Goal: Transaction & Acquisition: Subscribe to service/newsletter

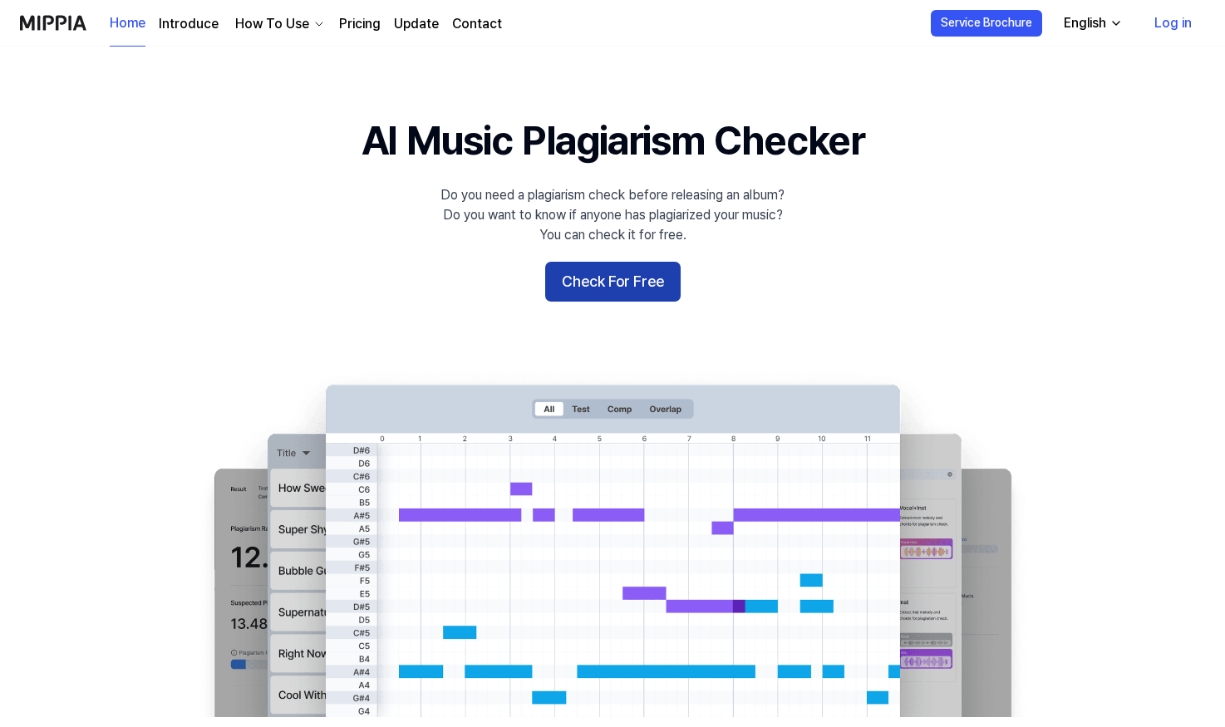
click at [589, 288] on button "Check For Free" at bounding box center [612, 282] width 135 height 40
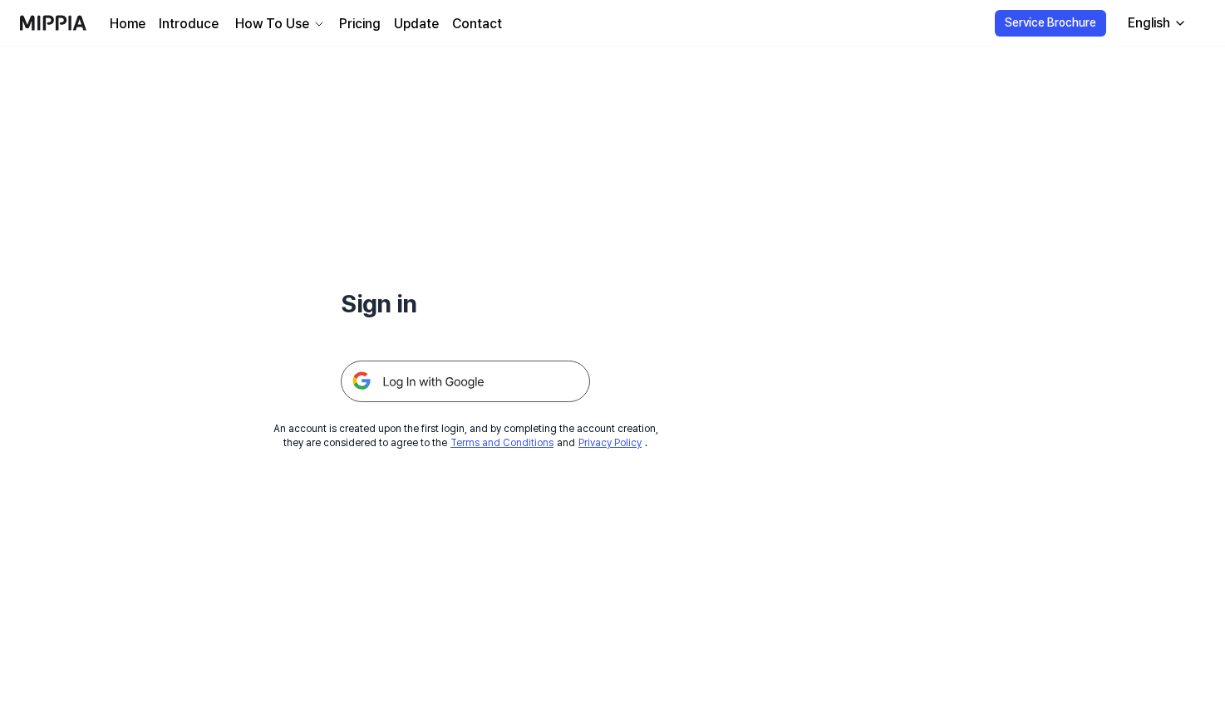
click at [457, 381] on img at bounding box center [465, 382] width 249 height 42
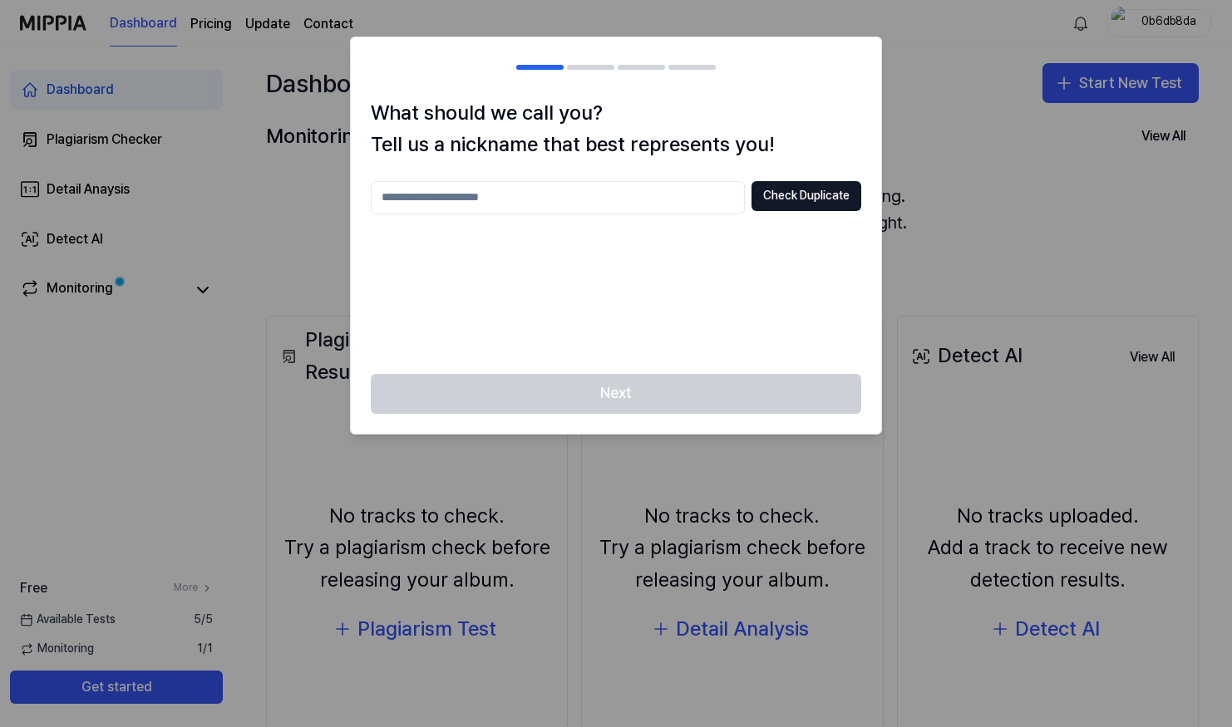
click at [512, 198] on input "text" at bounding box center [558, 197] width 374 height 33
type input "****"
click at [786, 197] on button "Check Duplicate" at bounding box center [806, 196] width 110 height 30
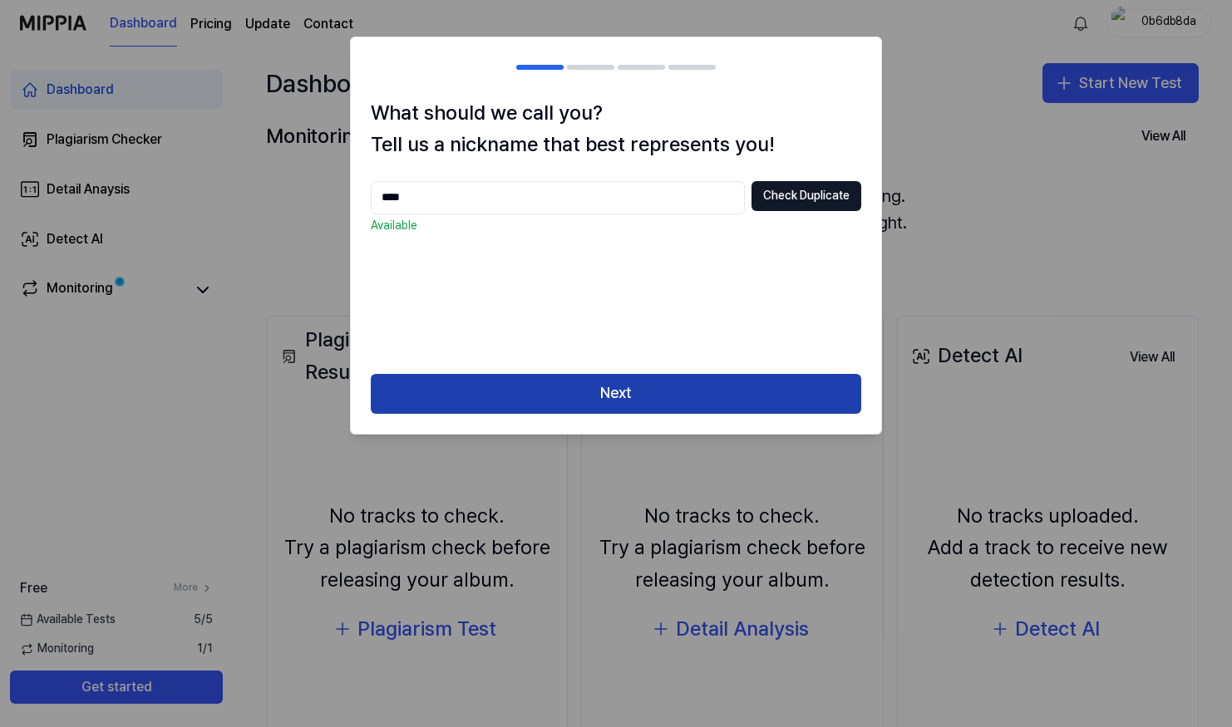
click at [674, 392] on button "Next" at bounding box center [616, 394] width 490 height 40
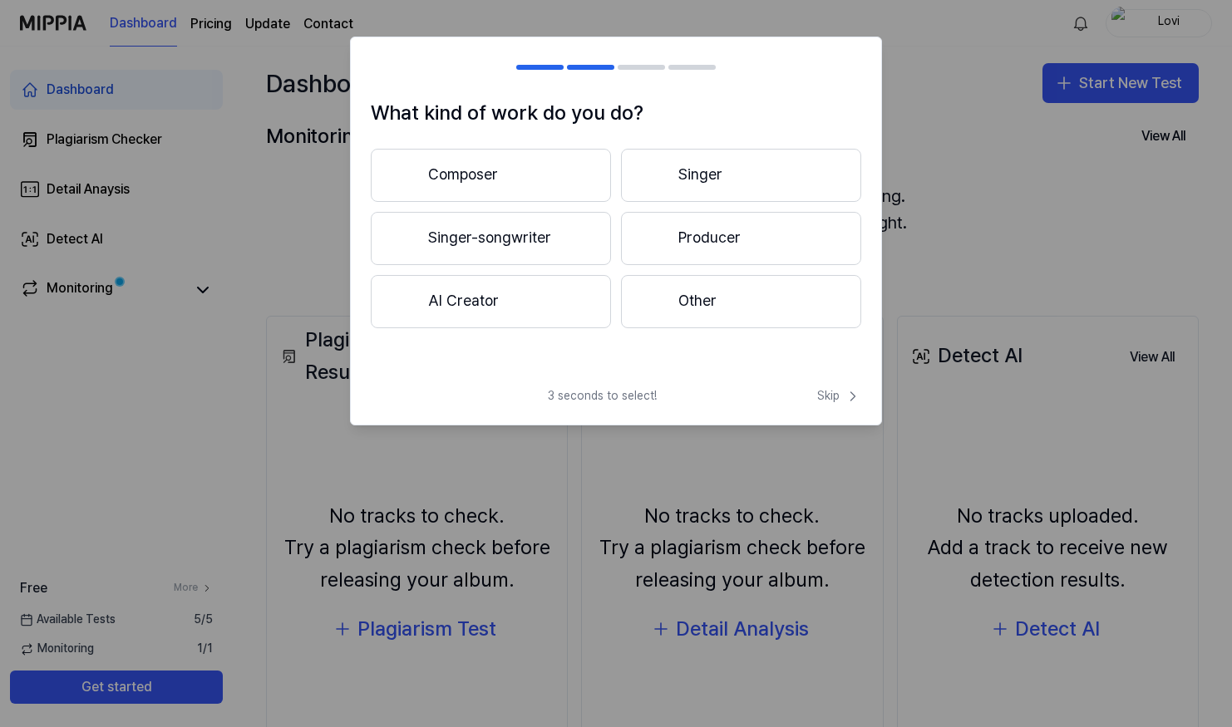
click at [493, 171] on button "Composer" at bounding box center [491, 175] width 240 height 53
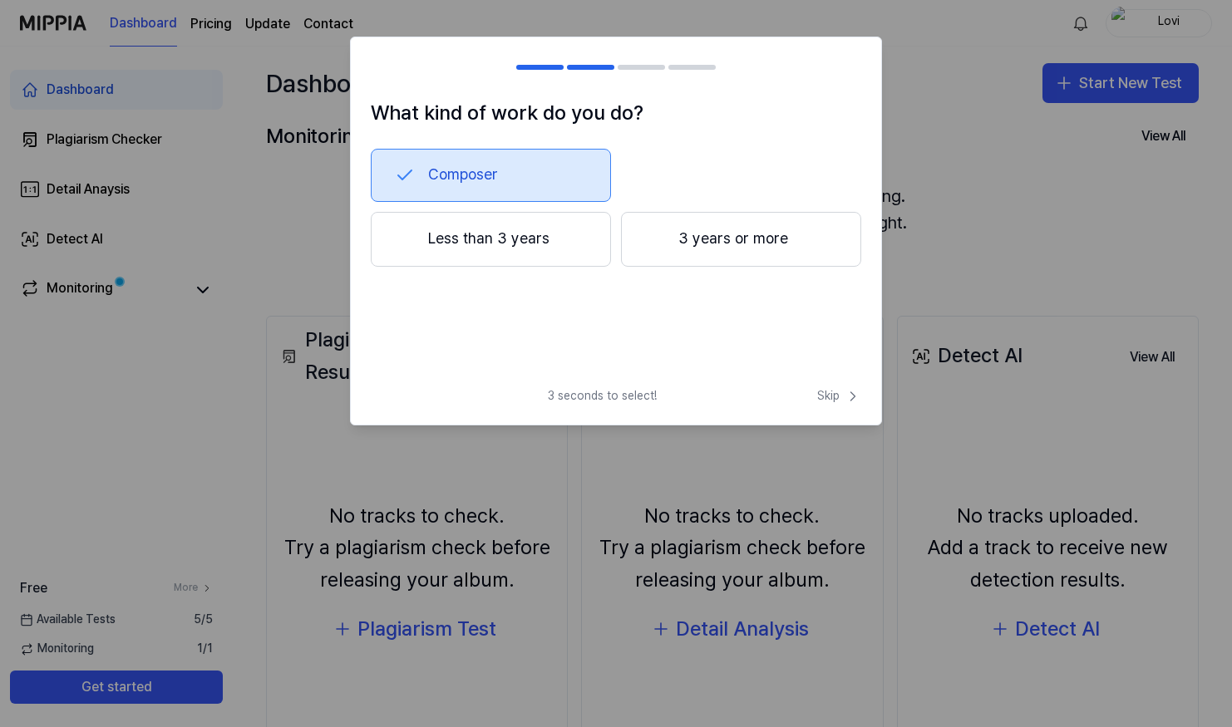
click at [463, 165] on button "Composer" at bounding box center [491, 175] width 240 height 53
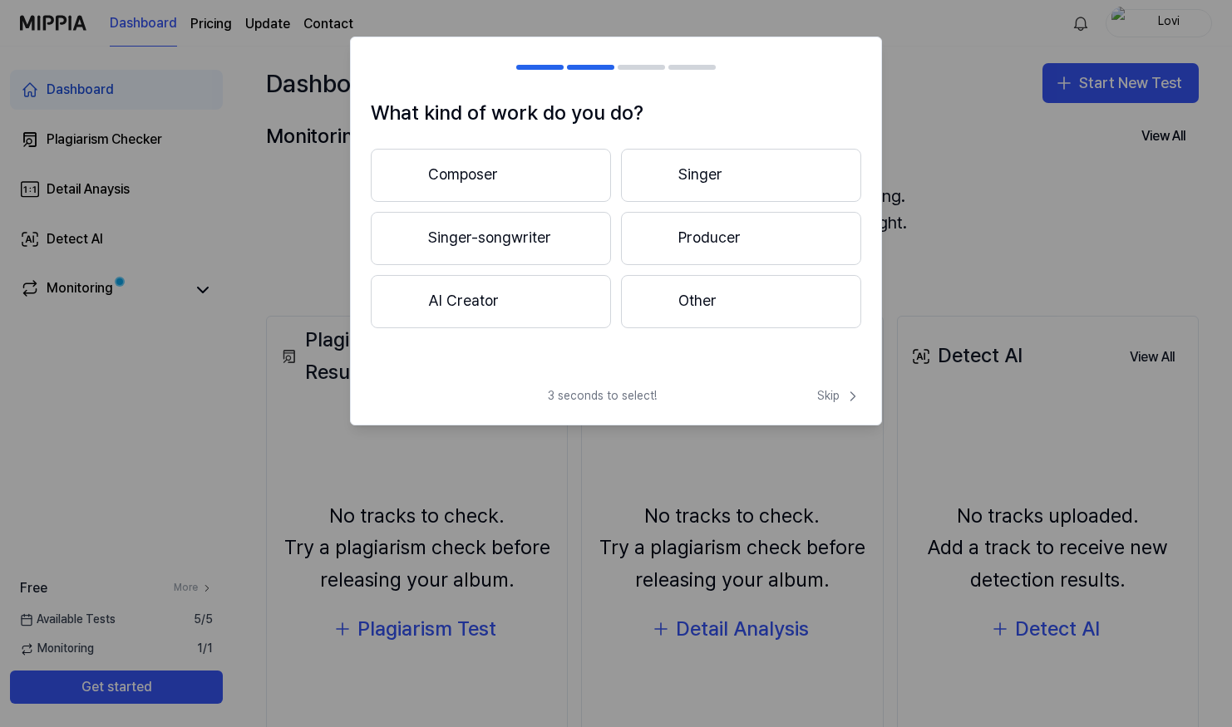
click at [682, 239] on button "Producer" at bounding box center [741, 238] width 240 height 53
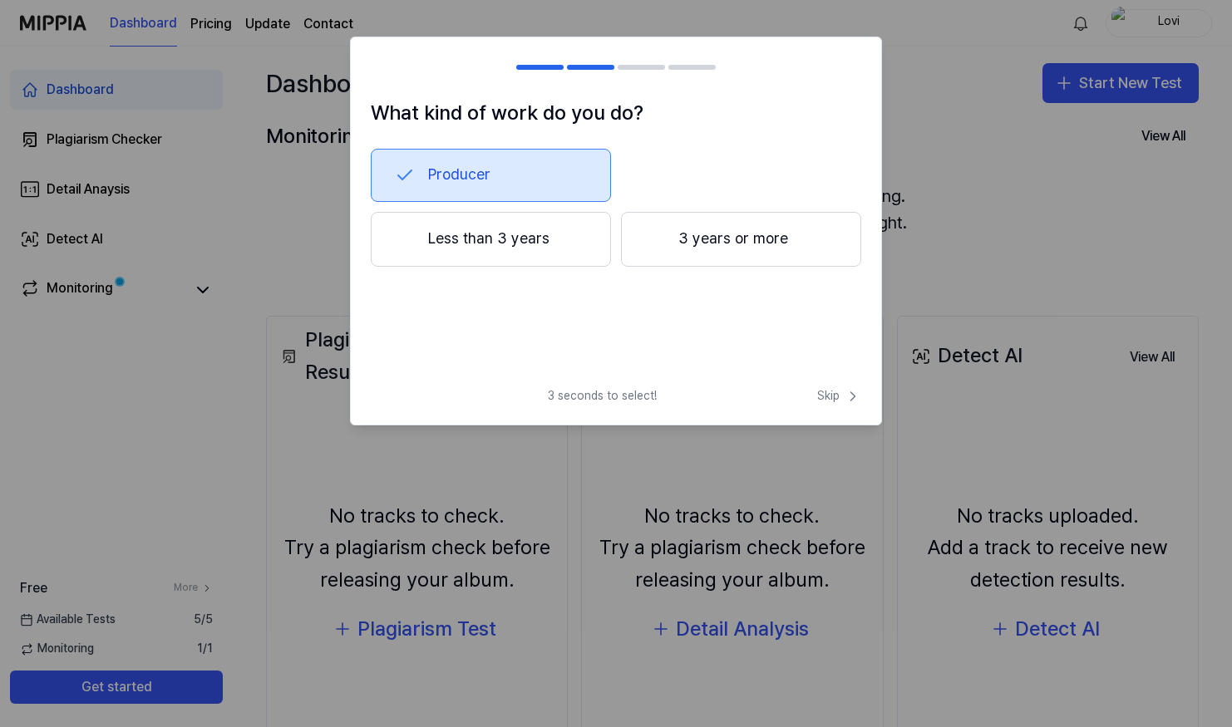
click at [517, 184] on button "Producer" at bounding box center [491, 175] width 240 height 53
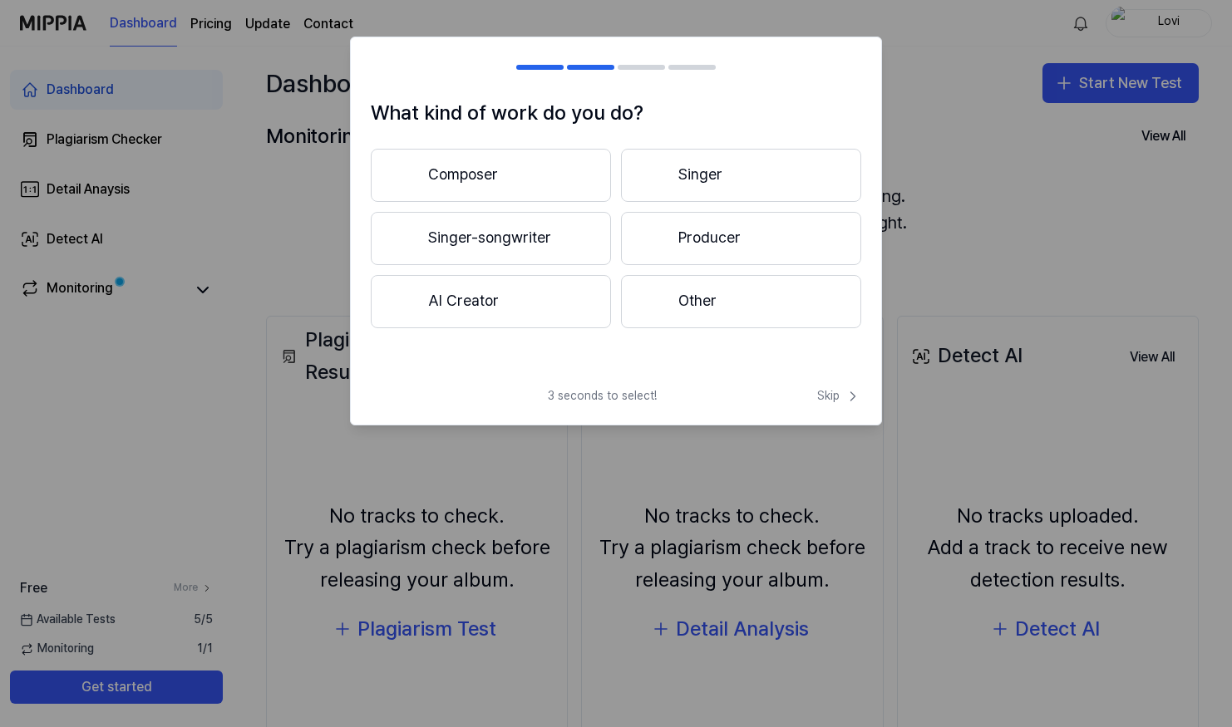
click at [519, 183] on button "Composer" at bounding box center [491, 175] width 240 height 53
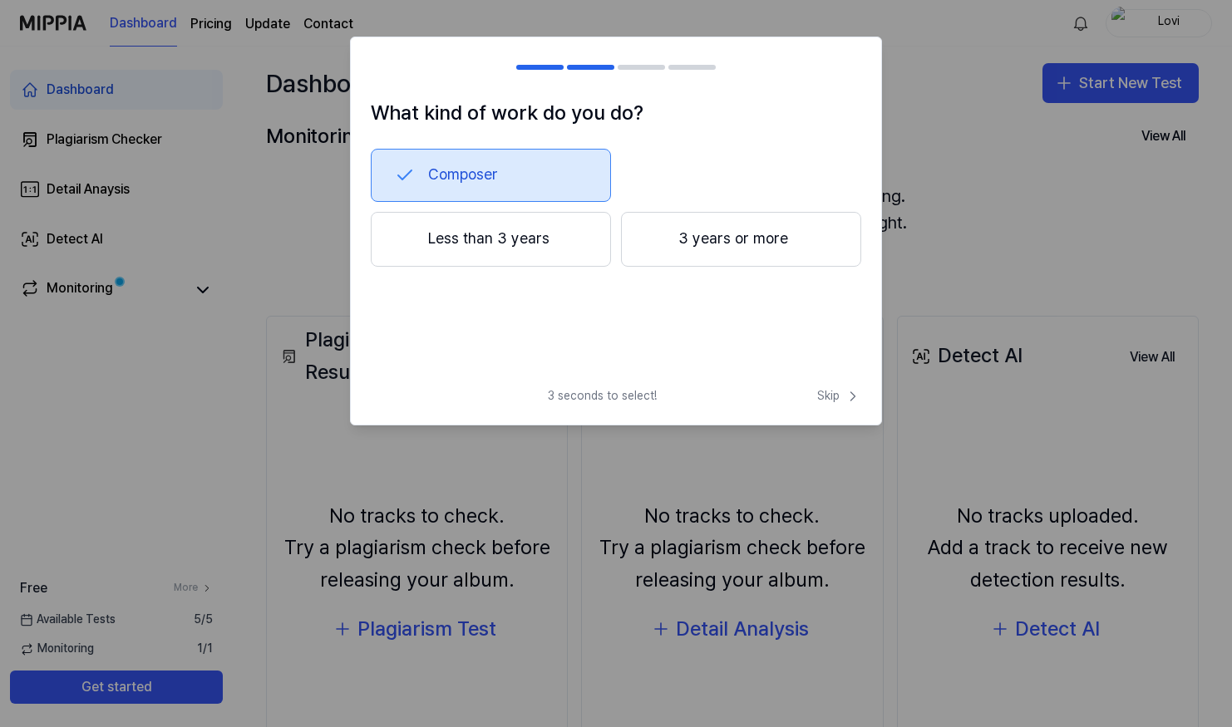
click at [534, 242] on button "Less than 3 years" at bounding box center [491, 239] width 240 height 55
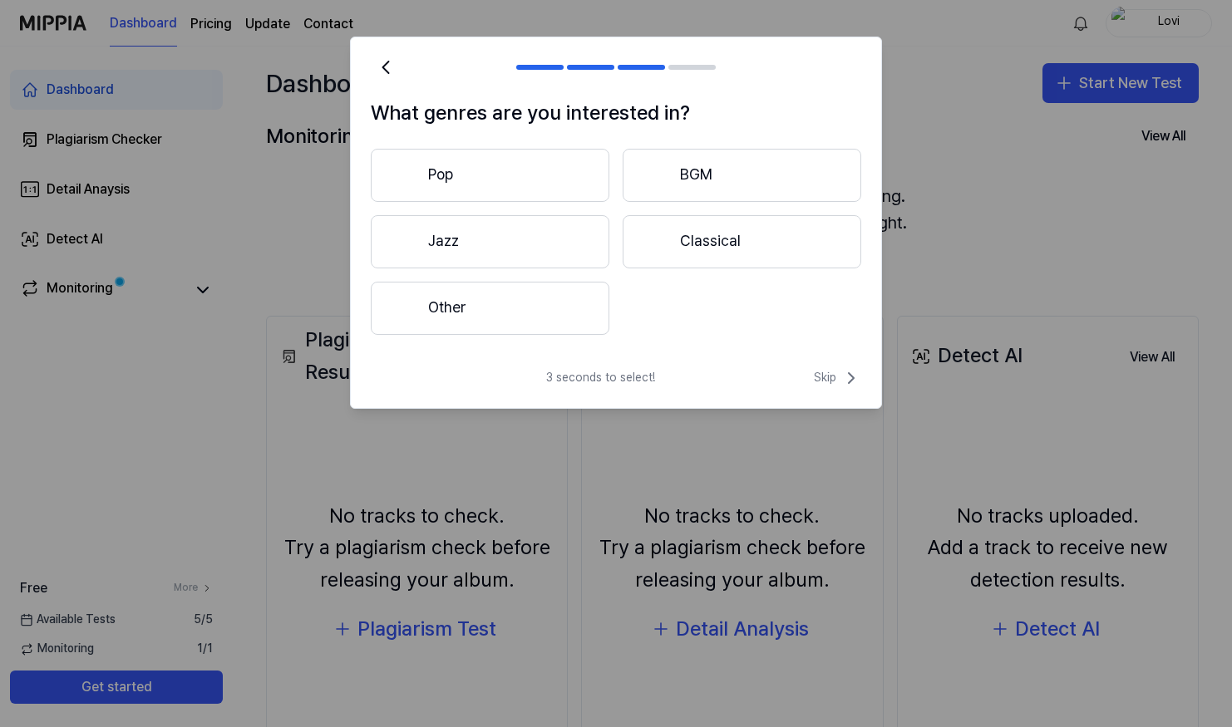
click at [538, 314] on button "Other" at bounding box center [490, 308] width 239 height 53
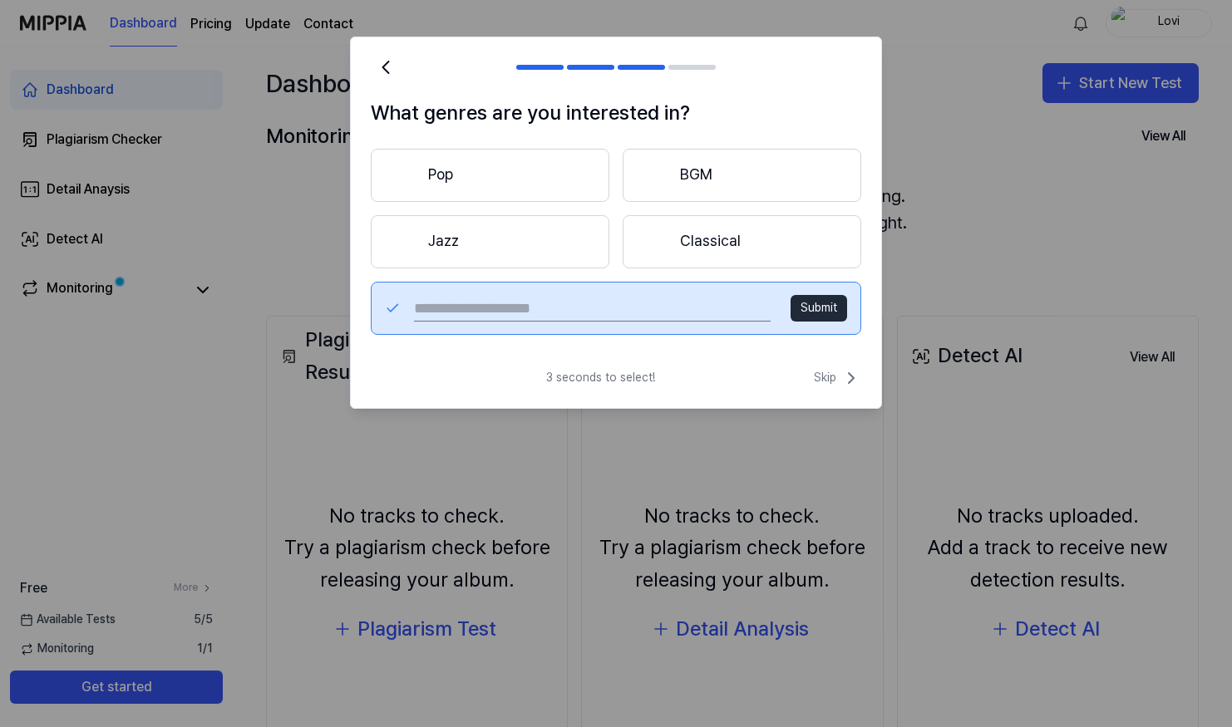
click at [718, 311] on input "text" at bounding box center [592, 308] width 357 height 27
click at [844, 372] on icon at bounding box center [851, 378] width 20 height 20
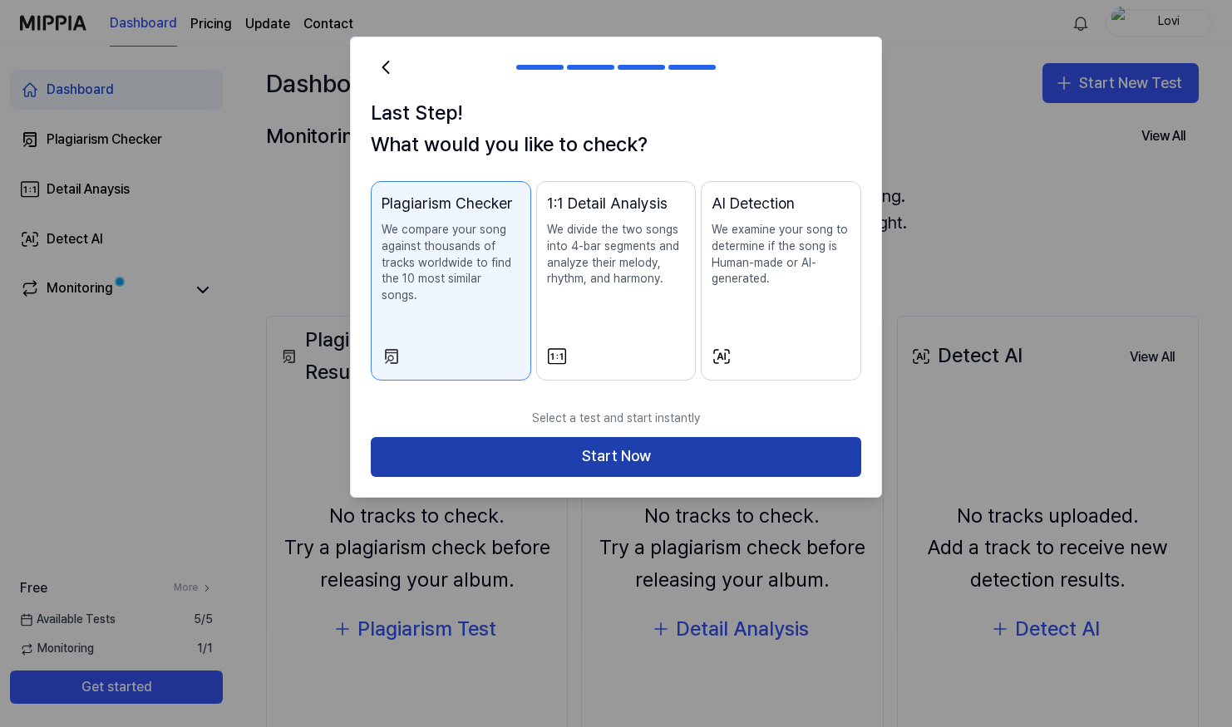
click at [666, 439] on button "Start Now" at bounding box center [616, 457] width 490 height 40
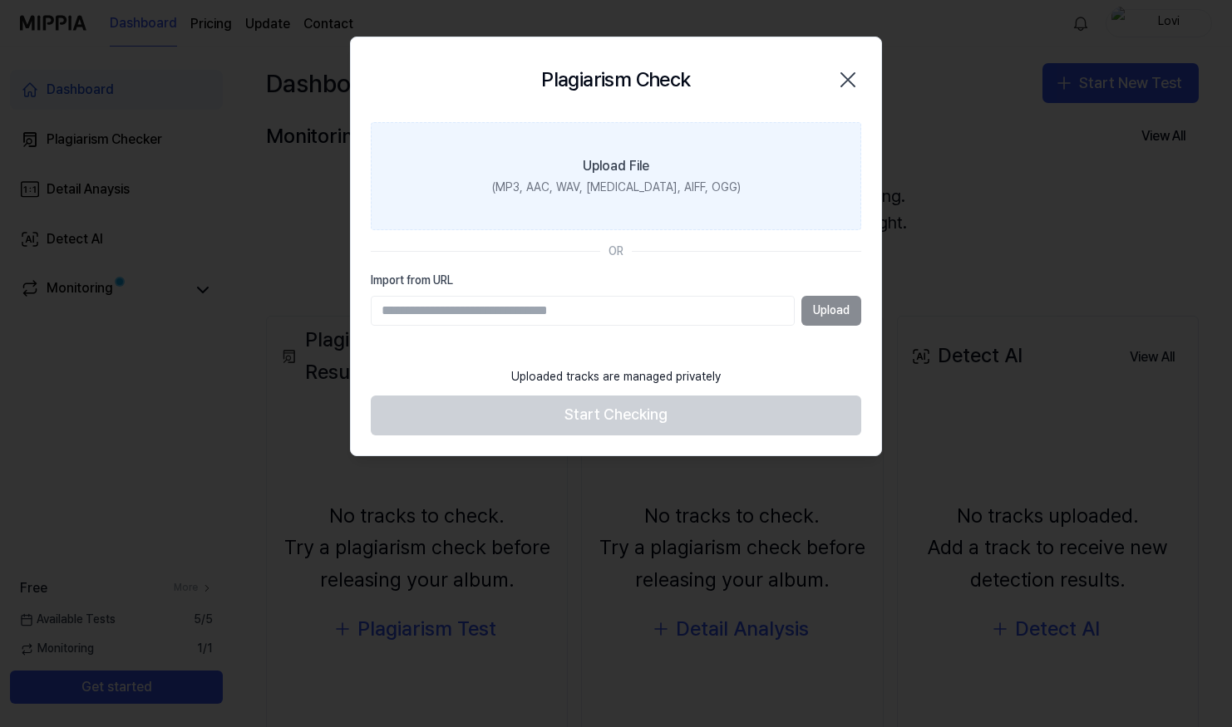
click at [595, 163] on div "Upload File" at bounding box center [616, 166] width 66 height 20
click at [0, 0] on input "Upload File (MP3, AAC, WAV, FLAC, AIFF, OGG)" at bounding box center [0, 0] width 0 height 0
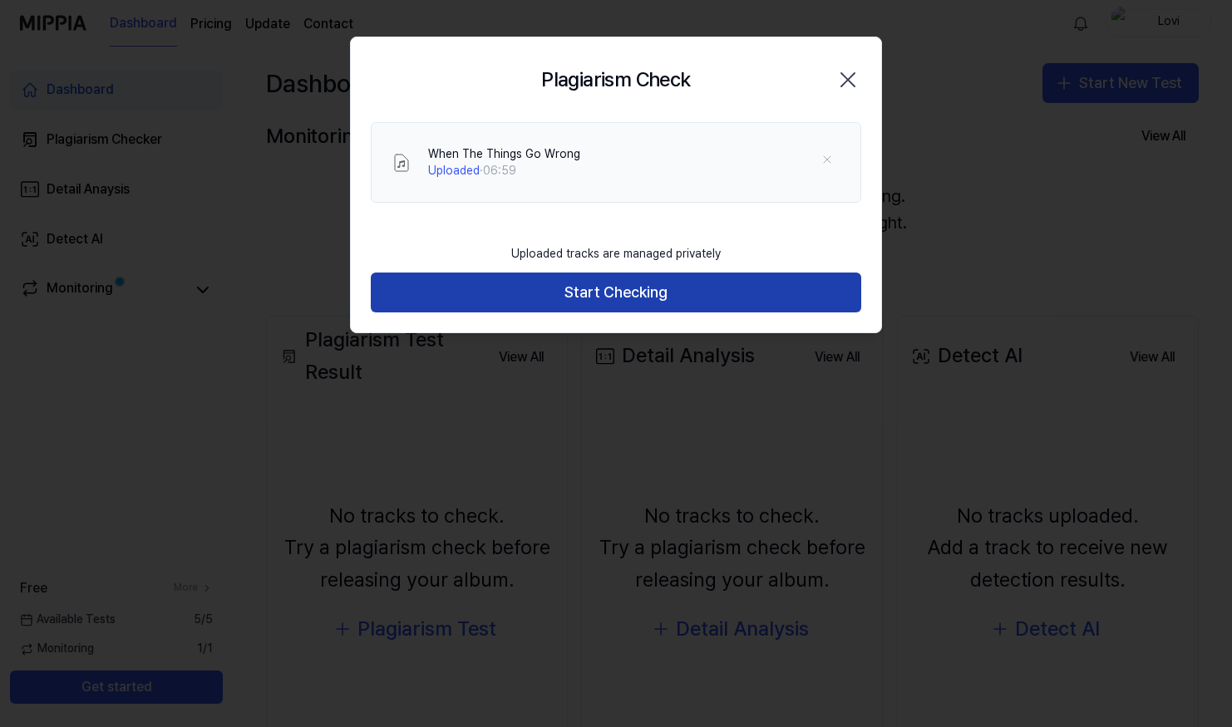
click at [615, 300] on button "Start Checking" at bounding box center [616, 293] width 490 height 40
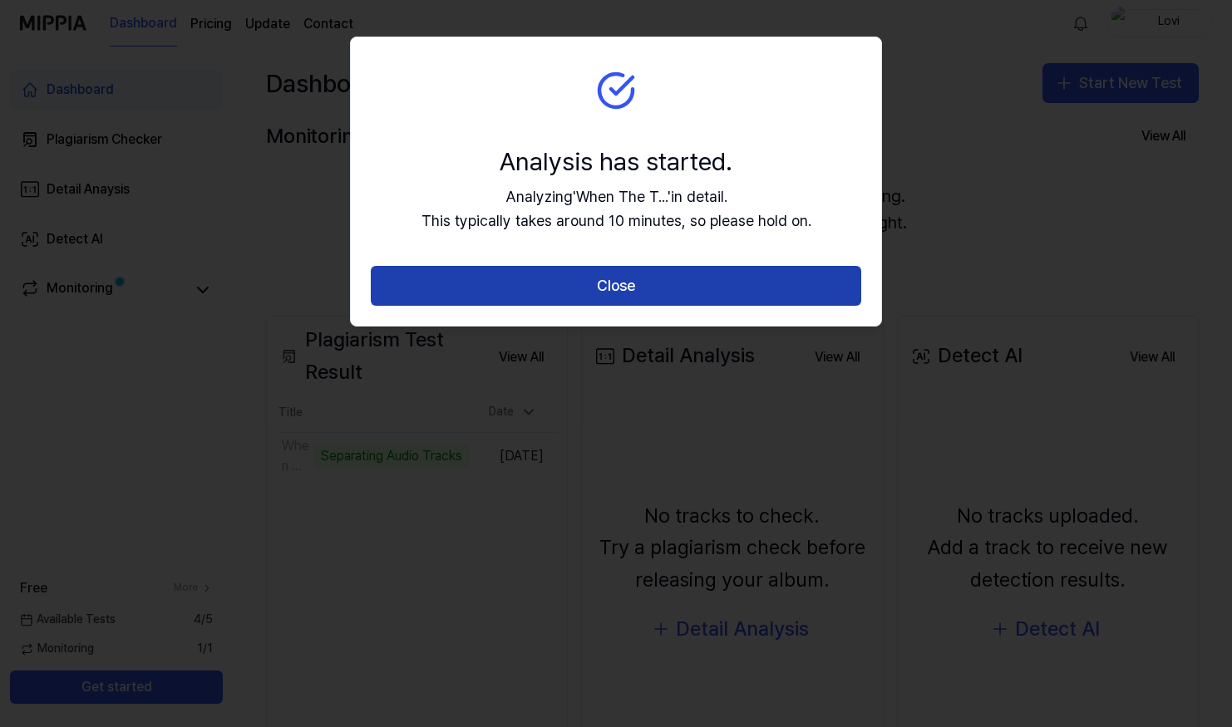
click at [604, 288] on button "Close" at bounding box center [616, 286] width 490 height 40
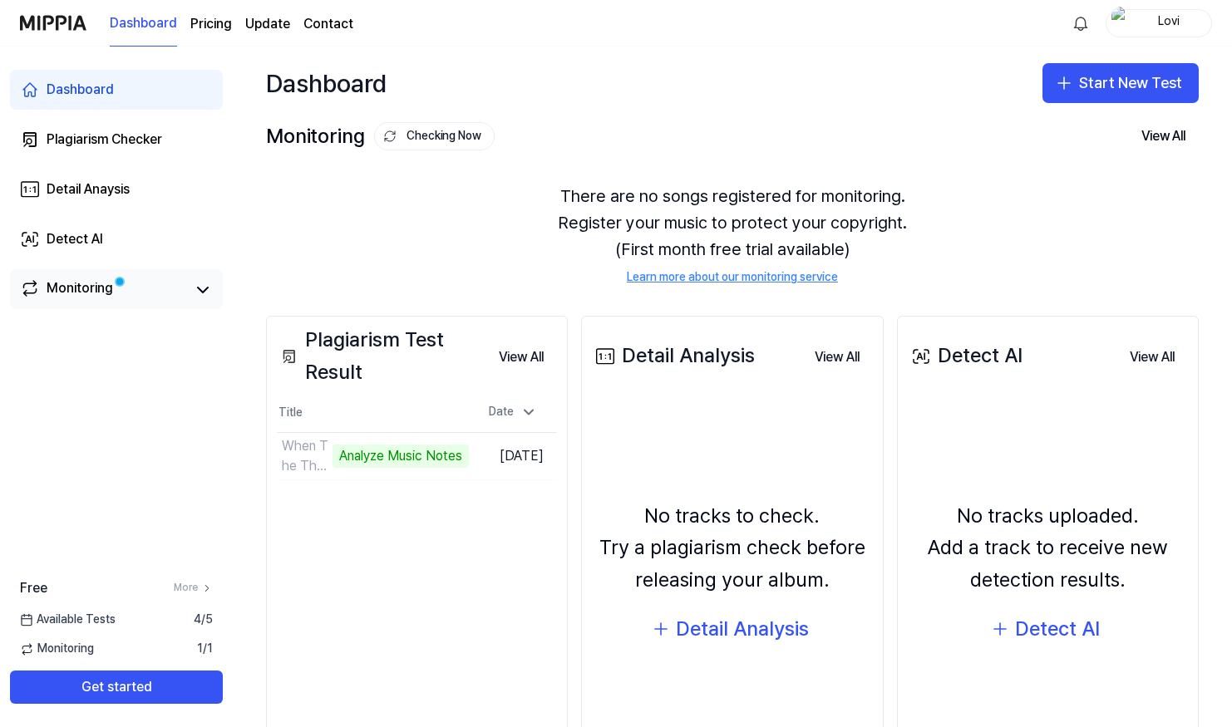
click at [213, 289] on div "Monitoring" at bounding box center [116, 289] width 213 height 40
click at [204, 290] on icon at bounding box center [203, 290] width 10 height 5
click at [200, 289] on icon at bounding box center [203, 290] width 10 height 5
click at [417, 458] on button "Go to Results" at bounding box center [424, 456] width 89 height 27
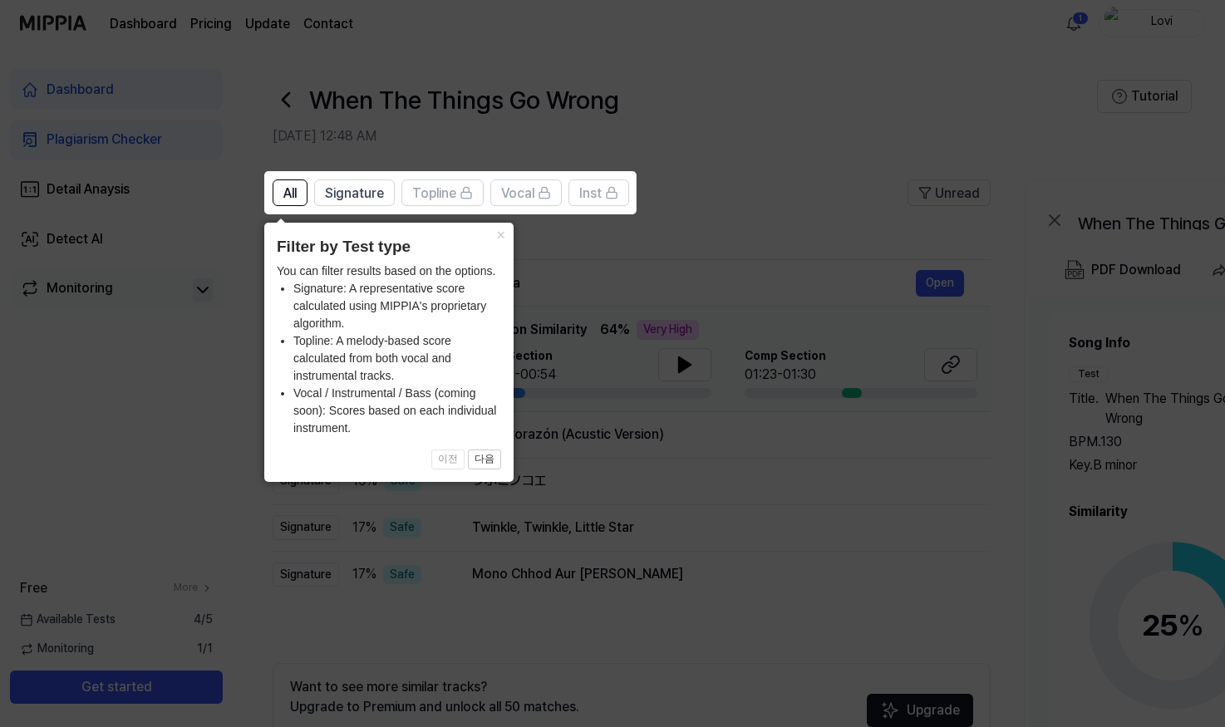
click at [735, 266] on icon at bounding box center [616, 363] width 1232 height 727
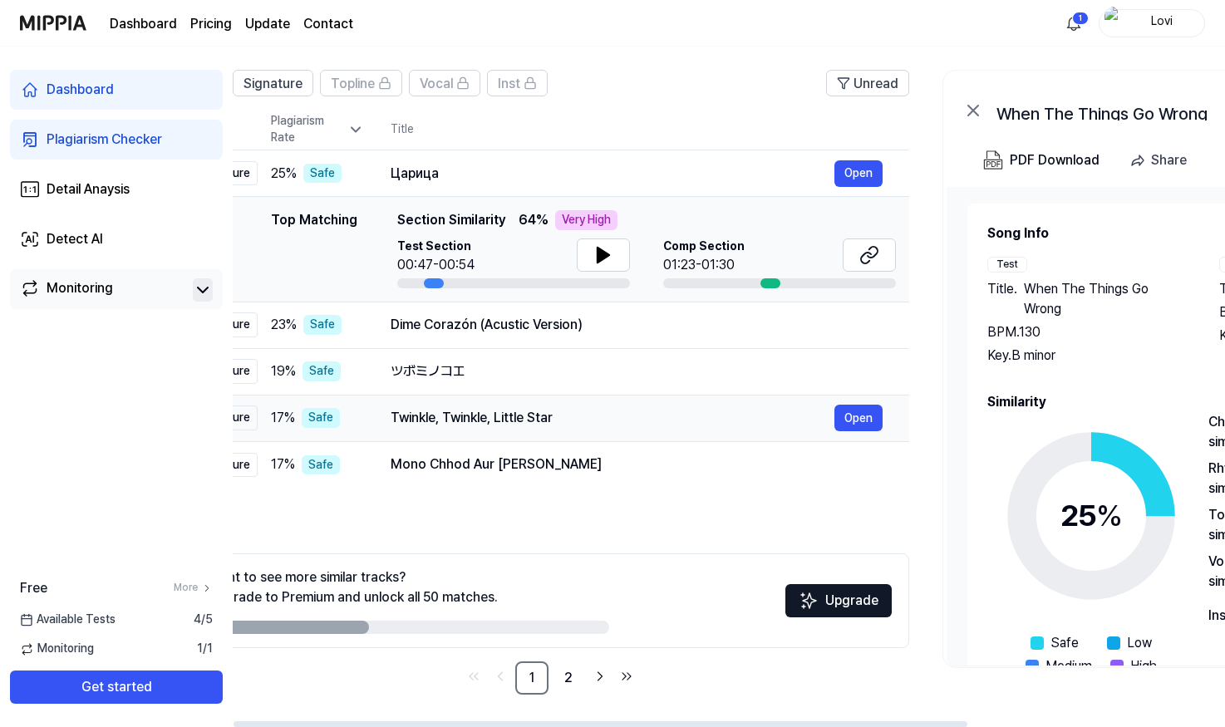
scroll to position [0, 83]
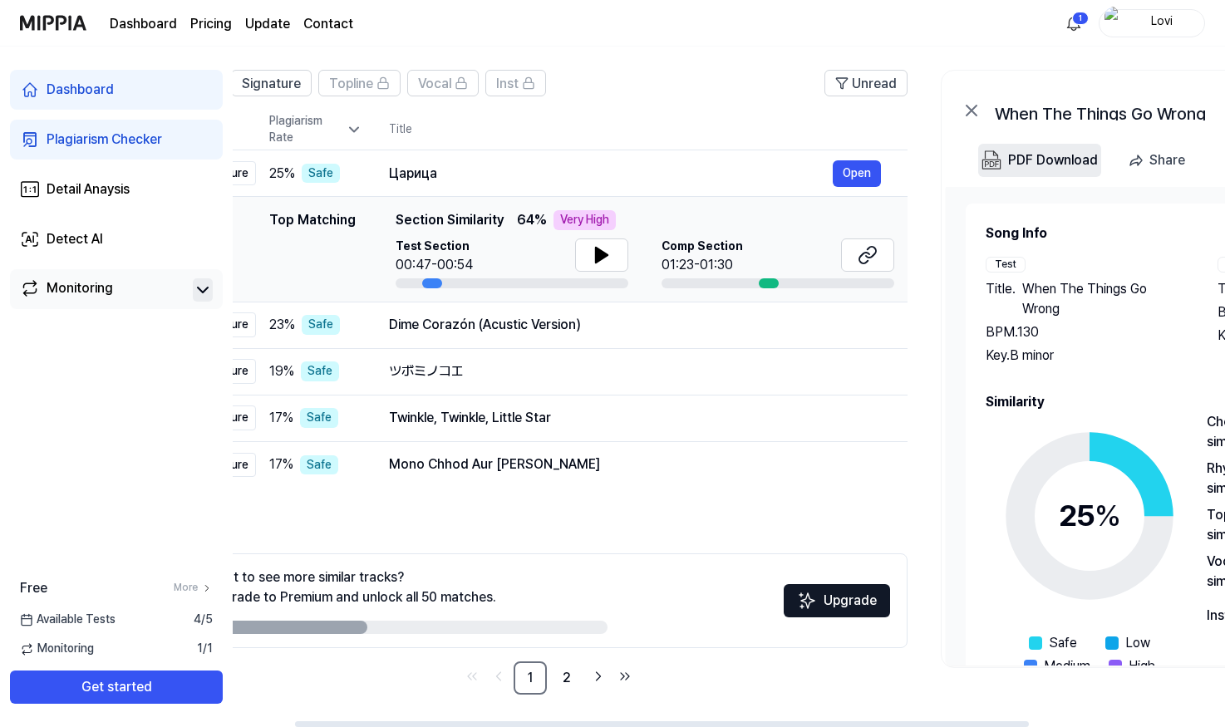
click at [1044, 153] on div "PDF Download" at bounding box center [1053, 161] width 90 height 22
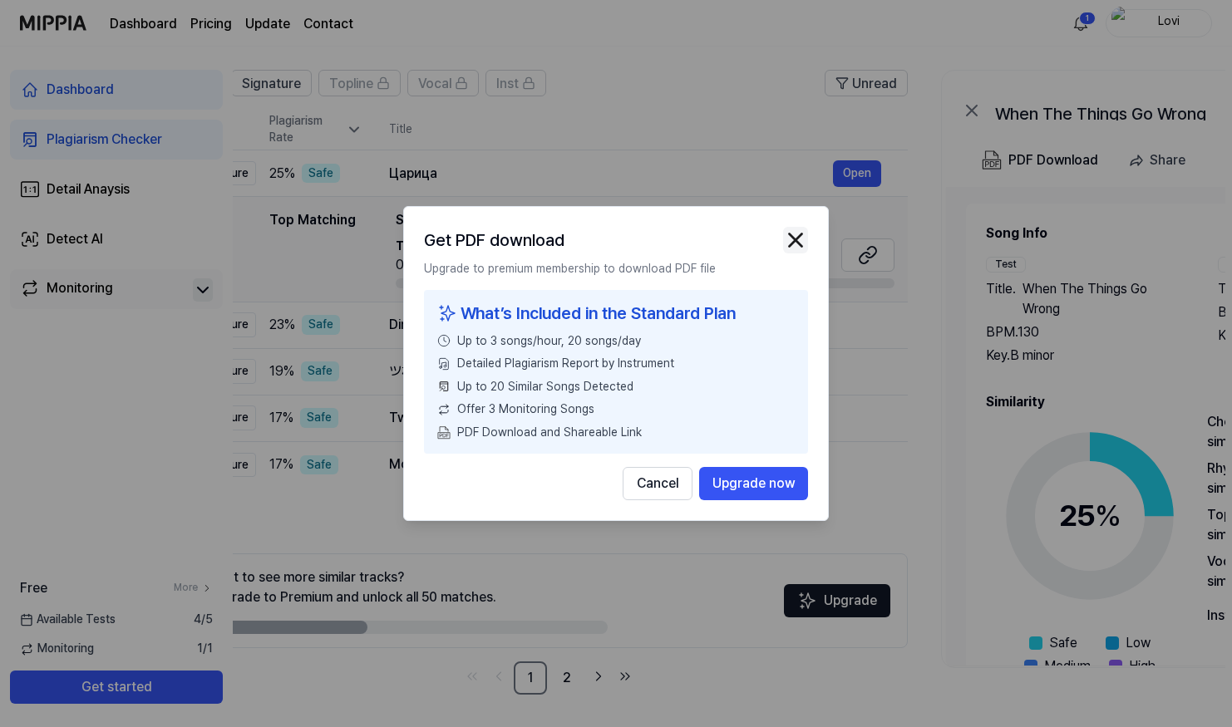
click at [801, 244] on img "button" at bounding box center [795, 240] width 25 height 25
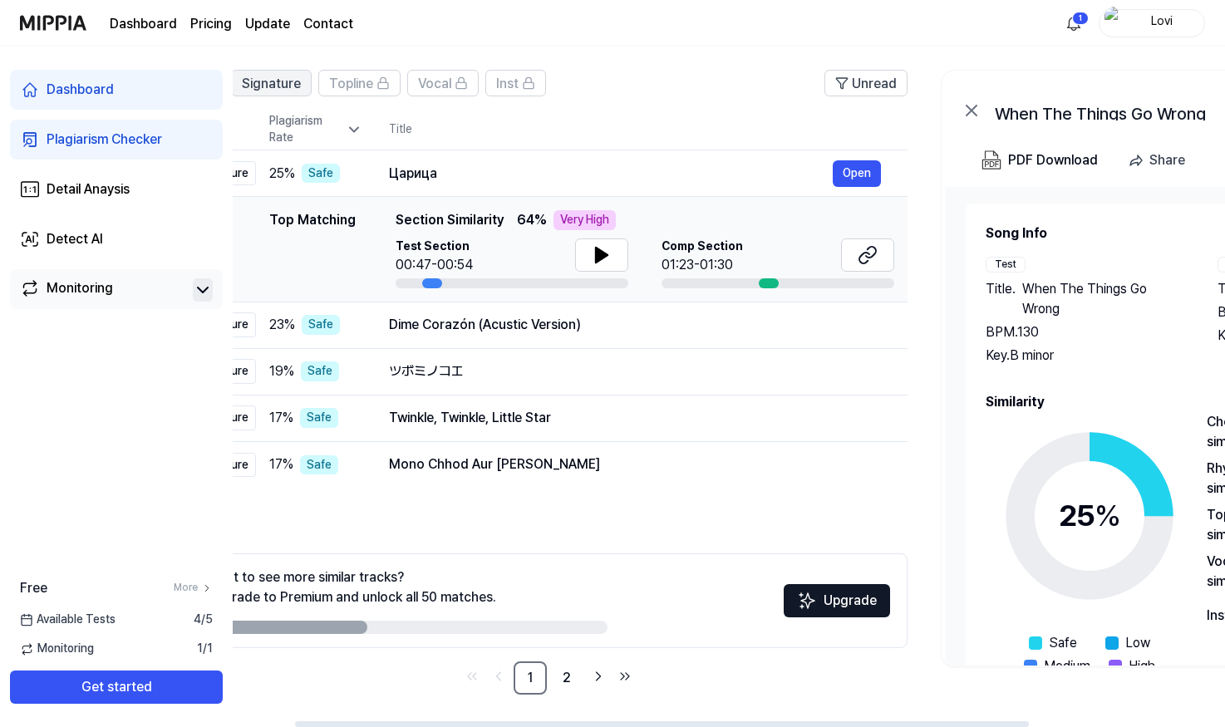
click at [280, 88] on span "Signature" at bounding box center [271, 84] width 59 height 20
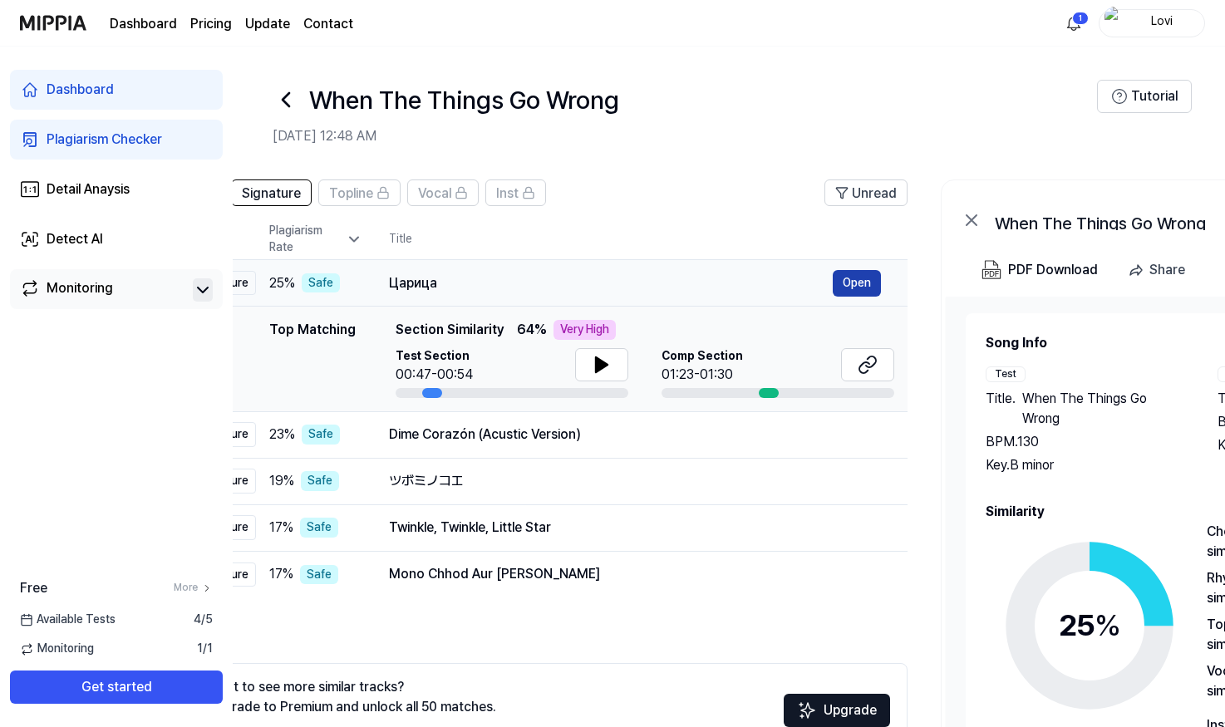
click at [842, 287] on button "Open" at bounding box center [857, 283] width 48 height 27
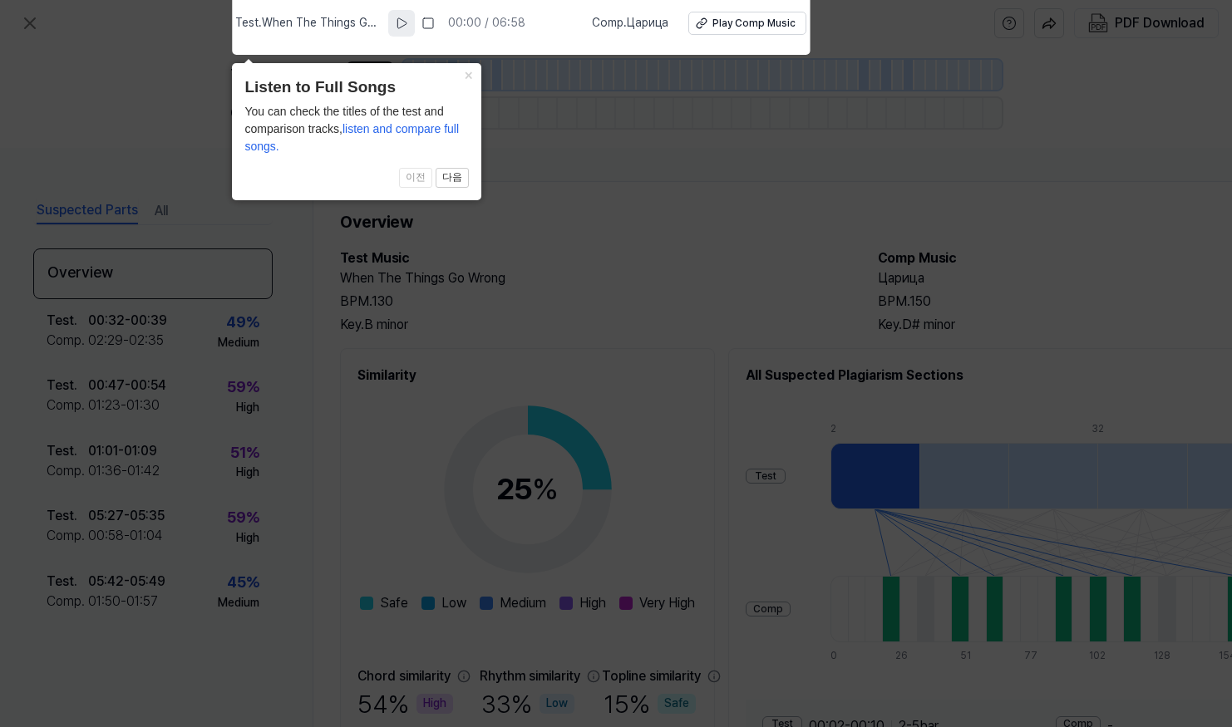
click at [406, 28] on icon at bounding box center [401, 23] width 13 height 13
click at [405, 23] on rect at bounding box center [403, 23] width 2 height 10
click at [537, 194] on icon at bounding box center [616, 360] width 1232 height 736
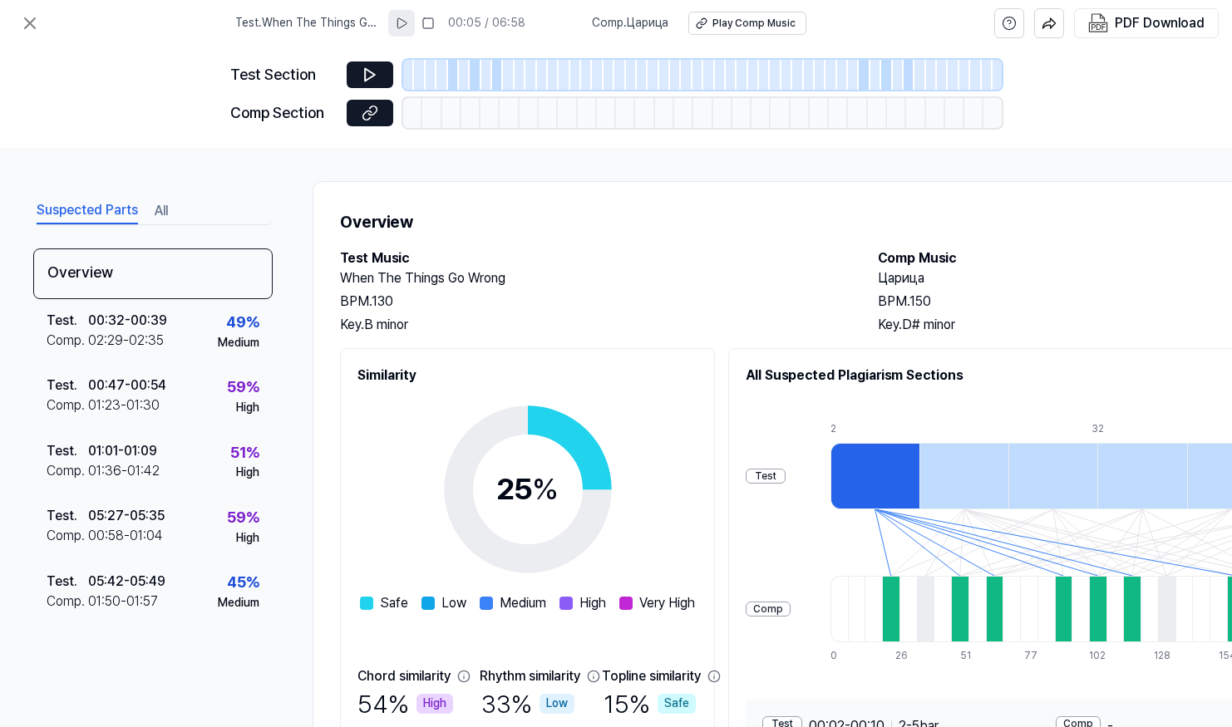
click at [458, 76] on div at bounding box center [453, 75] width 11 height 30
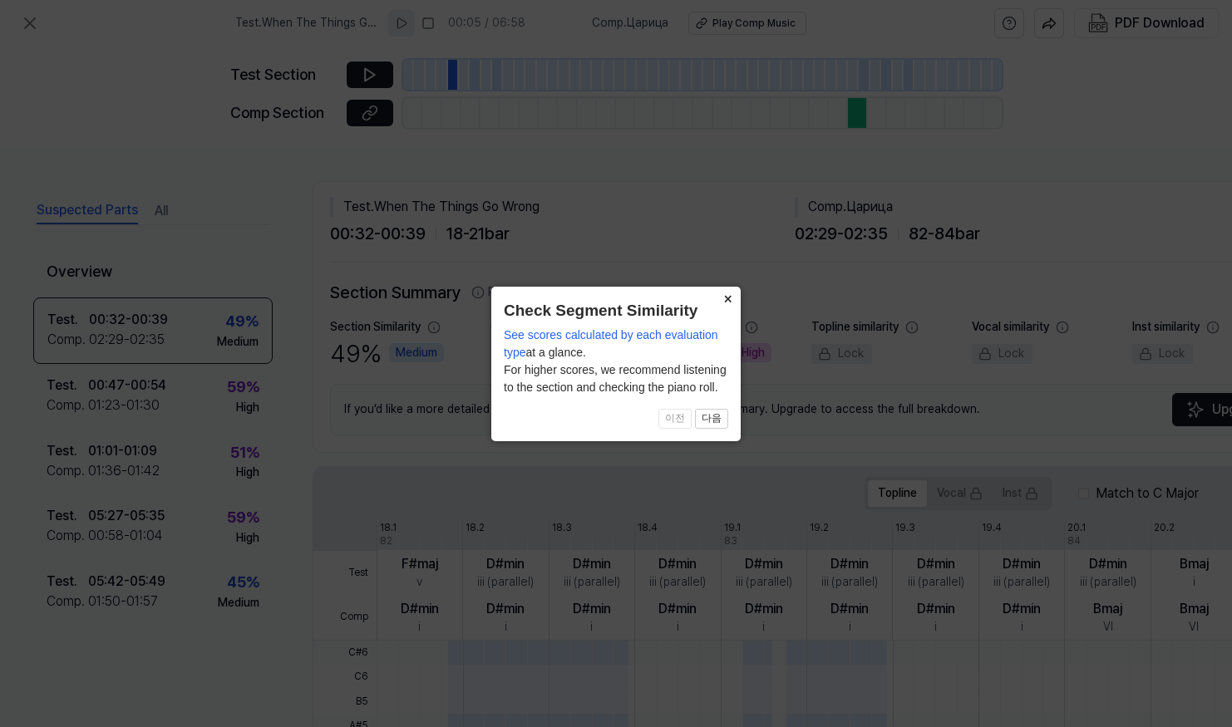
click at [728, 298] on button "×" at bounding box center [727, 298] width 27 height 23
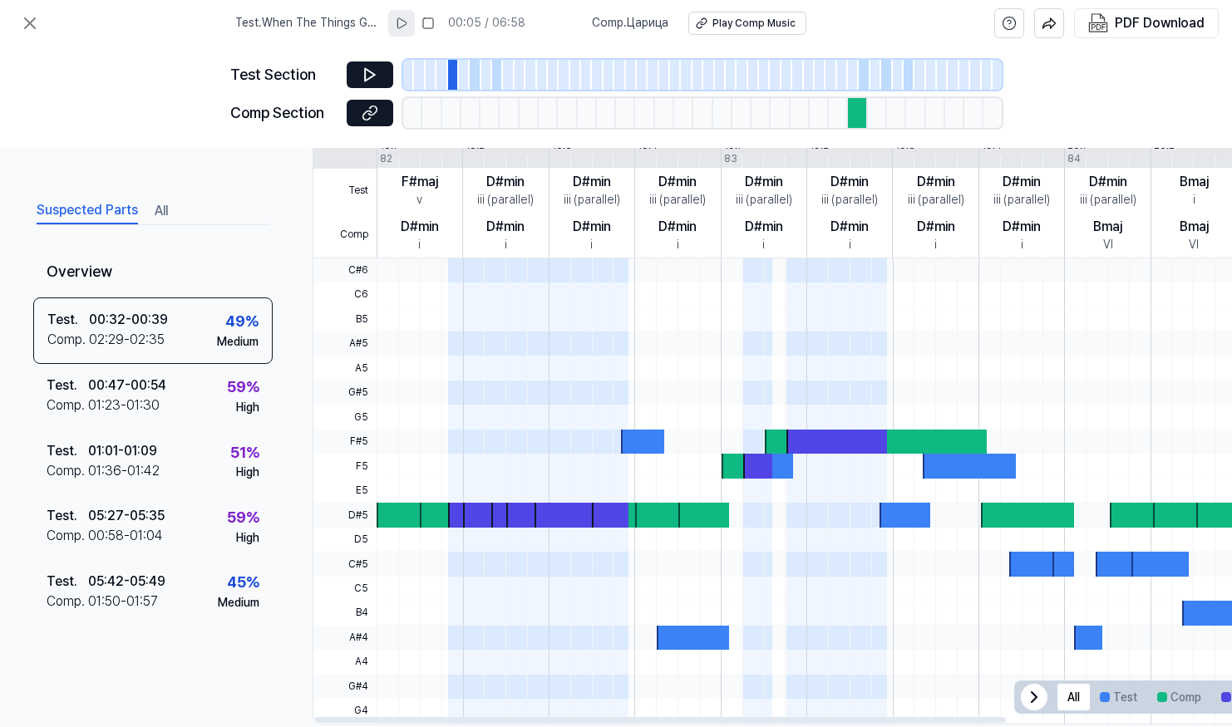
scroll to position [417, 0]
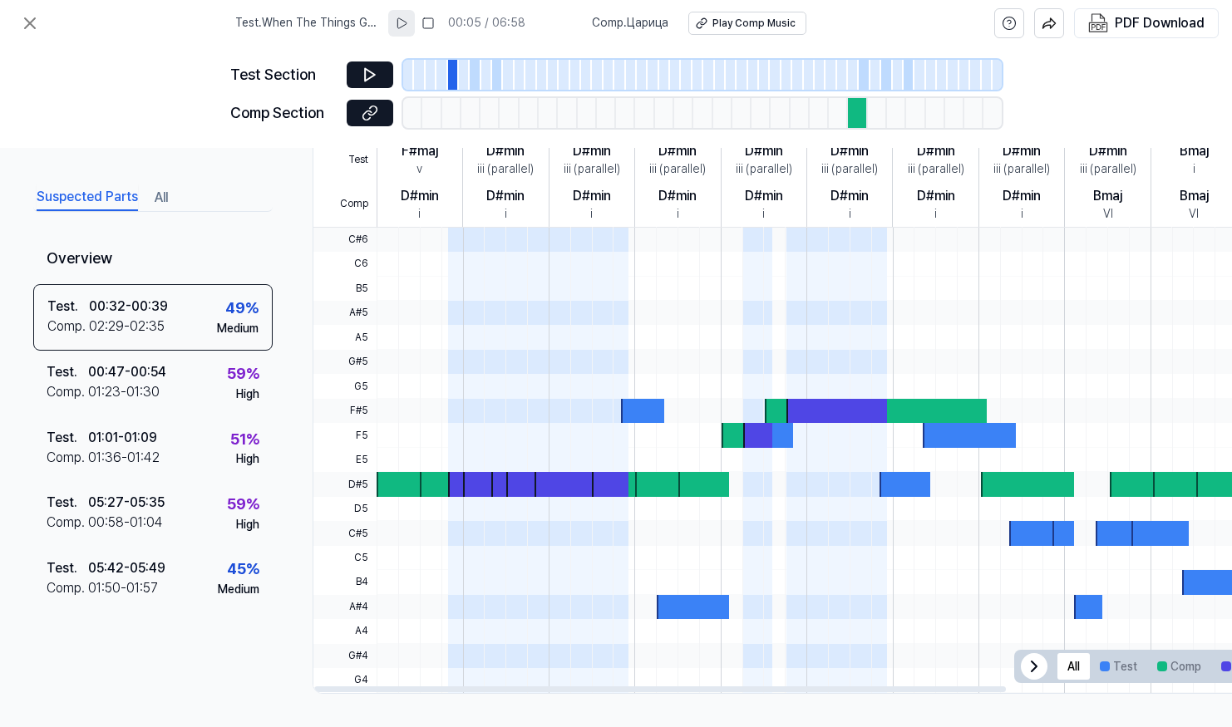
click at [1033, 662] on icon at bounding box center [1033, 667] width 5 height 10
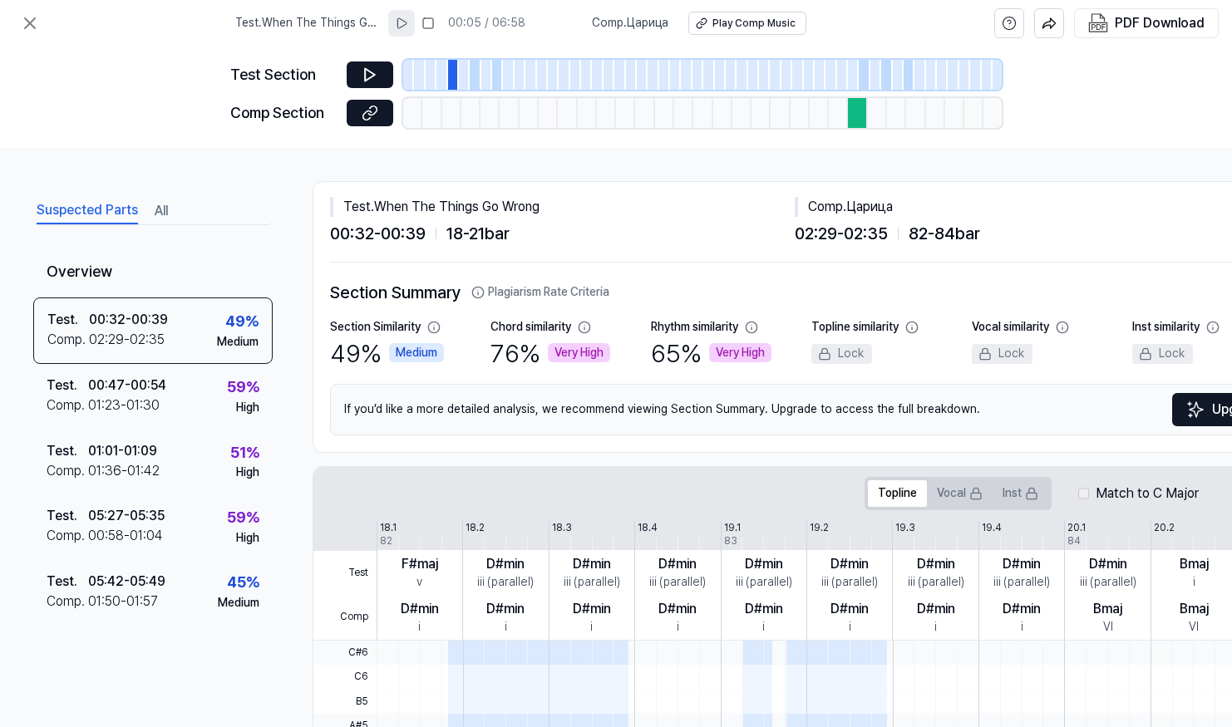
scroll to position [0, 0]
click at [426, 75] on div at bounding box center [431, 75] width 11 height 30
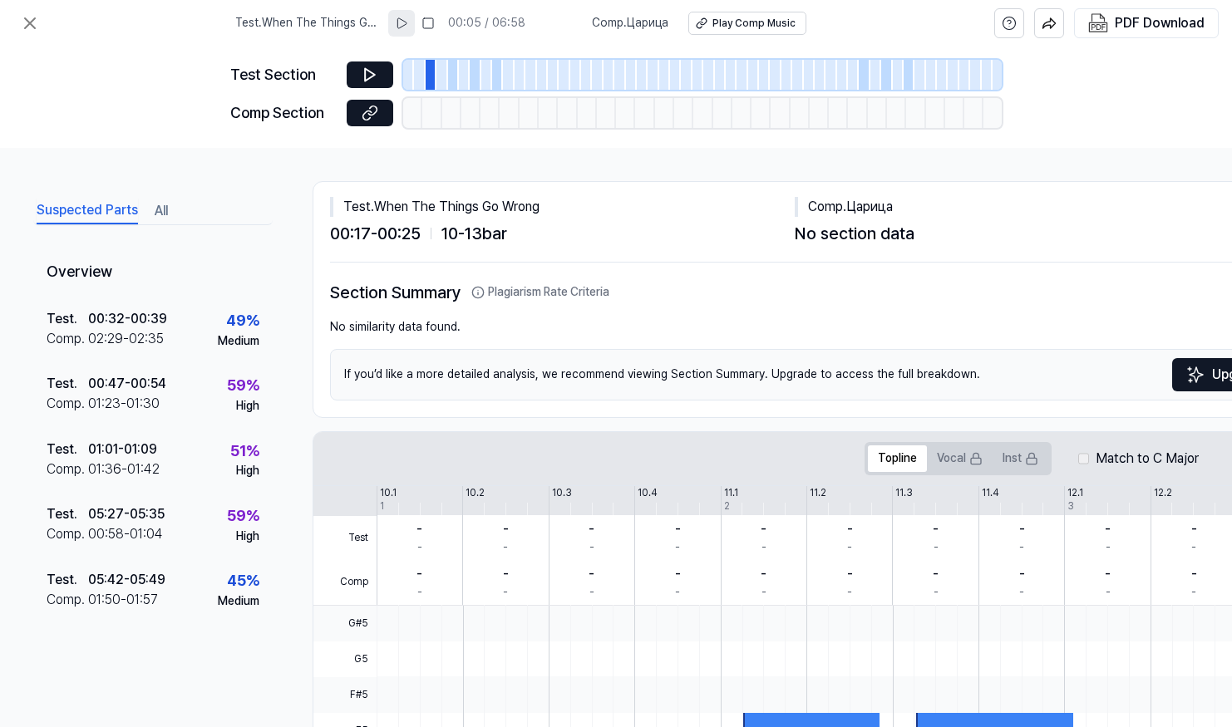
click at [588, 76] on div at bounding box center [586, 75] width 11 height 30
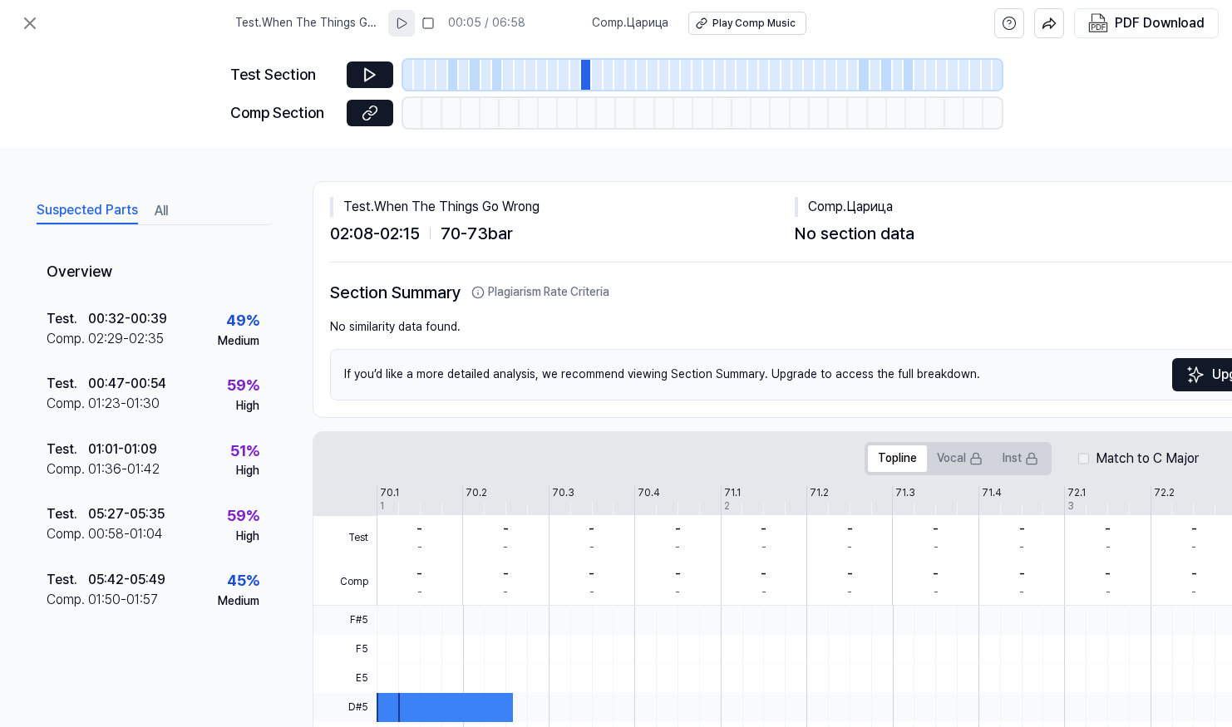
click at [724, 71] on div at bounding box center [720, 75] width 11 height 30
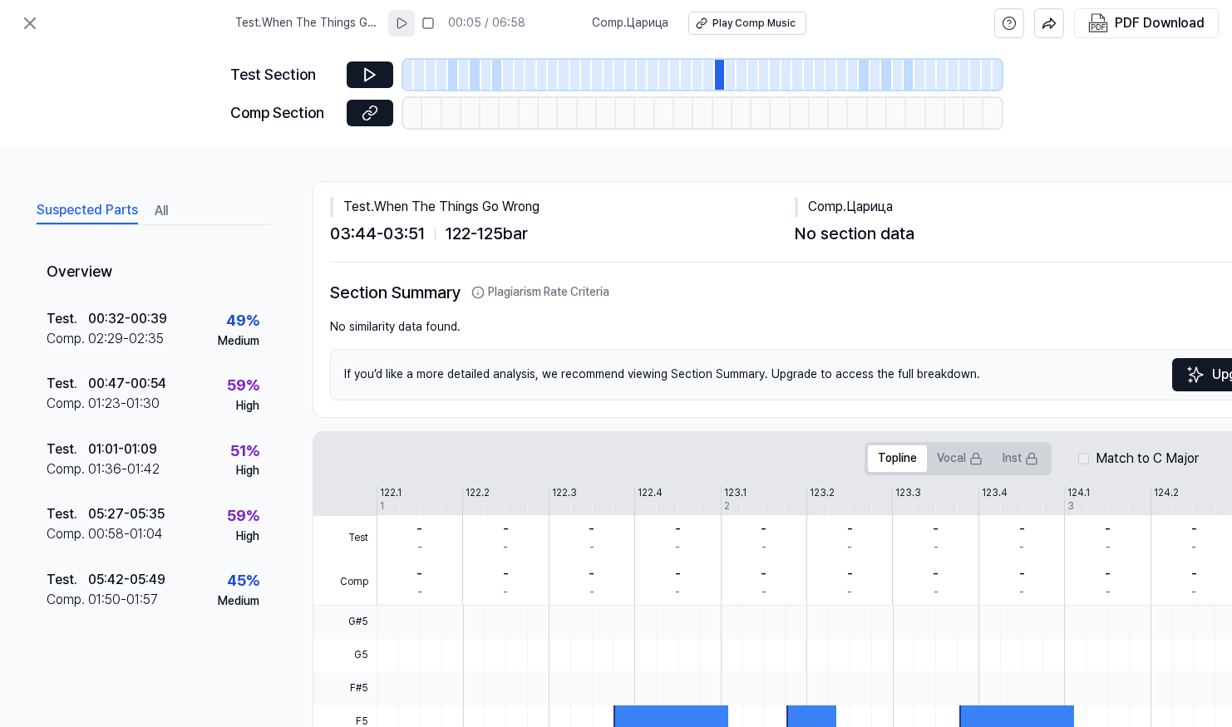
click at [637, 88] on div at bounding box center [642, 75] width 11 height 30
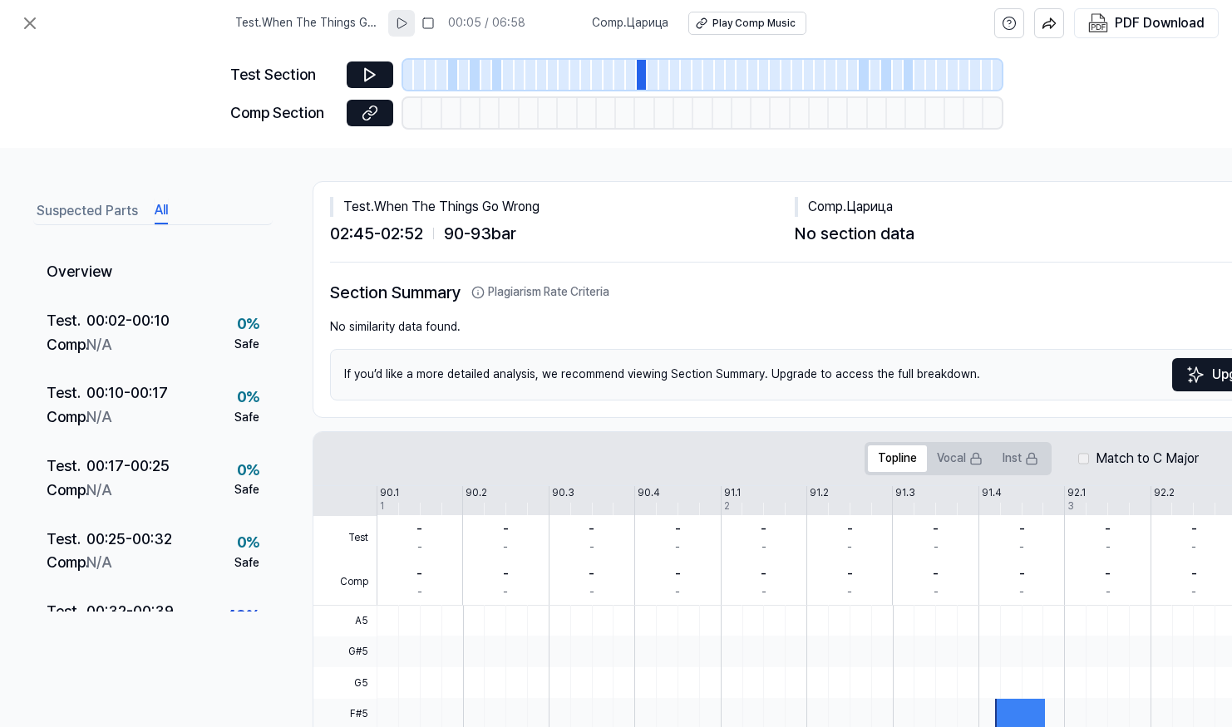
click at [155, 212] on button "All" at bounding box center [161, 211] width 13 height 27
click at [523, 71] on div at bounding box center [519, 75] width 11 height 30
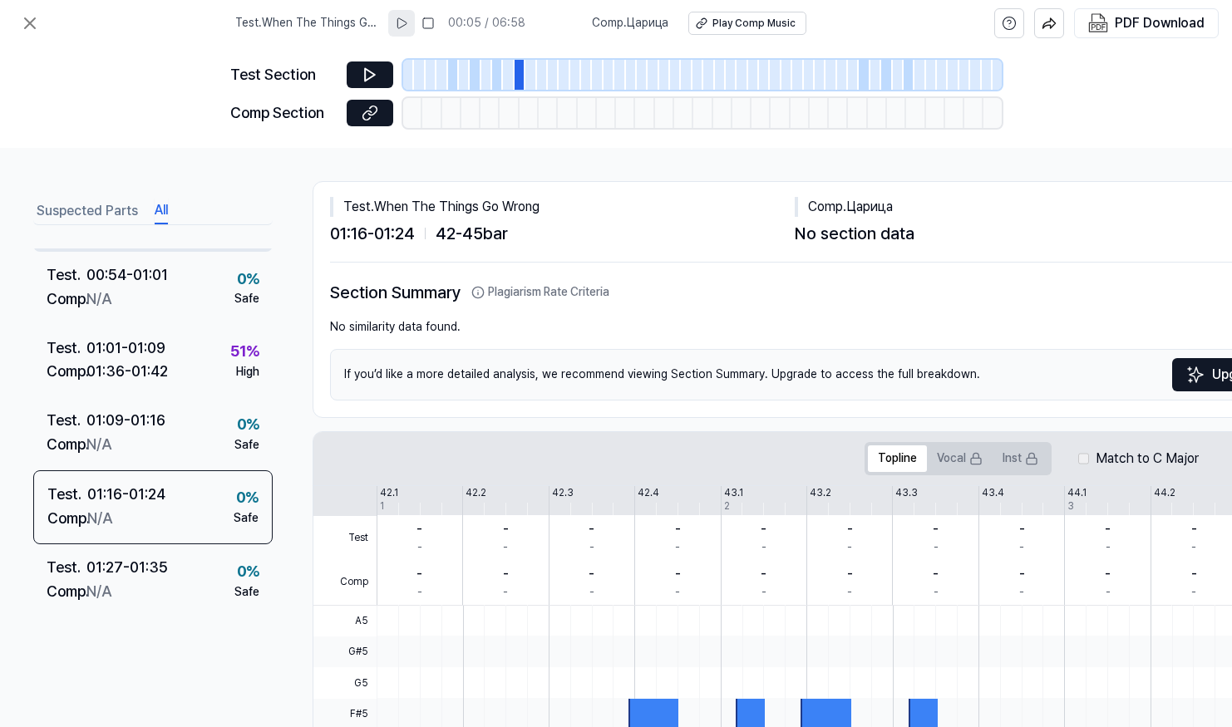
scroll to position [582, 0]
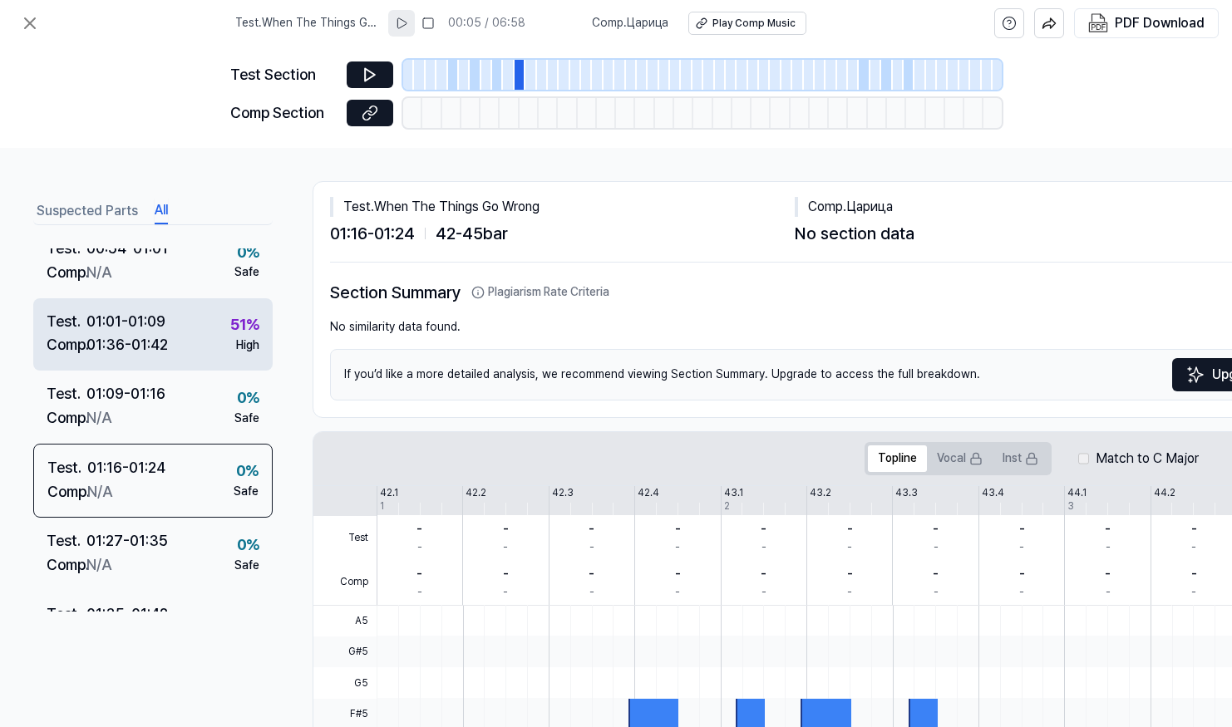
click at [175, 350] on div "Test . 01:01 - 01:09 Comp . 01:36 - 01:42 51 % High" at bounding box center [152, 334] width 239 height 73
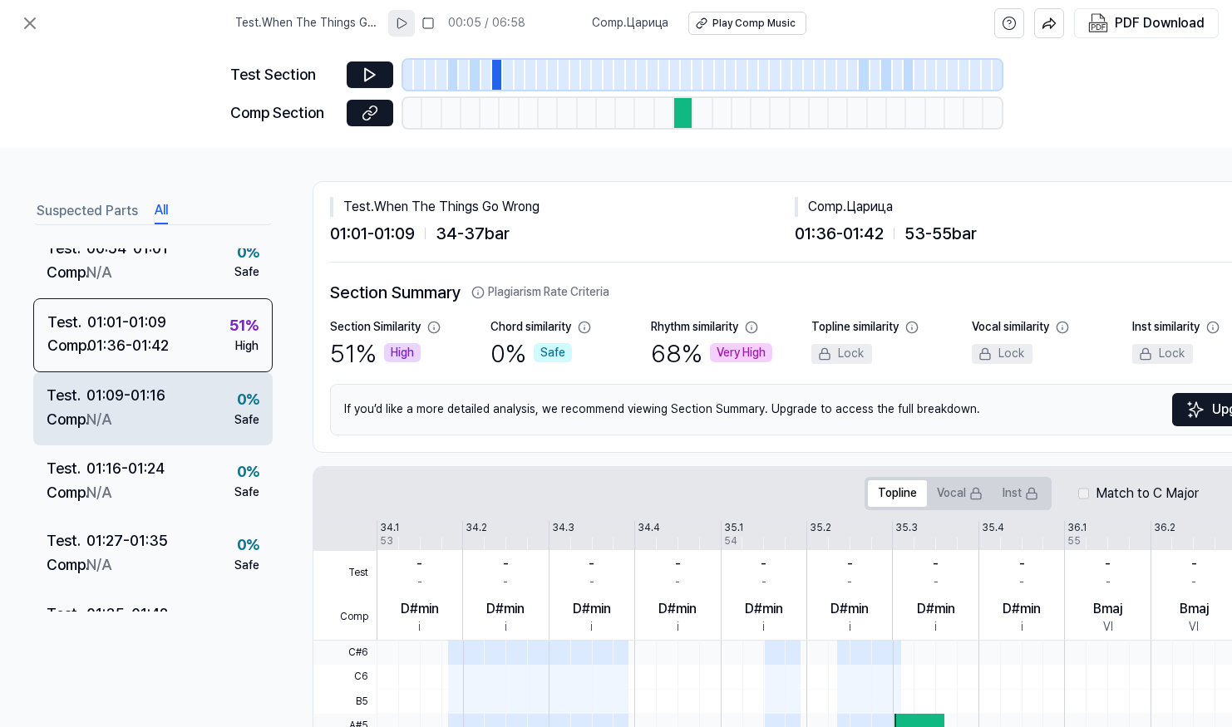
click at [180, 390] on div "Test . 01:09 - 01:16 Comp . N/A 0 % Safe" at bounding box center [152, 408] width 239 height 73
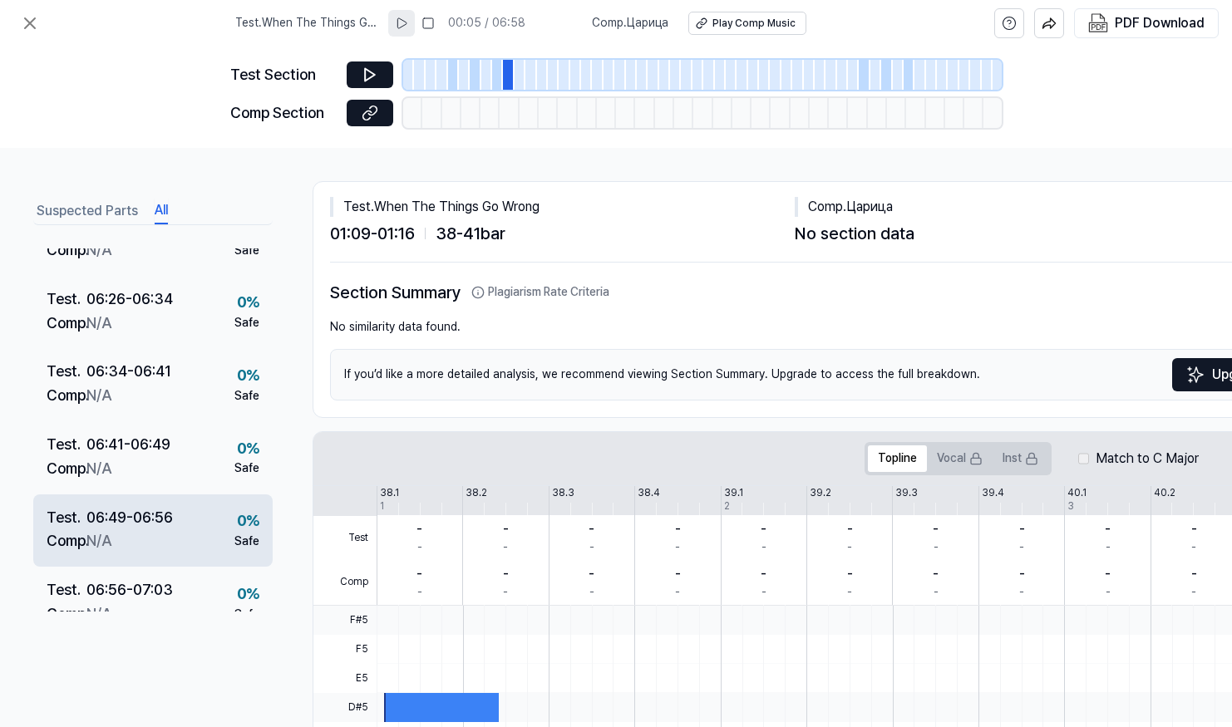
scroll to position [3625, 0]
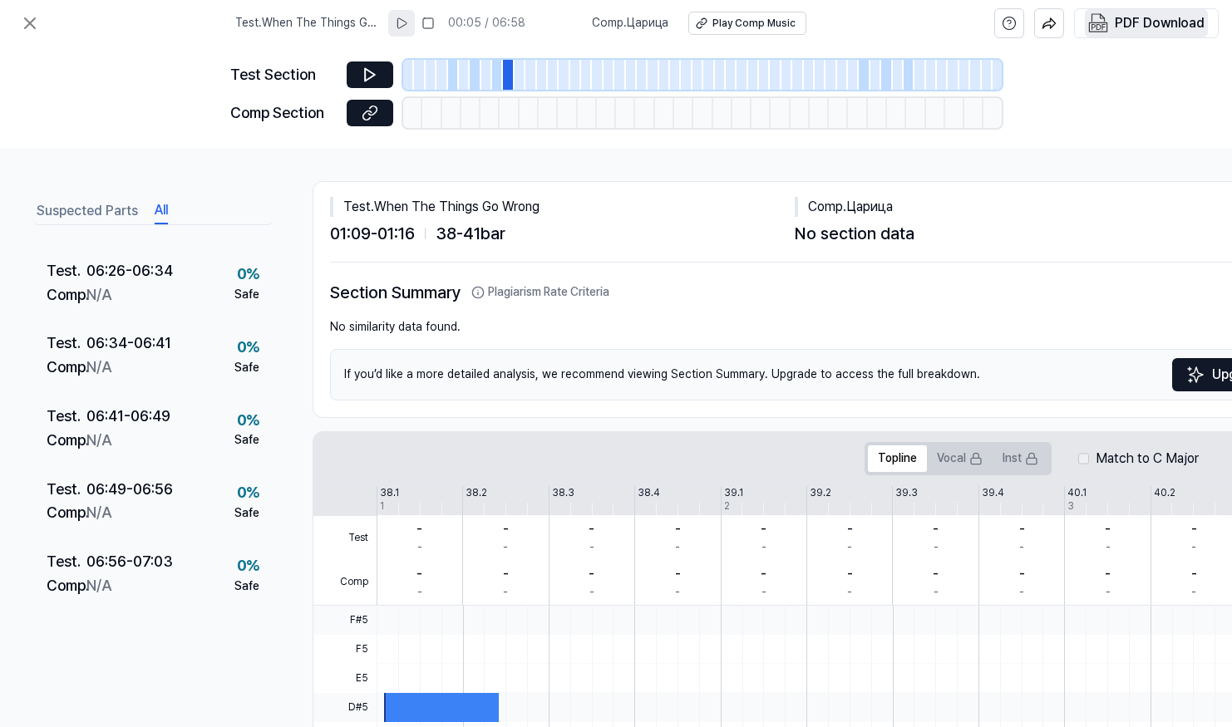
click at [1125, 23] on div "PDF Download" at bounding box center [1160, 23] width 90 height 22
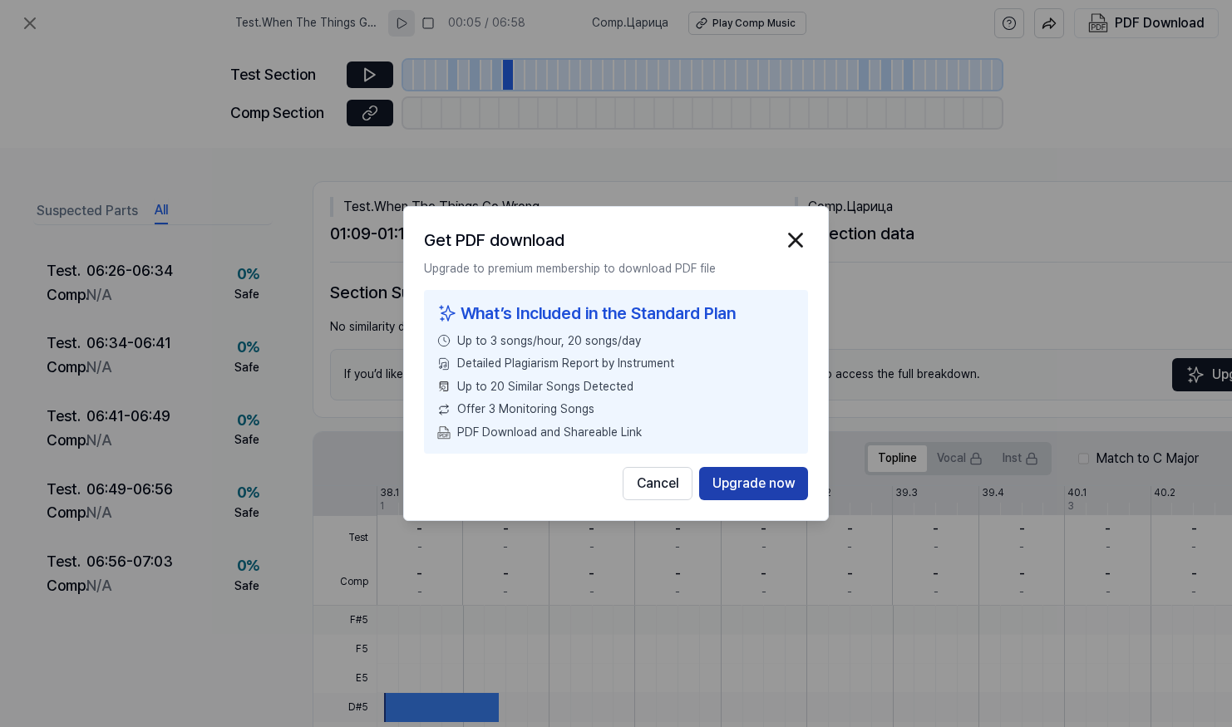
click at [759, 485] on button "Upgrade now" at bounding box center [753, 483] width 109 height 33
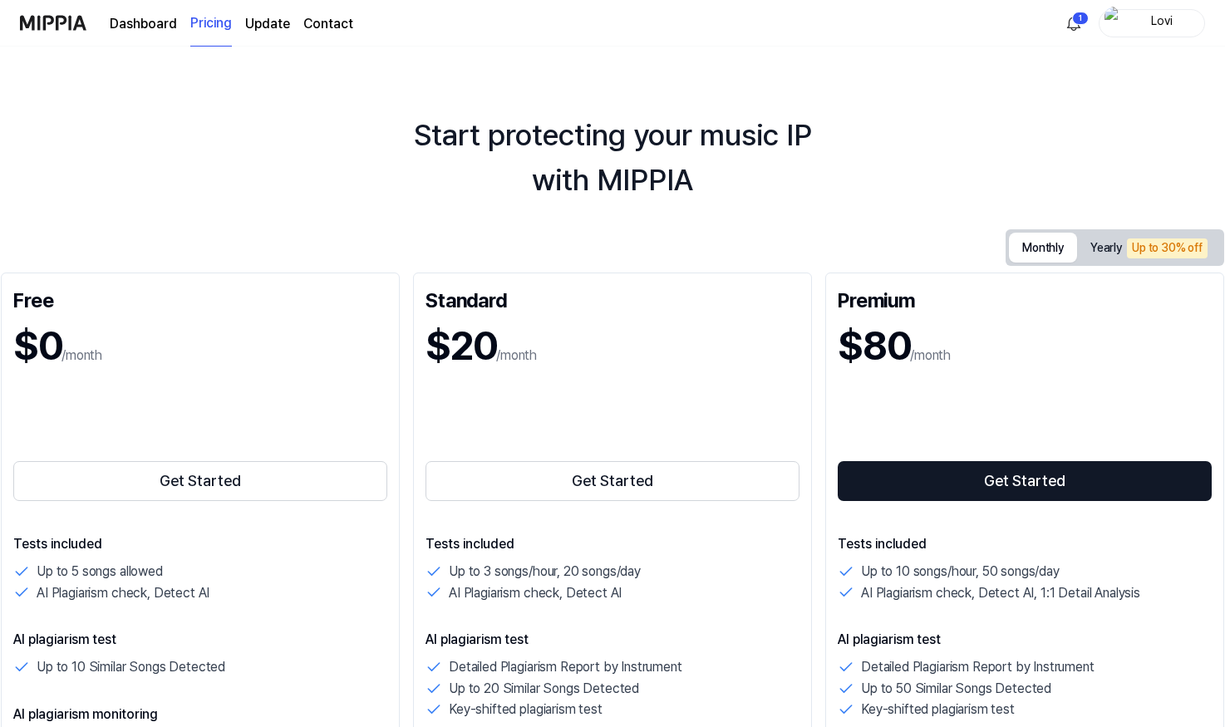
click at [1034, 242] on button "Monthly" at bounding box center [1043, 248] width 68 height 30
click at [143, 20] on link "Dashboard" at bounding box center [143, 24] width 67 height 20
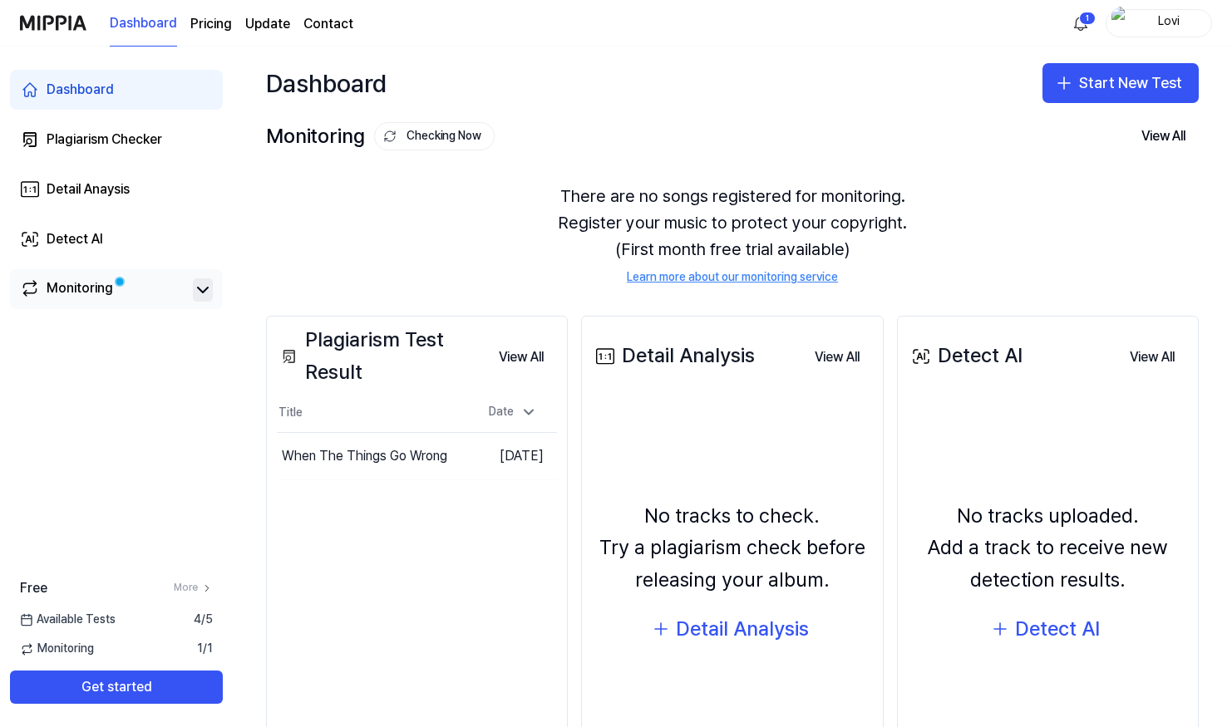
click at [200, 286] on icon at bounding box center [203, 290] width 20 height 20
click at [200, 290] on icon at bounding box center [203, 290] width 20 height 20
click at [64, 281] on div "Monitoring" at bounding box center [116, 289] width 213 height 40
click at [89, 290] on div "Monitoring" at bounding box center [80, 289] width 66 height 23
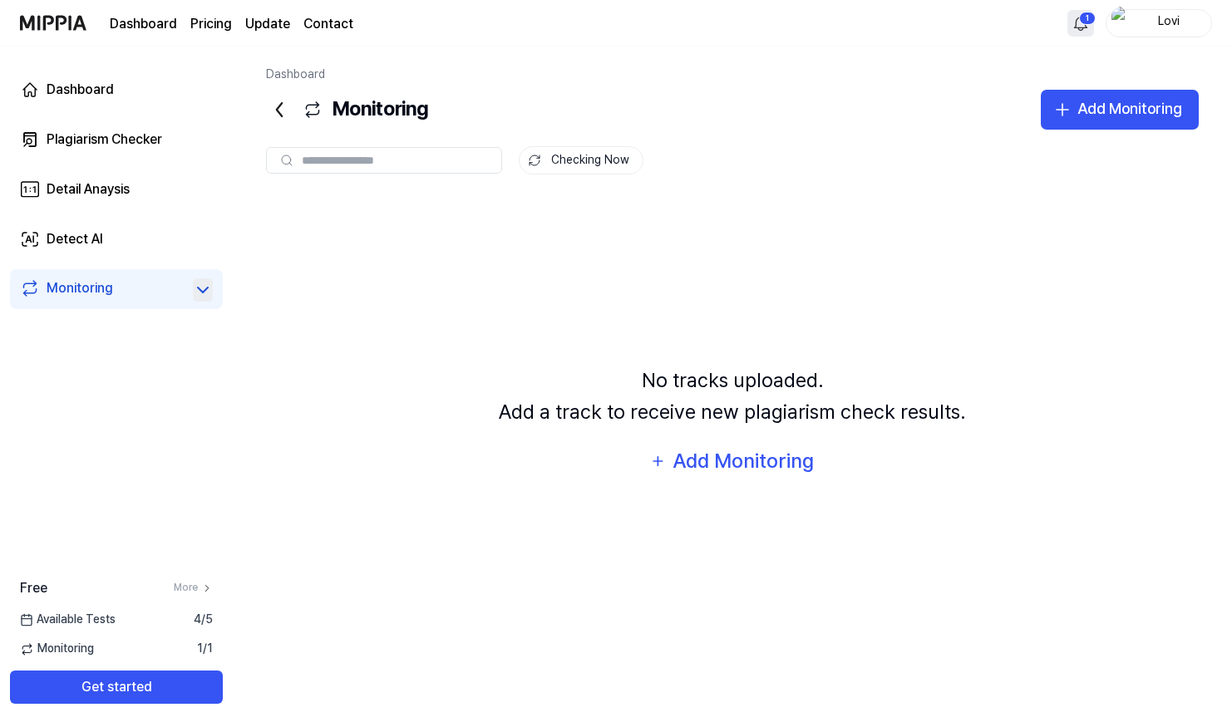
click at [1085, 20] on html "Dashboard Pricing Update Contact 1 Lovi Dashboard Plagiarism Checker Detail Ana…" at bounding box center [616, 363] width 1232 height 727
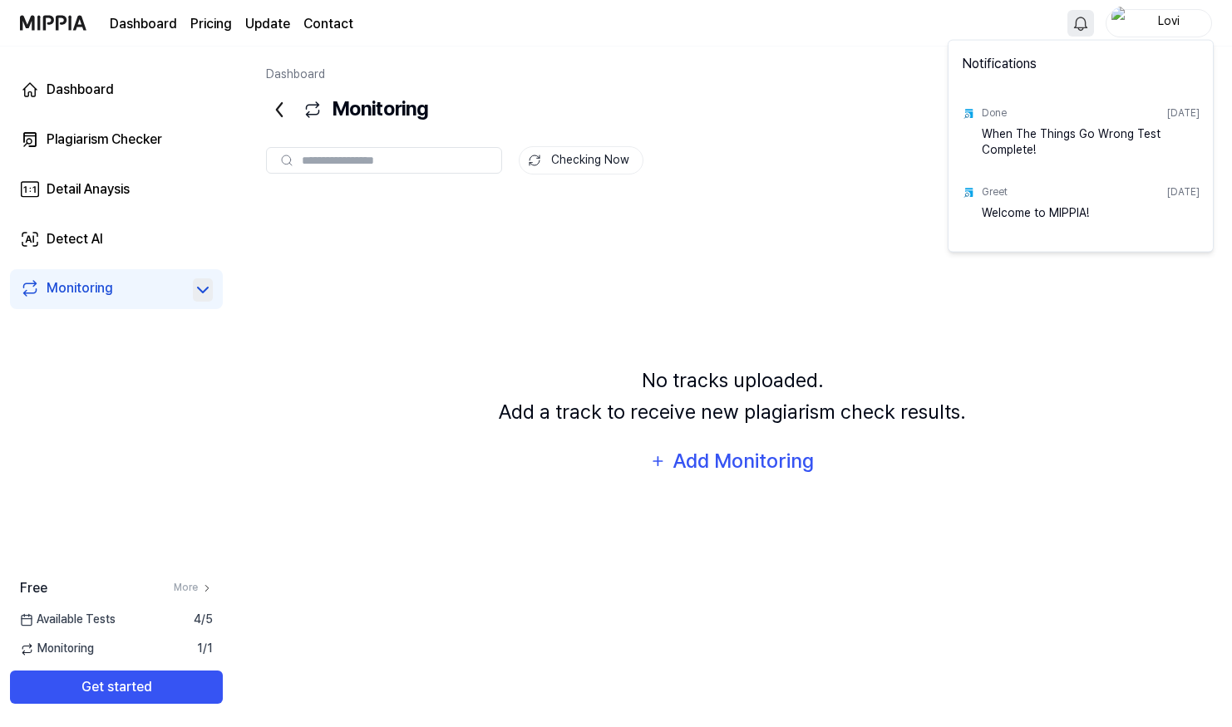
click at [1019, 215] on div "Welcome to MIPPIA!" at bounding box center [1091, 220] width 218 height 33
click at [1070, 143] on div "When The Things Go Wrong Test Complete!" at bounding box center [1091, 141] width 218 height 33
click at [968, 115] on img at bounding box center [968, 113] width 13 height 13
click at [968, 112] on img at bounding box center [968, 113] width 13 height 13
click at [151, 618] on html "Dashboard Pricing Update Contact Lovi Dashboard Plagiarism Checker Detail Anays…" at bounding box center [616, 363] width 1232 height 727
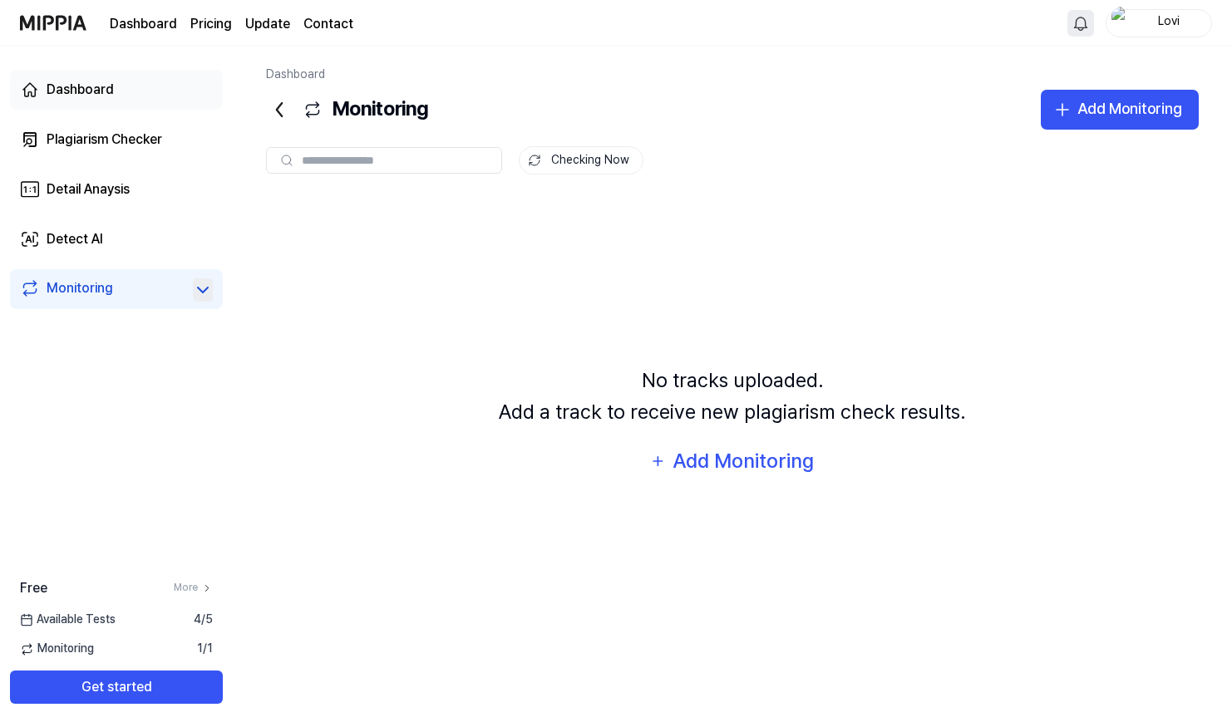
click at [74, 90] on div "Dashboard" at bounding box center [80, 90] width 67 height 20
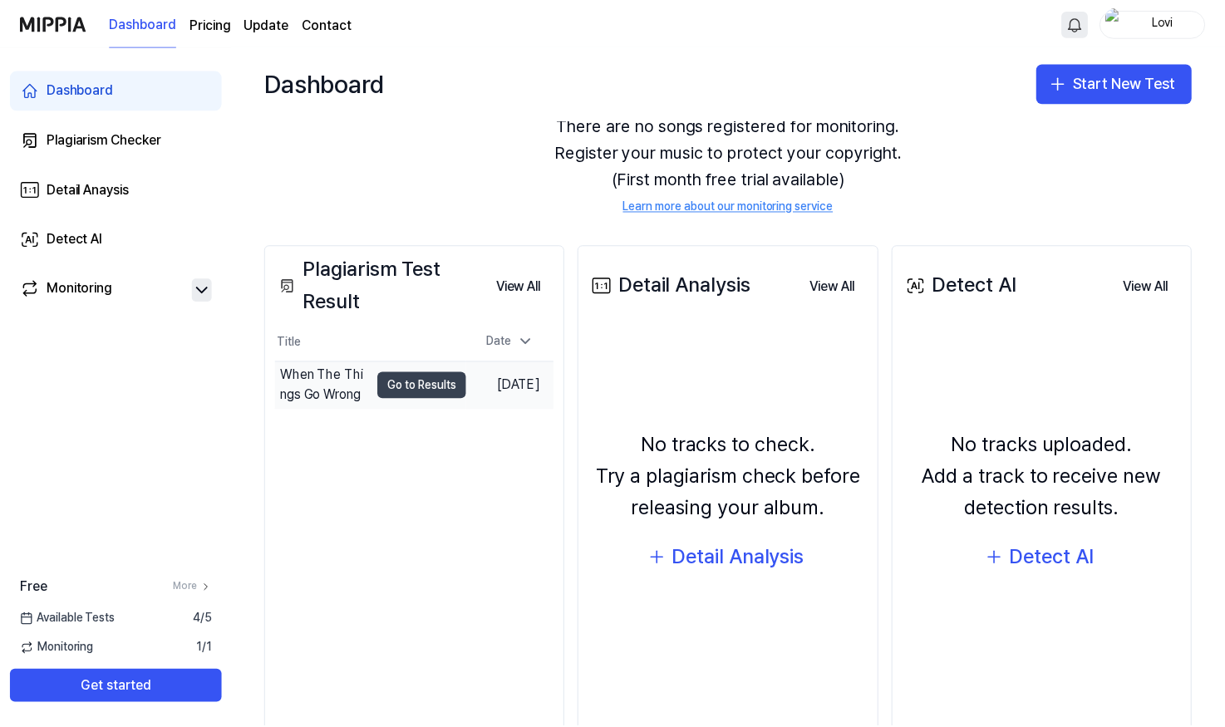
scroll to position [116, 0]
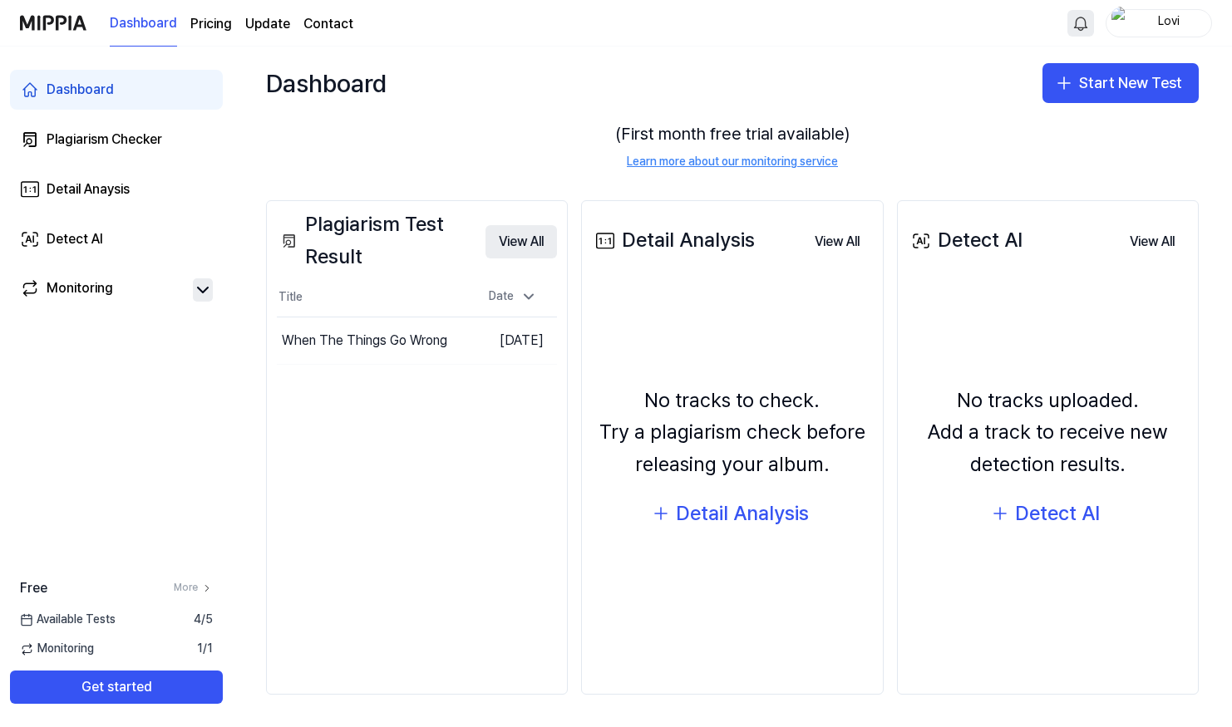
click at [521, 244] on button "View All" at bounding box center [520, 241] width 71 height 33
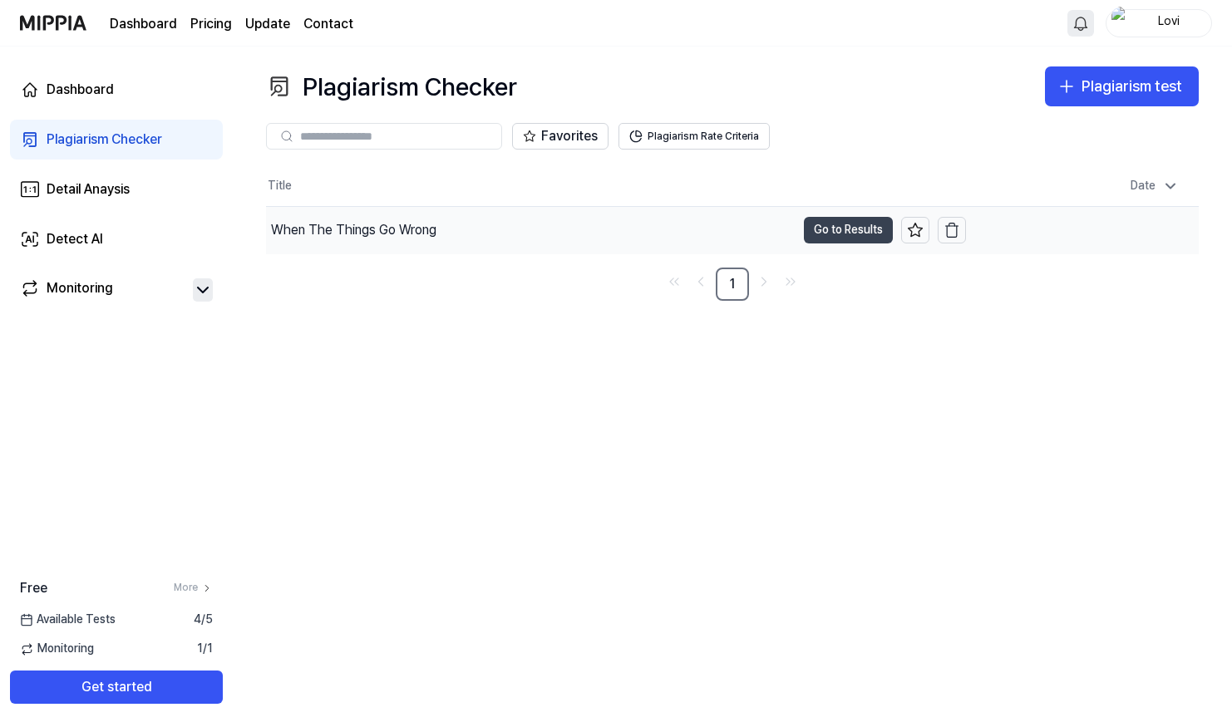
click at [854, 231] on button "Go to Results" at bounding box center [848, 230] width 89 height 27
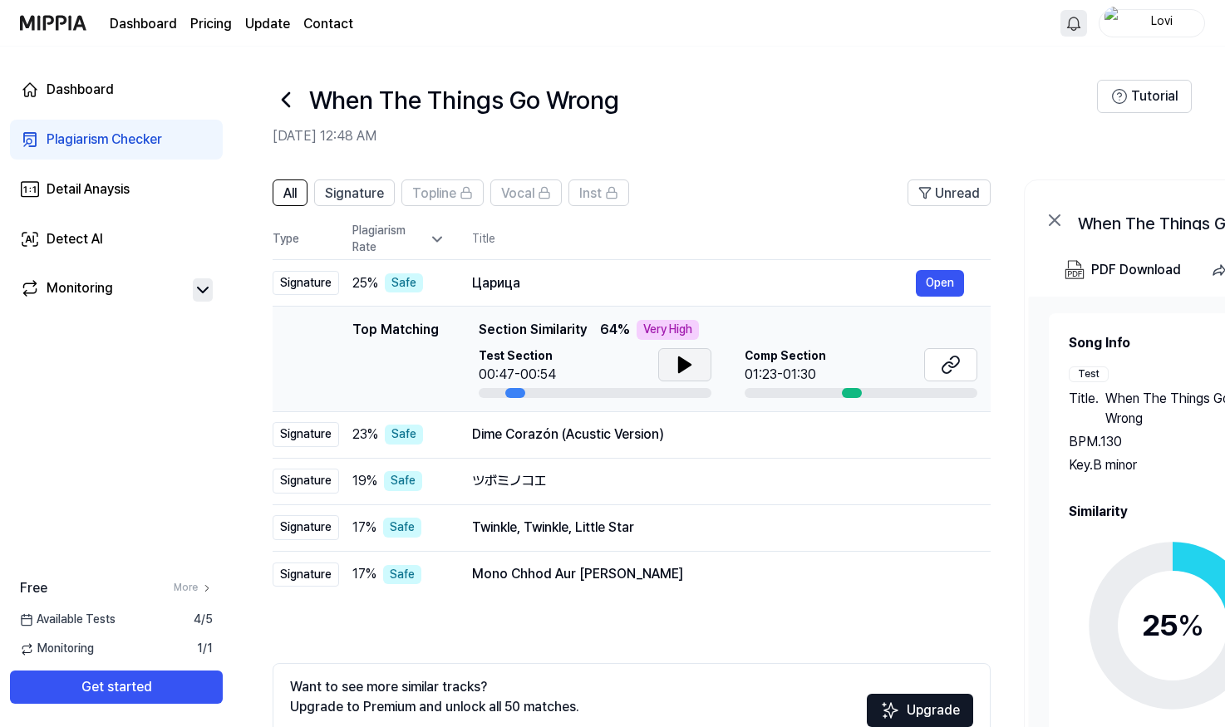
click at [684, 367] on icon at bounding box center [685, 364] width 12 height 15
click at [846, 367] on div "Comp Section 01:23-01:30" at bounding box center [861, 366] width 233 height 37
click at [952, 362] on icon at bounding box center [947, 367] width 10 height 11
click at [568, 445] on div "Dime Corazón (Acustic Version) Open" at bounding box center [718, 434] width 492 height 27
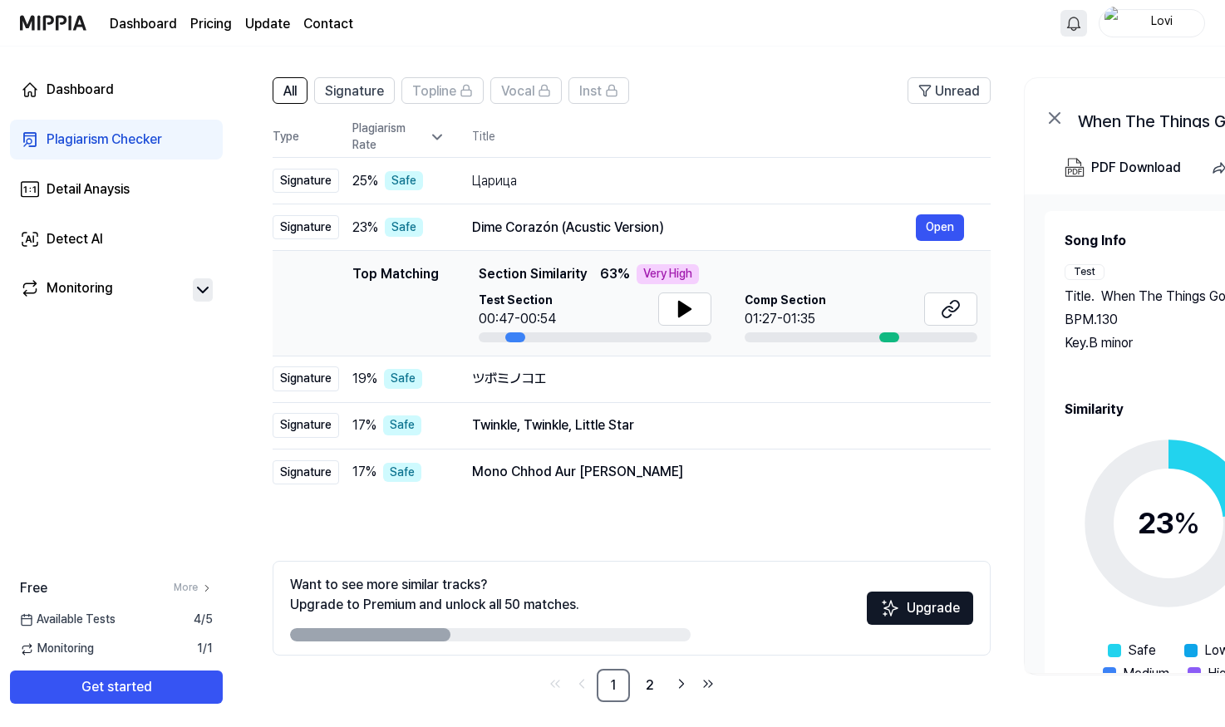
scroll to position [110, 0]
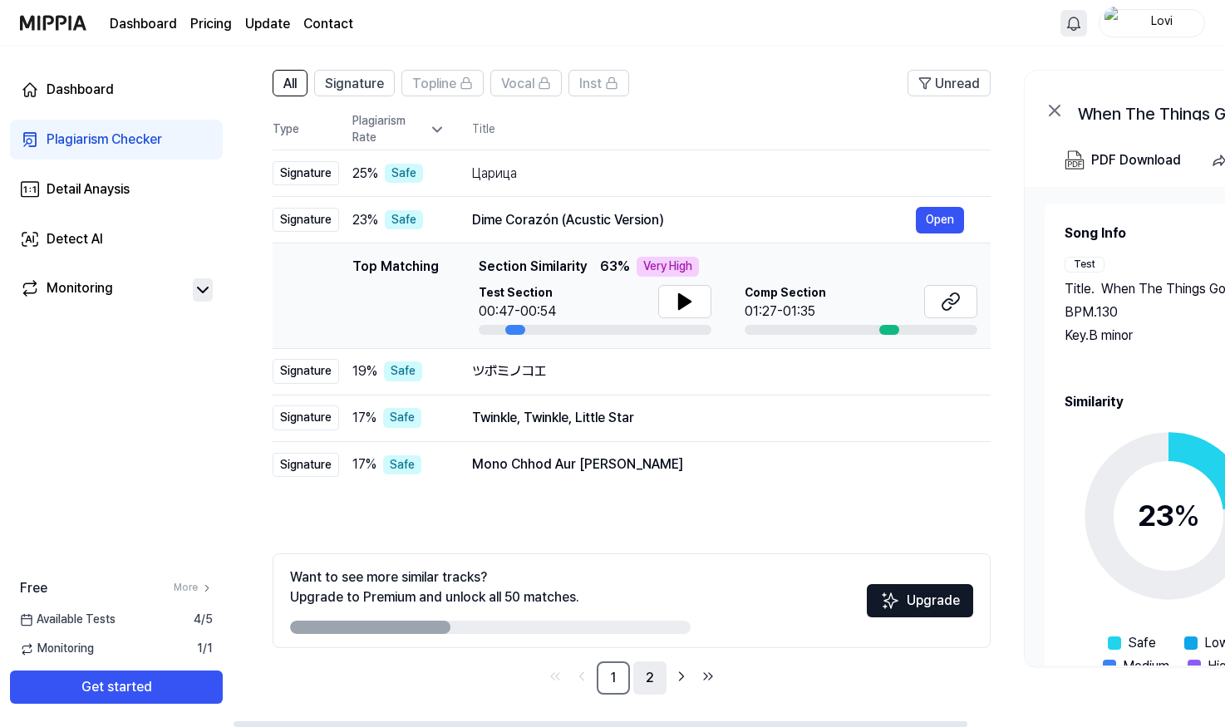
click at [648, 677] on link "2" at bounding box center [649, 678] width 33 height 33
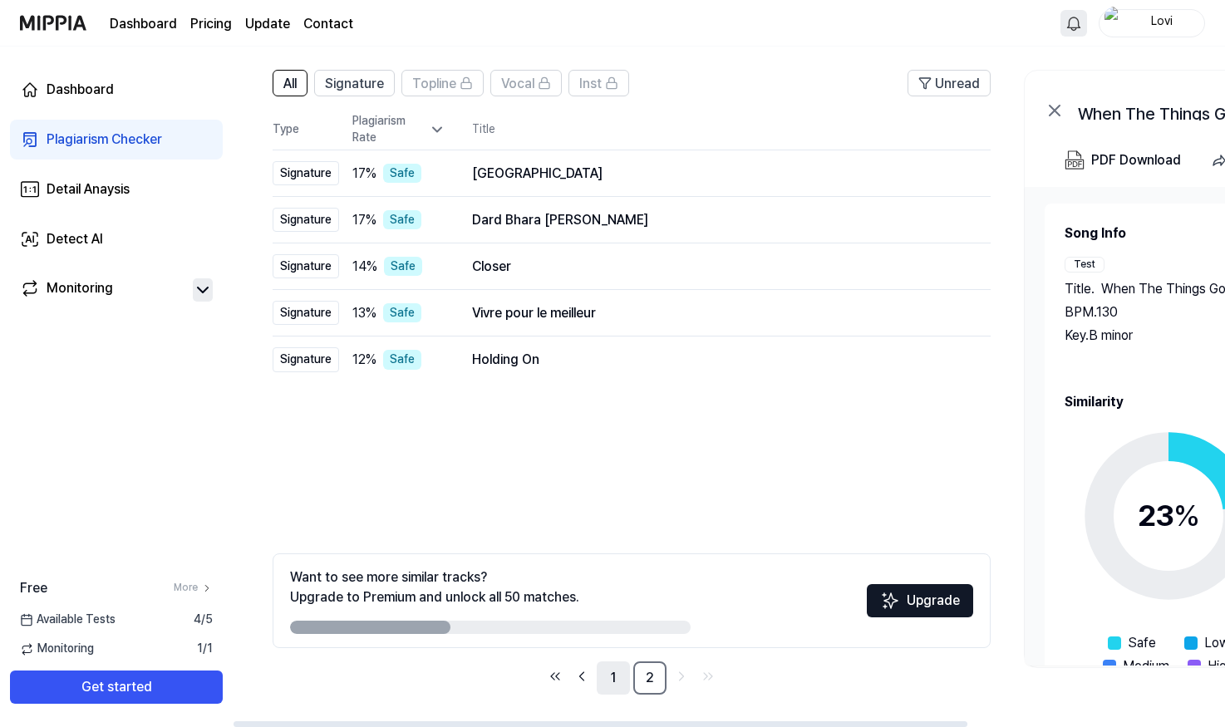
click at [614, 676] on link "1" at bounding box center [613, 678] width 33 height 33
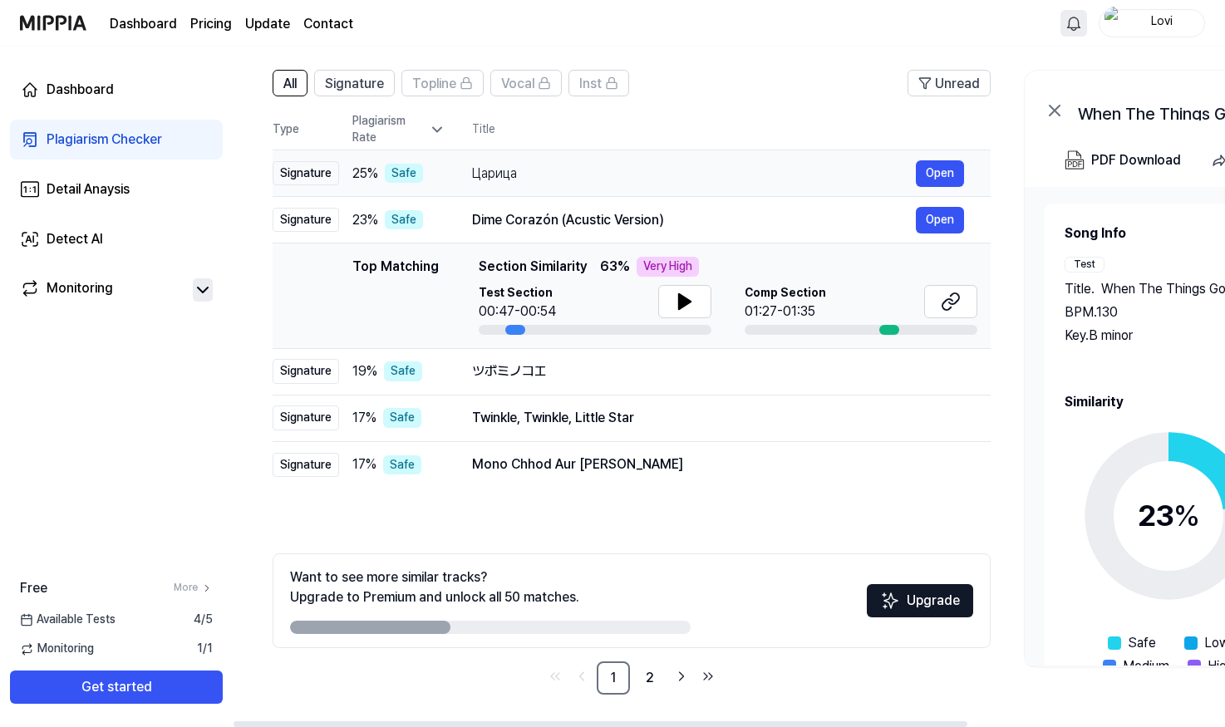
click at [474, 178] on div "Царица" at bounding box center [694, 174] width 444 height 20
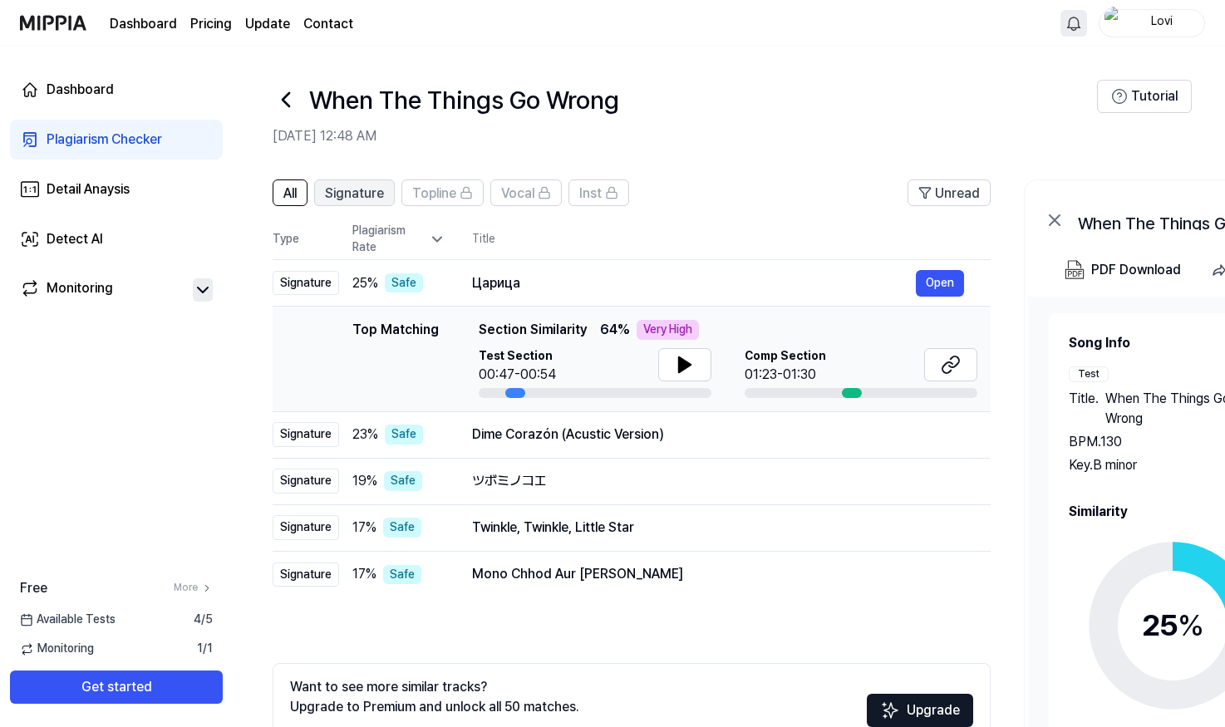
click at [357, 194] on span "Signature" at bounding box center [354, 194] width 59 height 20
click at [300, 193] on button "All" at bounding box center [290, 193] width 35 height 27
click at [373, 195] on span "Signature" at bounding box center [354, 194] width 59 height 20
click at [141, 25] on link "Dashboard" at bounding box center [143, 24] width 67 height 20
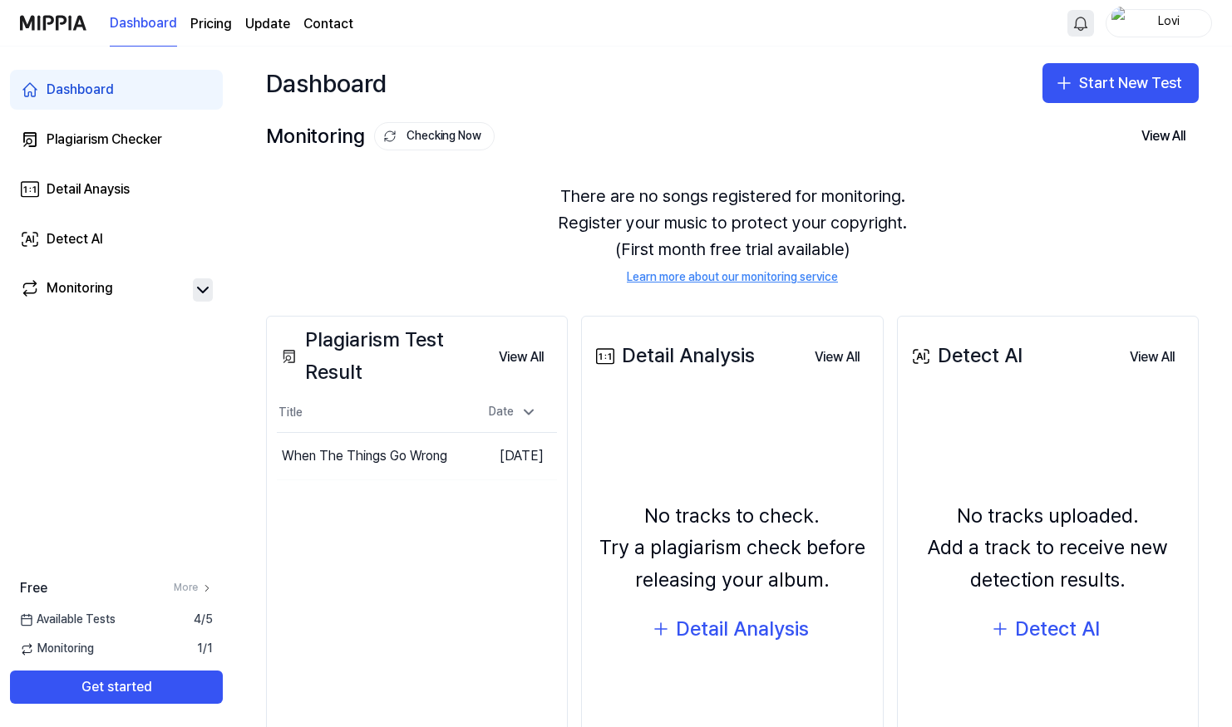
click at [695, 279] on link "Learn more about our monitoring service" at bounding box center [732, 277] width 211 height 17
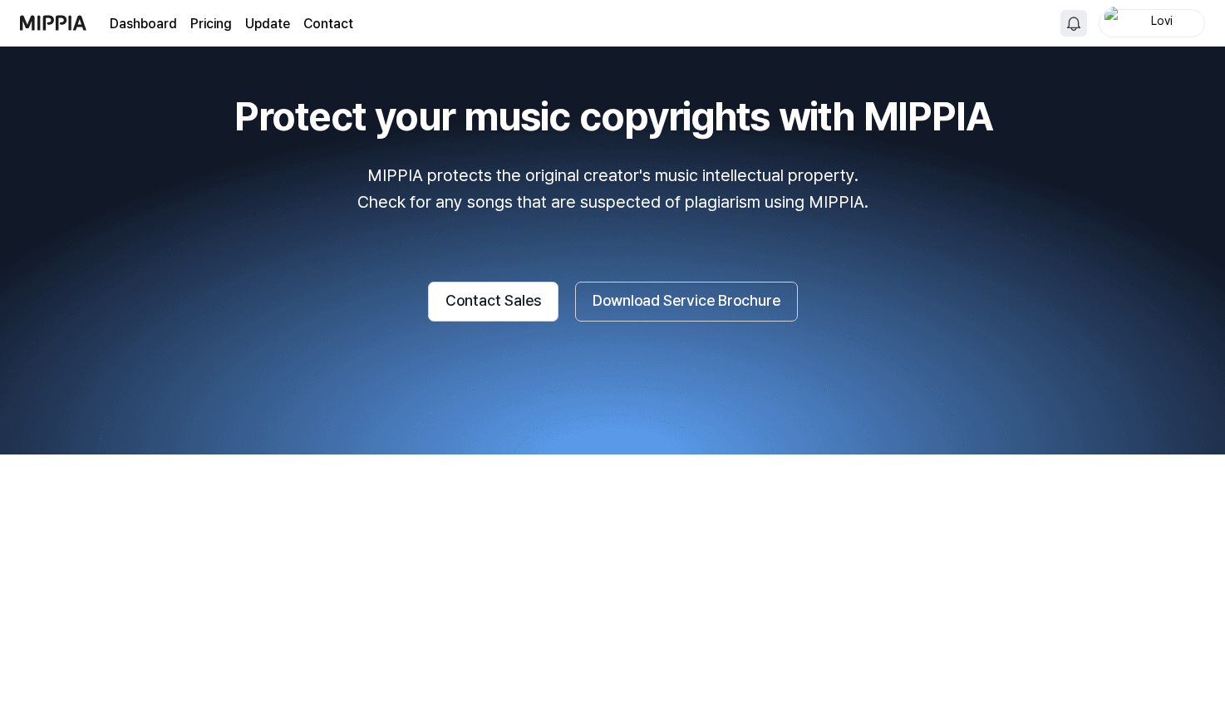
scroll to position [1745, 0]
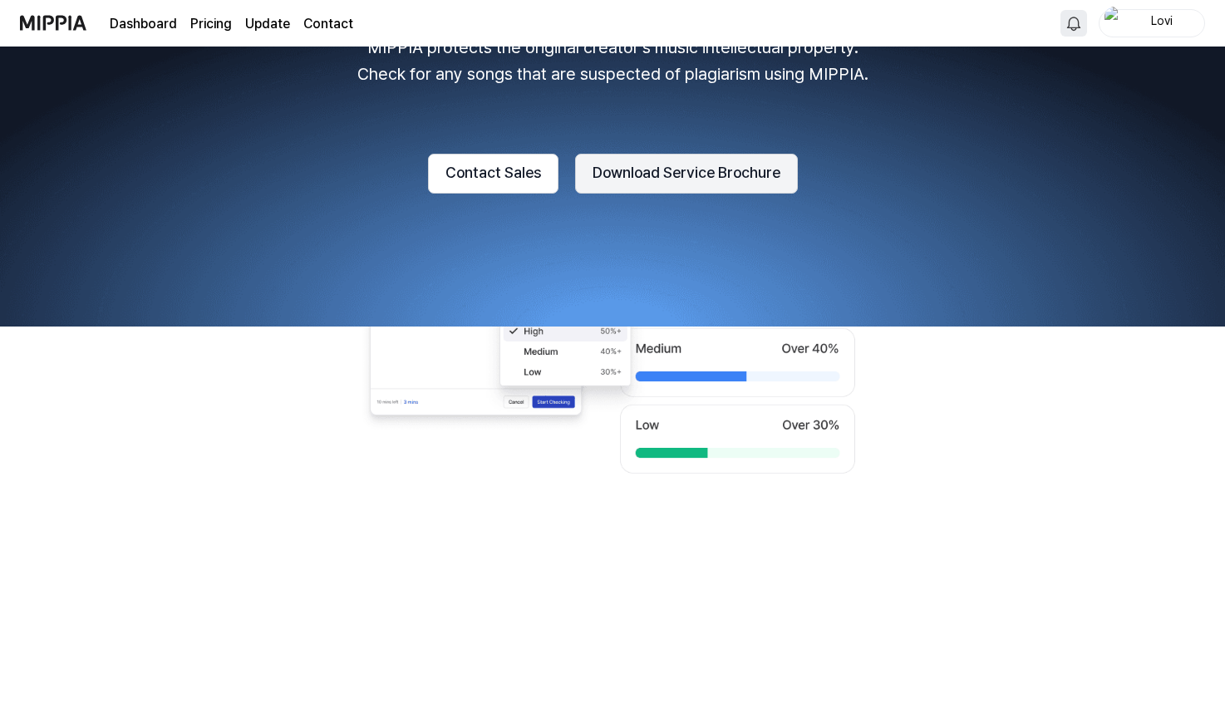
click at [637, 178] on button "Download Service Brochure" at bounding box center [686, 174] width 223 height 40
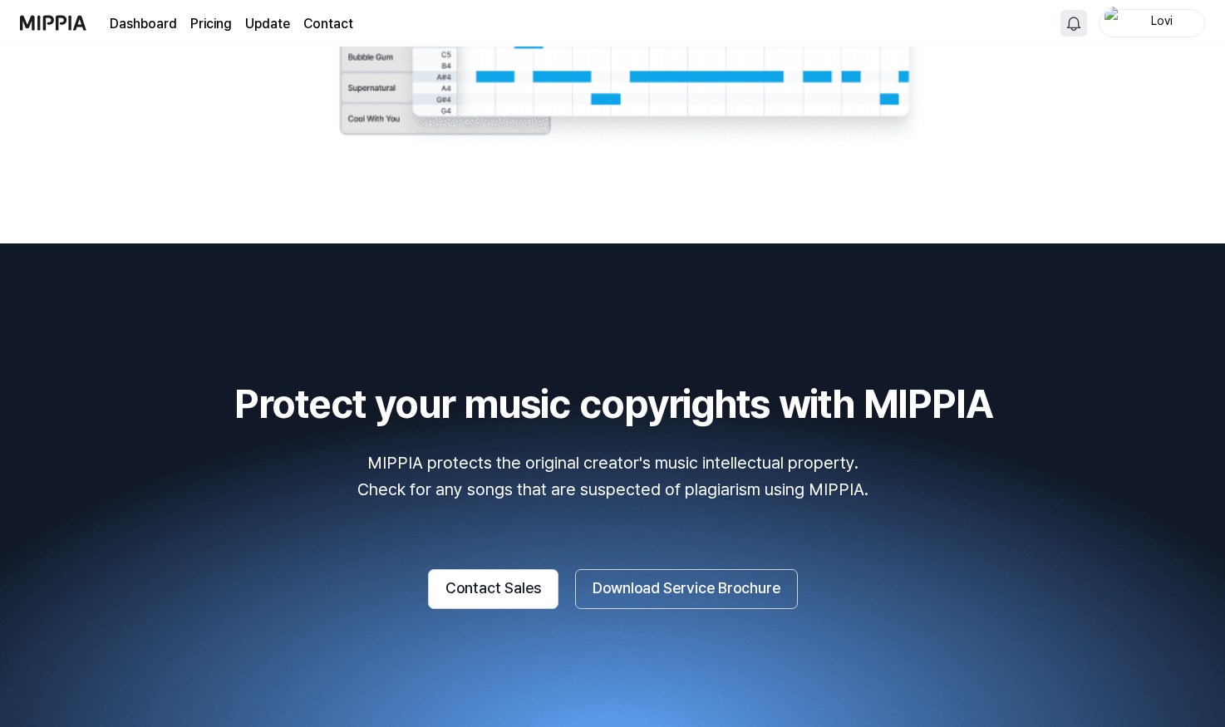
scroll to position [1330, 0]
click at [484, 591] on button "Contact Sales" at bounding box center [493, 589] width 130 height 40
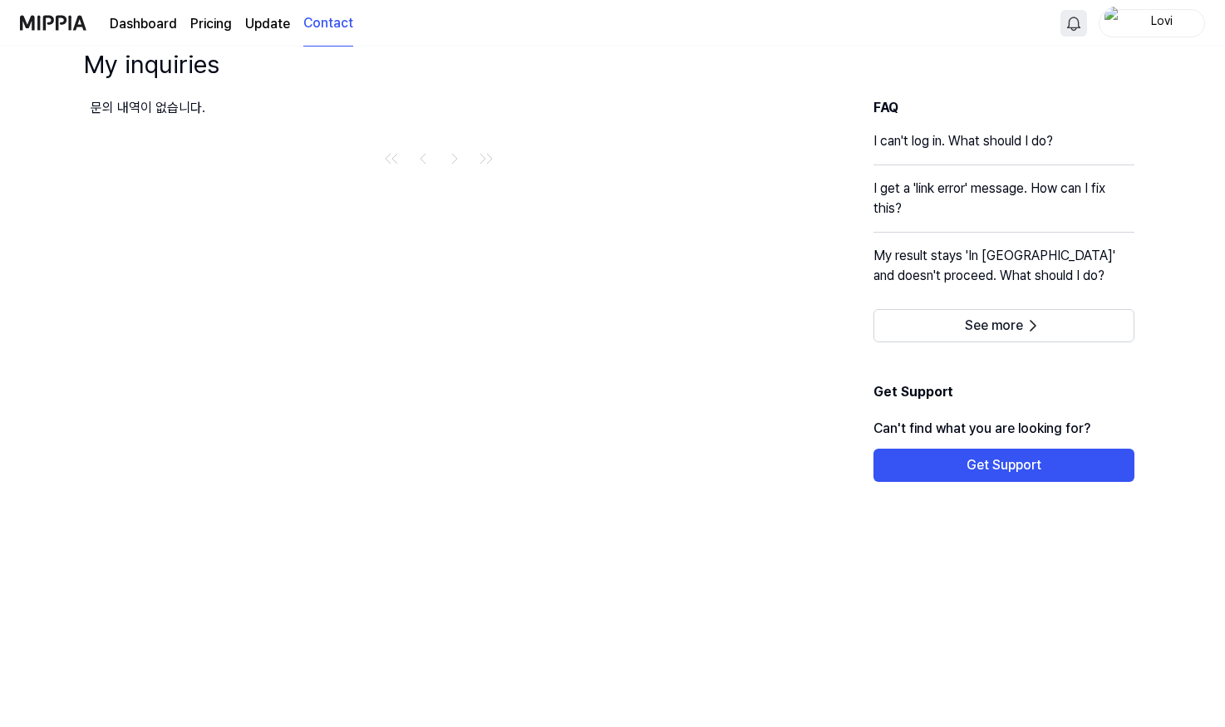
click at [261, 23] on link "Update" at bounding box center [267, 24] width 45 height 20
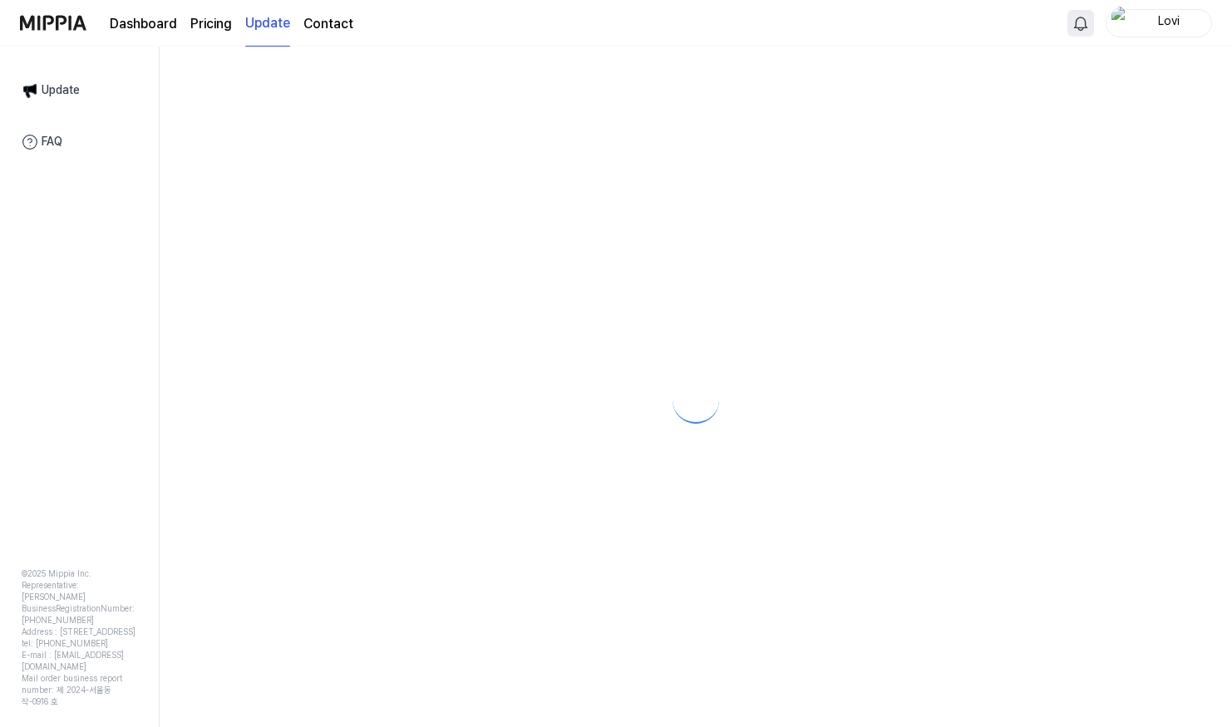
click at [262, 19] on link "Update" at bounding box center [267, 24] width 45 height 46
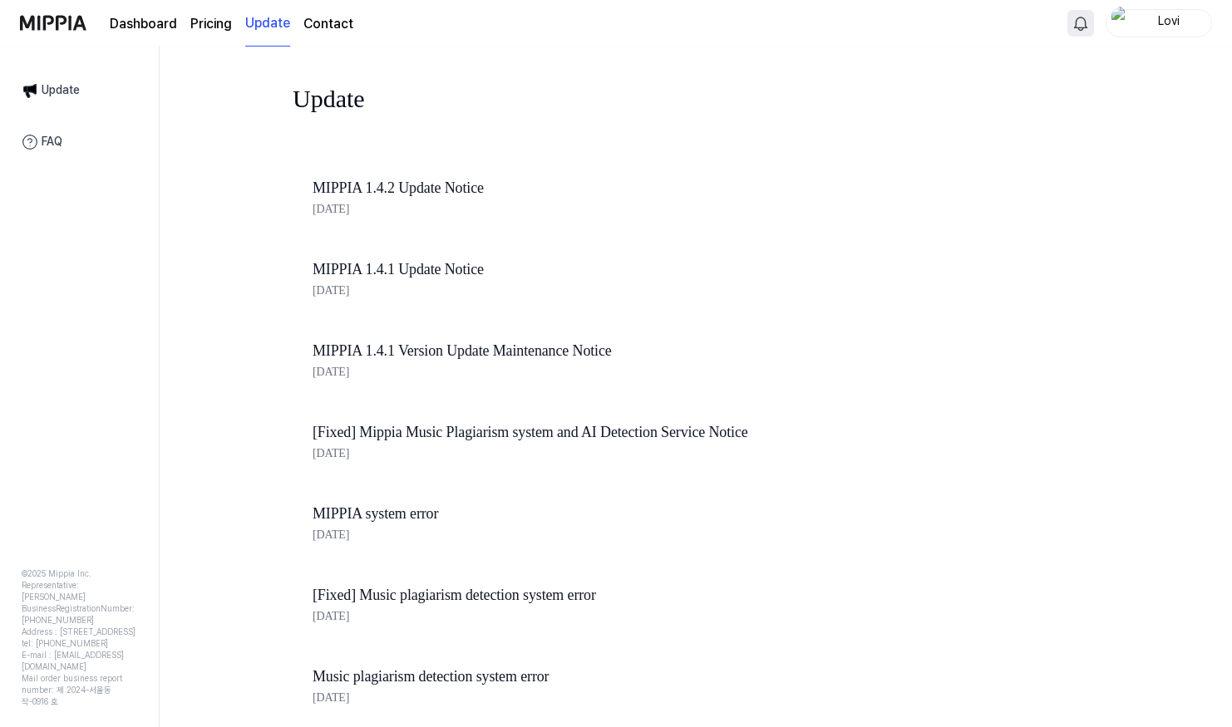
click at [196, 20] on page\) "Pricing" at bounding box center [211, 24] width 42 height 20
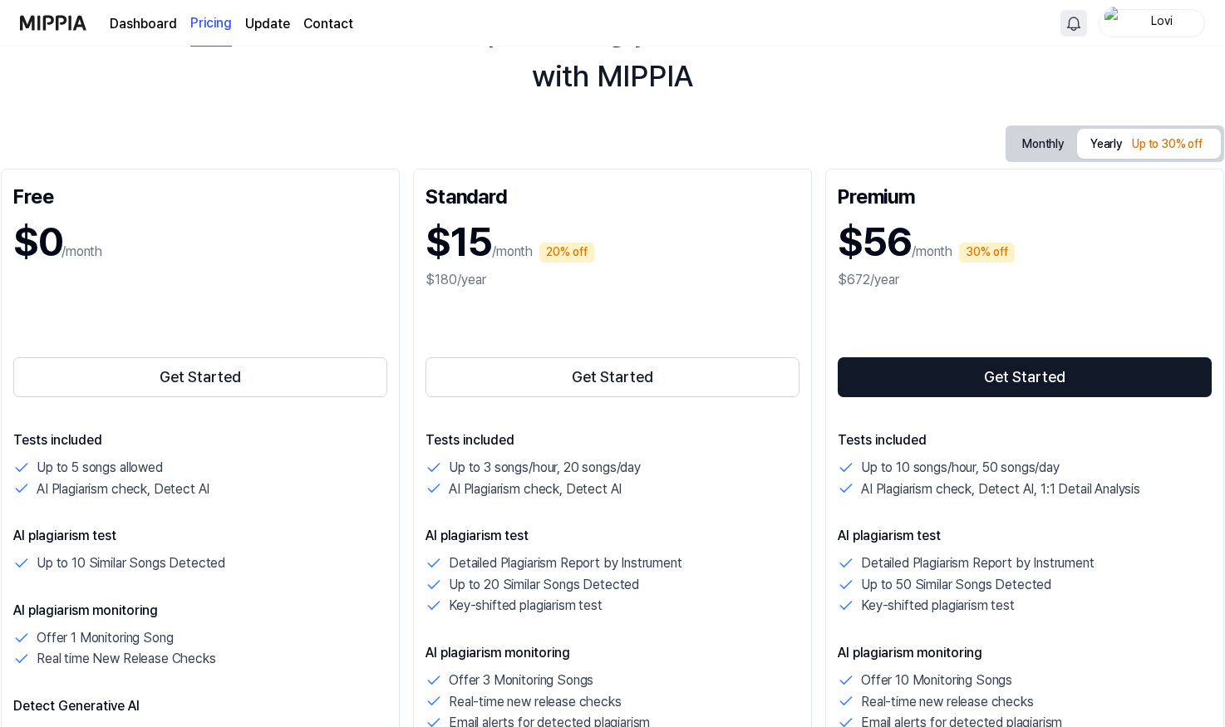
scroll to position [83, 0]
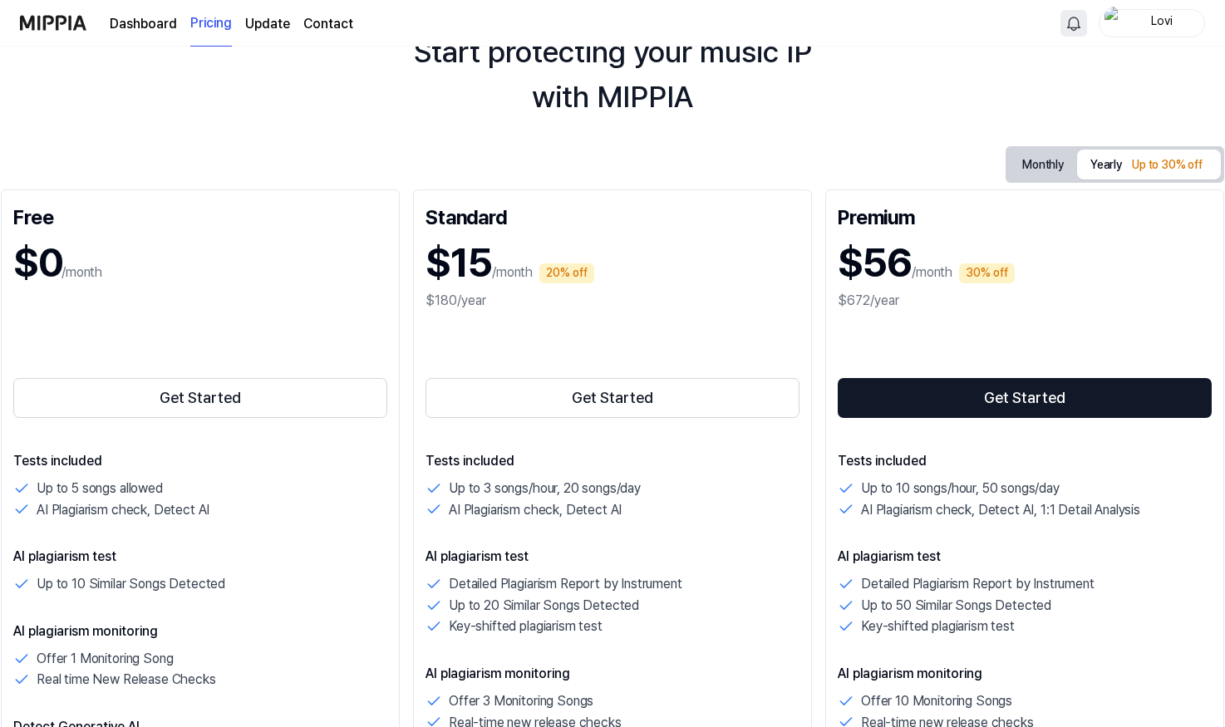
click at [1035, 160] on button "Monthly" at bounding box center [1043, 165] width 68 height 26
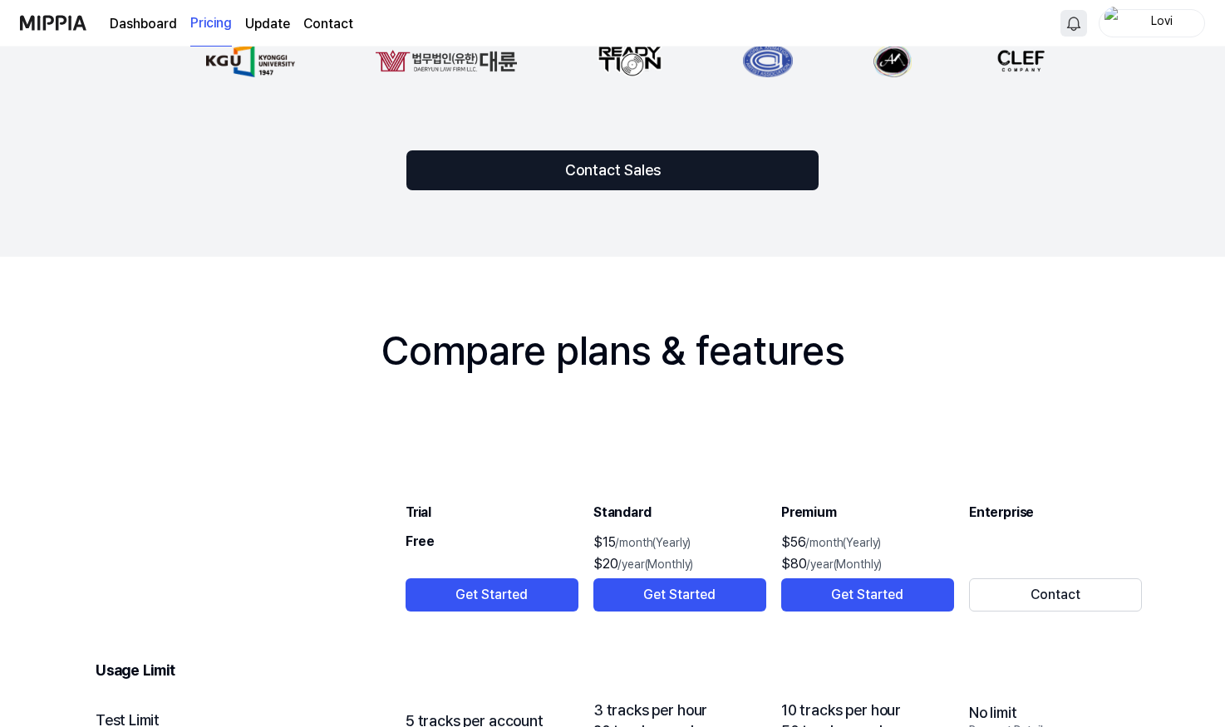
scroll to position [1441, 0]
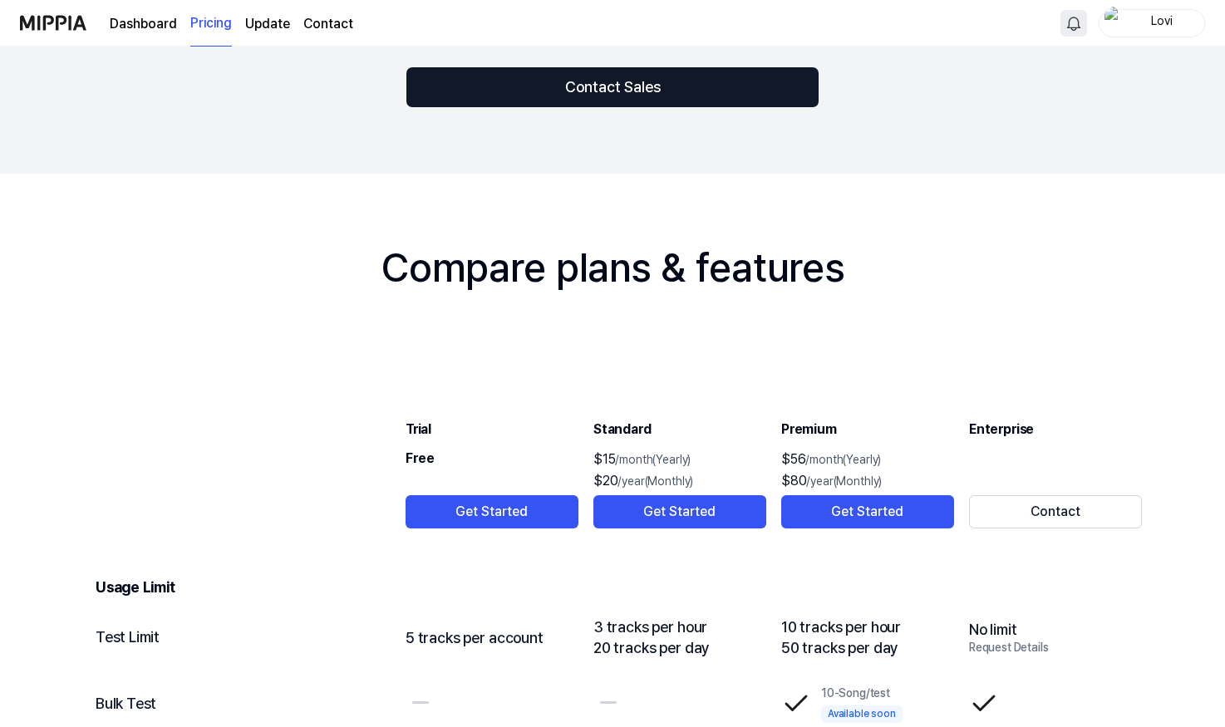
click at [653, 479] on span "/year(Monthly)" at bounding box center [656, 481] width 76 height 13
click at [671, 505] on button "Get Started" at bounding box center [679, 511] width 173 height 33
click at [671, 514] on button "Get Started" at bounding box center [679, 511] width 173 height 33
click at [652, 520] on button "Get Started" at bounding box center [679, 511] width 173 height 33
click at [653, 516] on button "Get Started" at bounding box center [679, 511] width 173 height 33
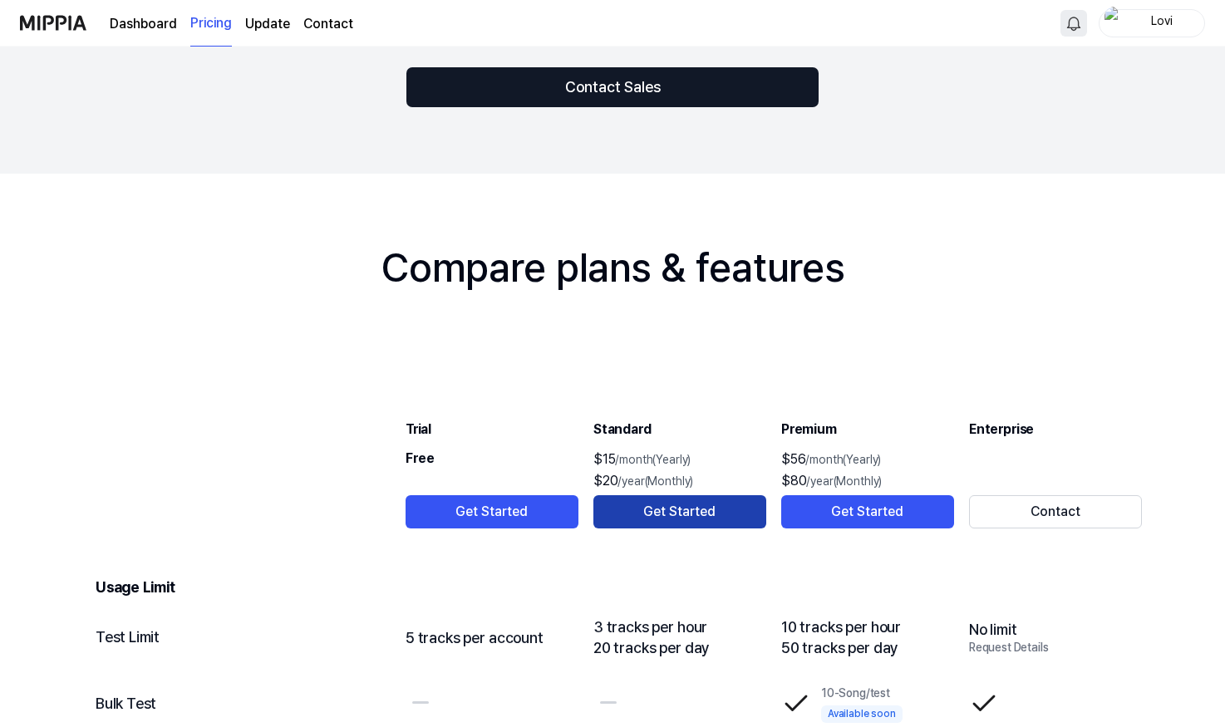
click at [653, 515] on button "Get Started" at bounding box center [679, 511] width 173 height 33
drag, startPoint x: 655, startPoint y: 507, endPoint x: 641, endPoint y: 512, distance: 15.0
click at [641, 512] on button "Get Started" at bounding box center [679, 511] width 173 height 33
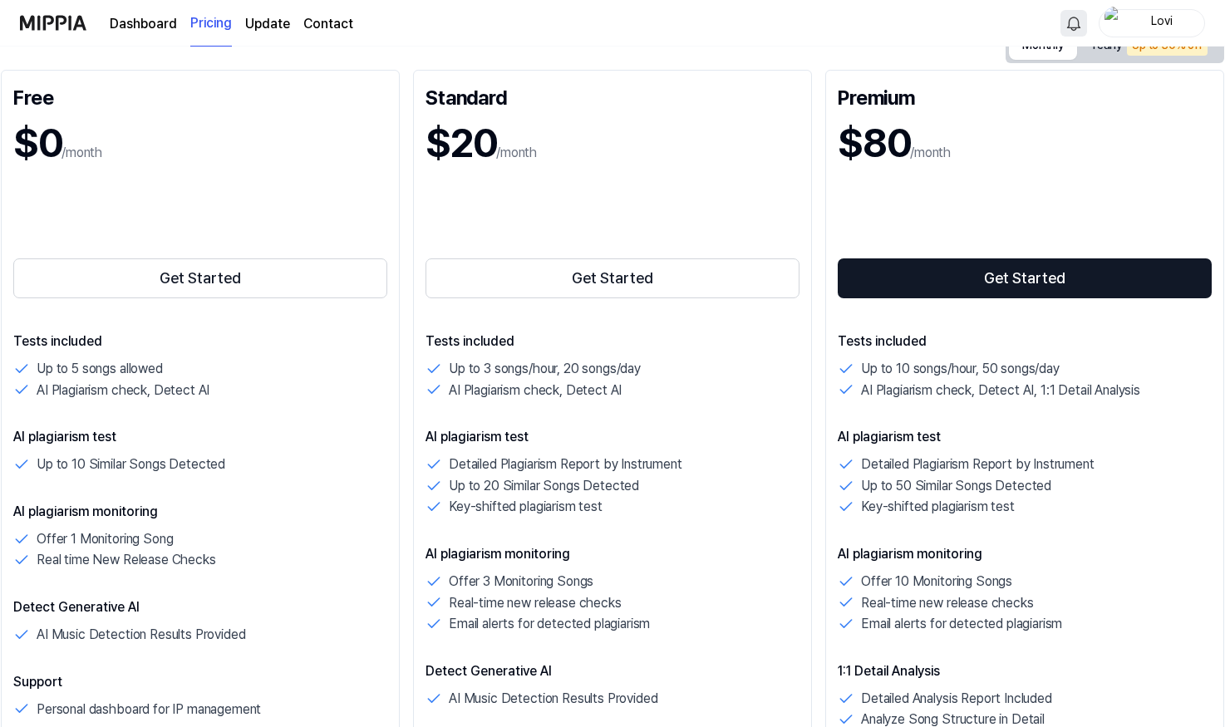
scroll to position [0, 0]
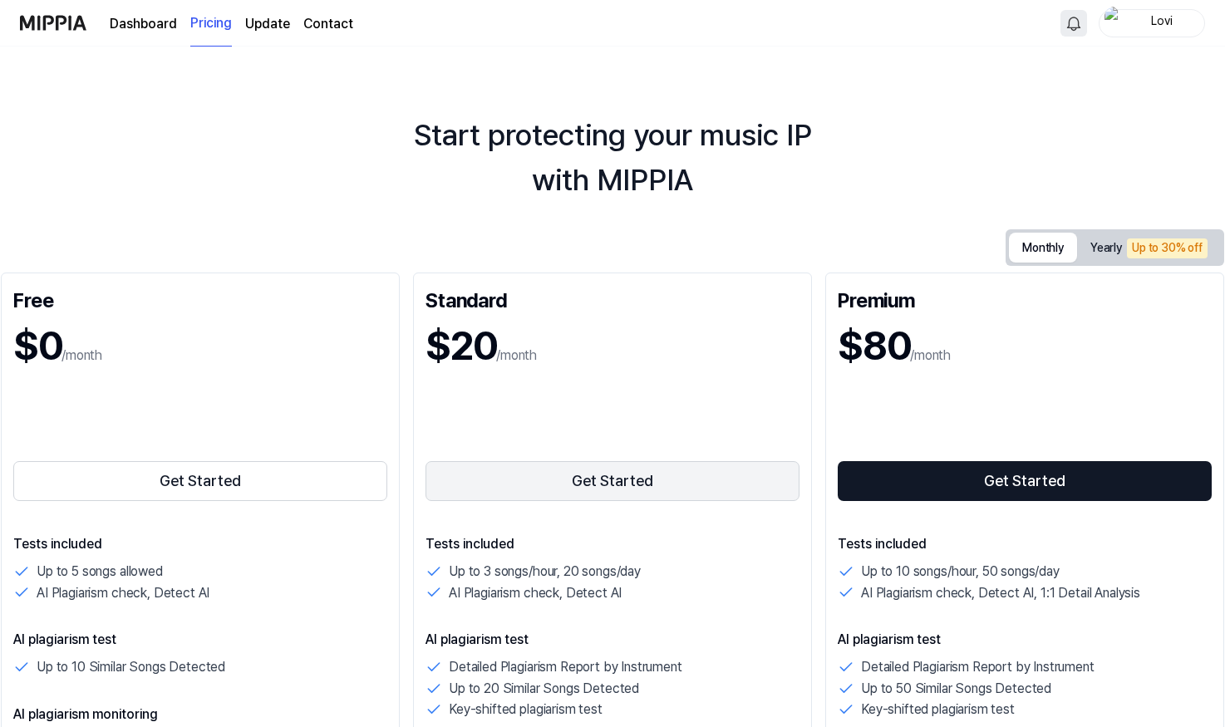
click at [586, 489] on button "Get Started" at bounding box center [613, 481] width 374 height 40
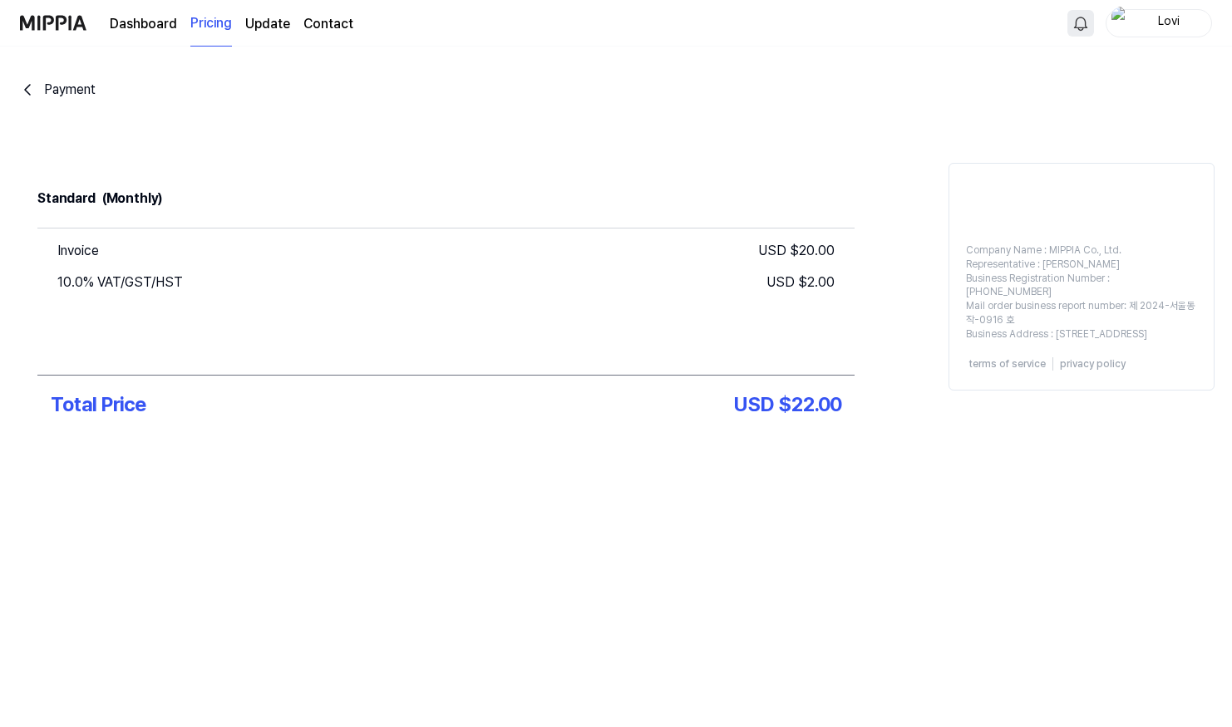
click at [150, 26] on link "Dashboard" at bounding box center [143, 24] width 67 height 20
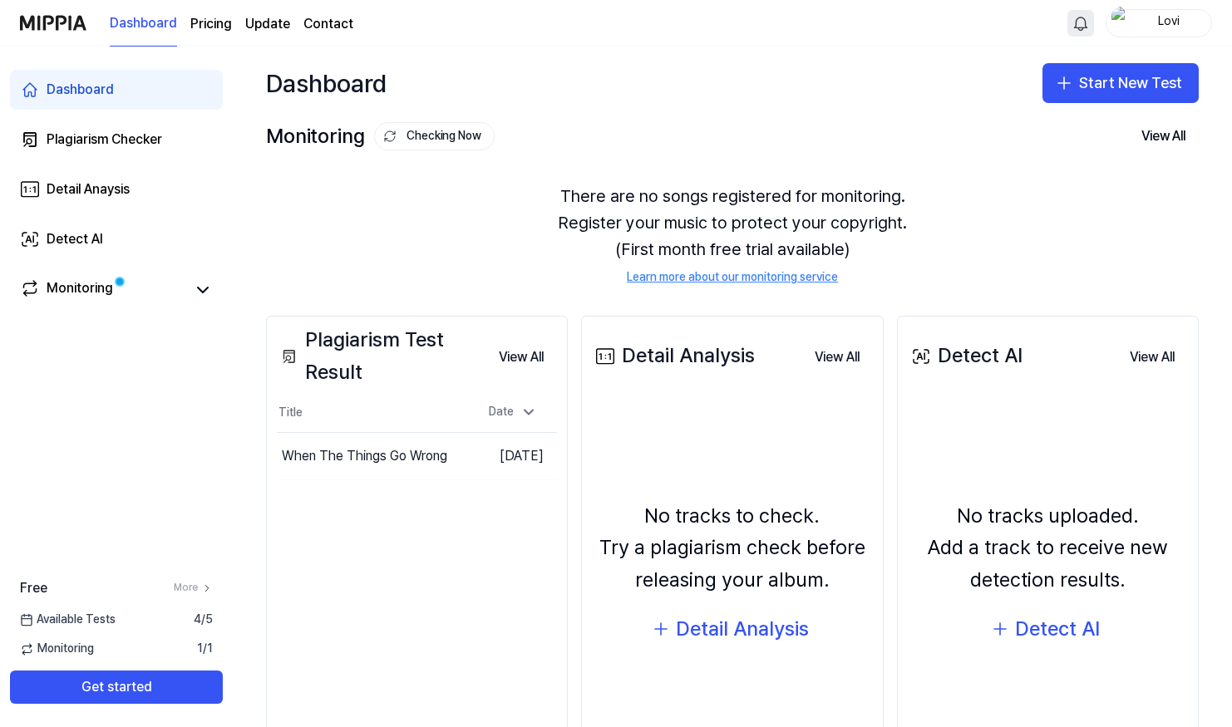
click at [1164, 21] on div "Lovi" at bounding box center [1168, 22] width 65 height 18
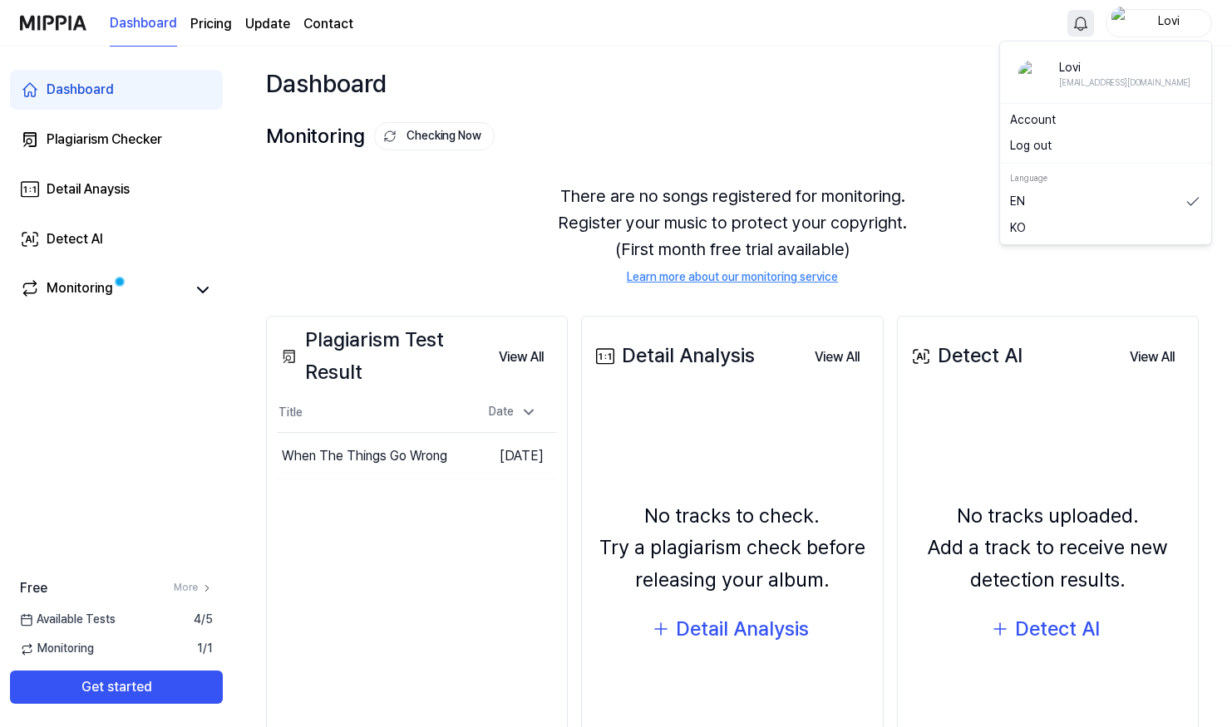
click at [1078, 120] on link "Account" at bounding box center [1105, 119] width 191 height 17
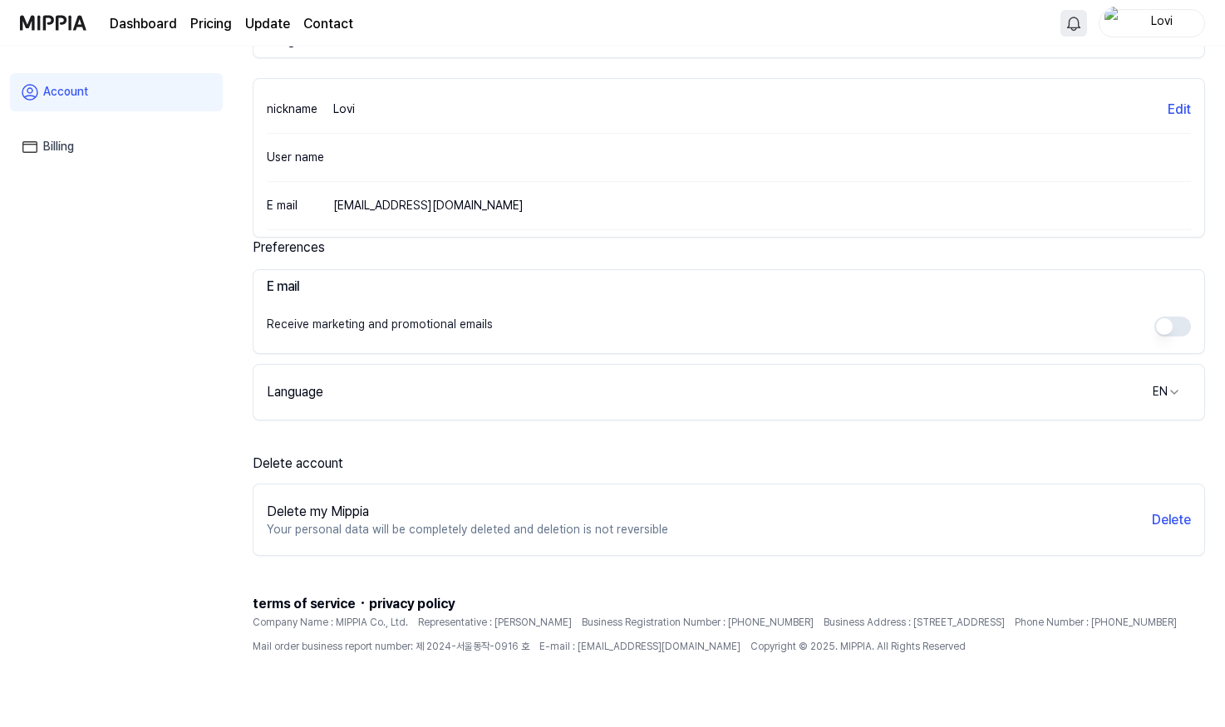
scroll to position [180, 0]
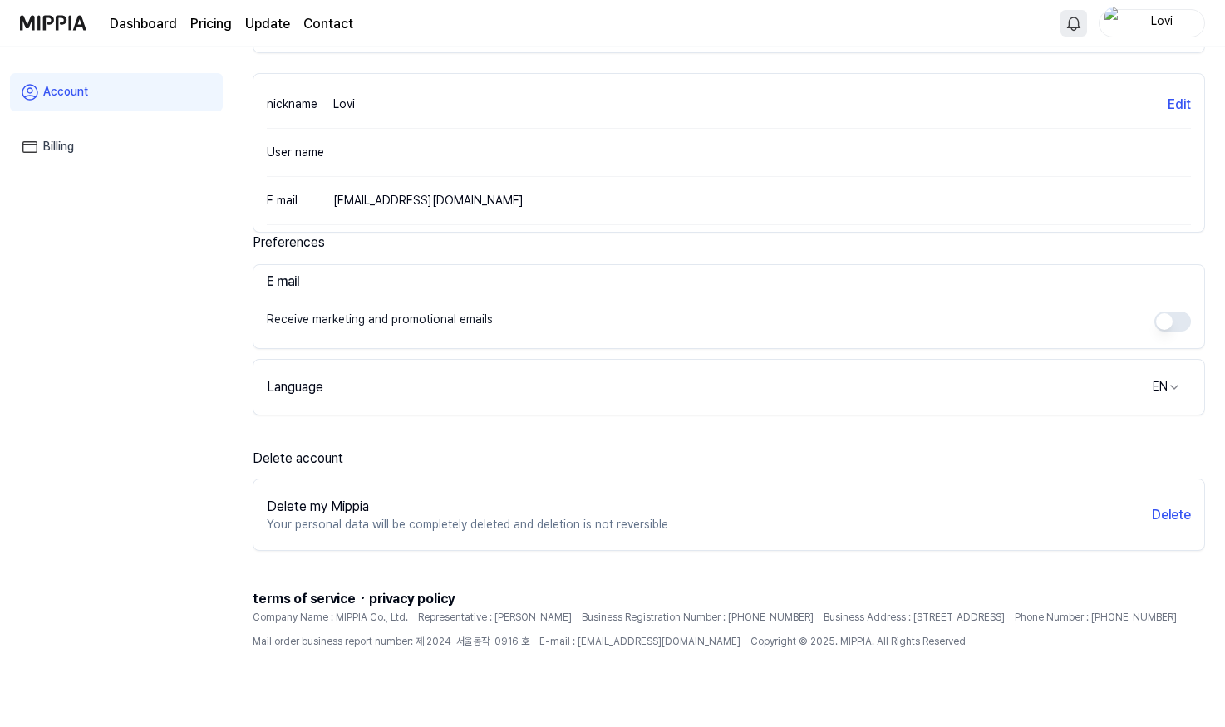
click at [700, 380] on div "Language EN" at bounding box center [728, 387] width 951 height 33
click at [1174, 386] on html "Dashboard Pricing Update Contact Lovi Account Billing Profile Image Upload Imag…" at bounding box center [616, 183] width 1232 height 727
click at [1174, 383] on html "Dashboard Pricing Update Contact Lovi Account Billing Profile Image Upload Imag…" at bounding box center [616, 183] width 1232 height 727
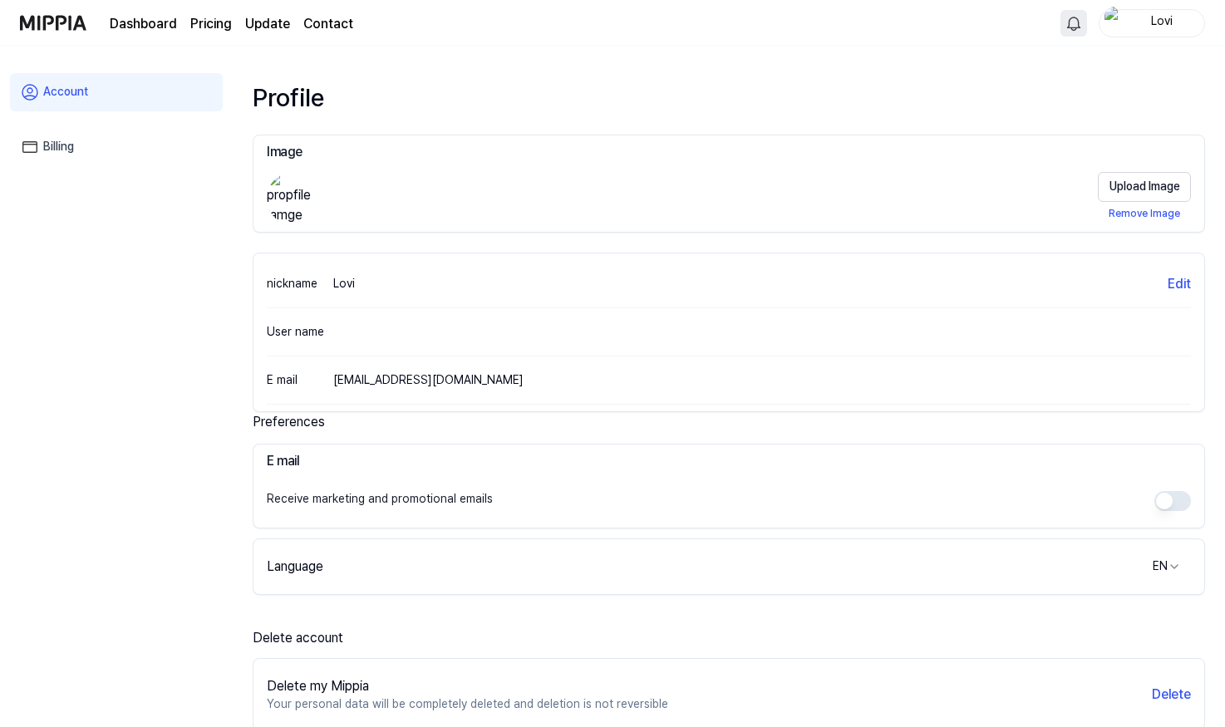
click at [46, 20] on img at bounding box center [53, 23] width 66 height 46
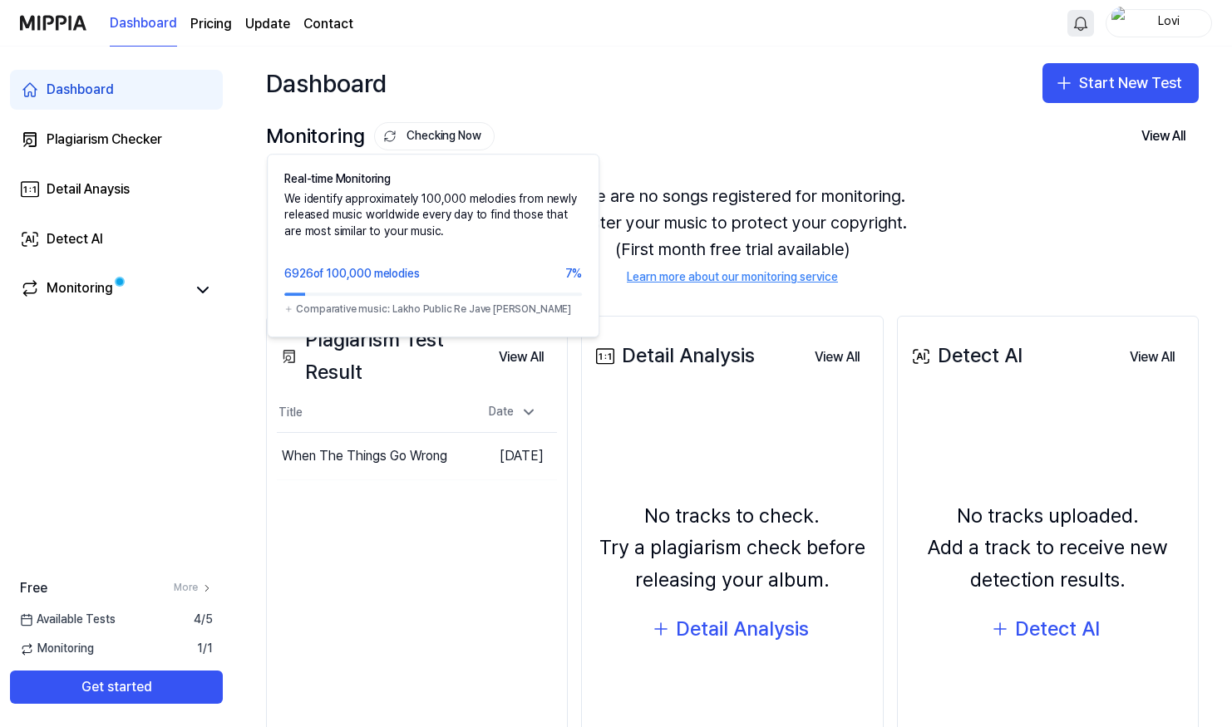
click at [444, 137] on button "Checking Now" at bounding box center [434, 136] width 121 height 28
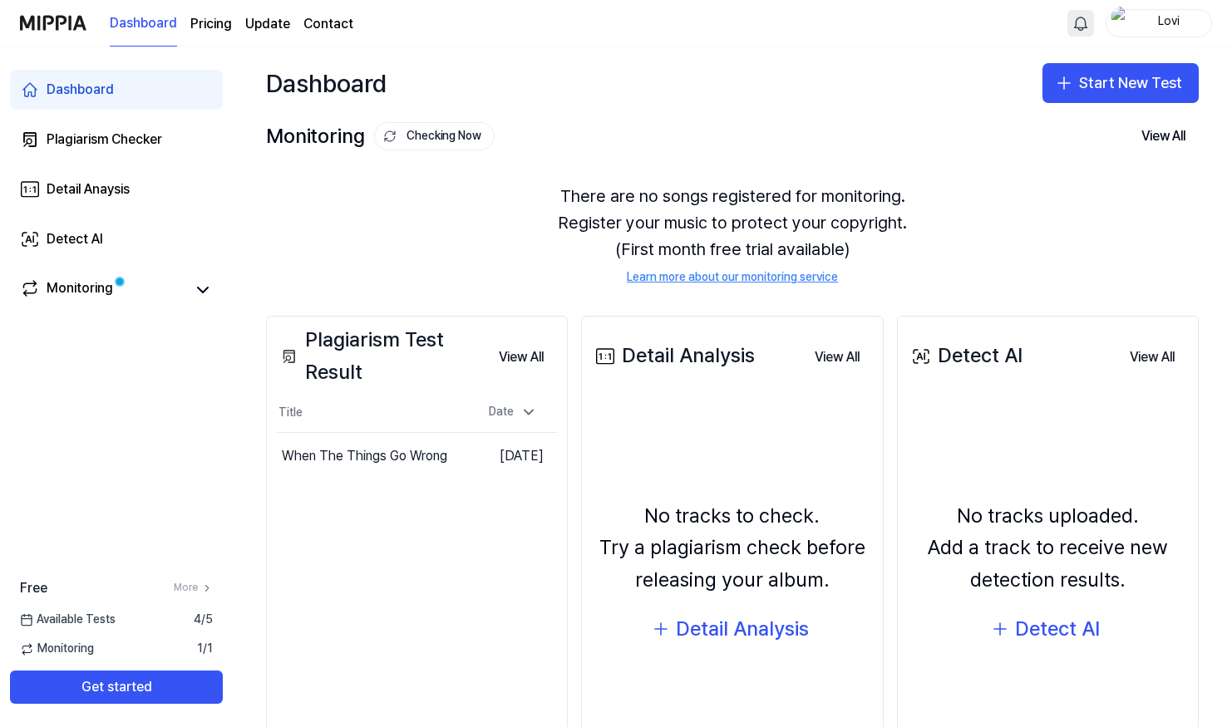
click at [444, 137] on button "Checking Now" at bounding box center [434, 136] width 121 height 28
click at [518, 354] on button "View All" at bounding box center [520, 357] width 71 height 33
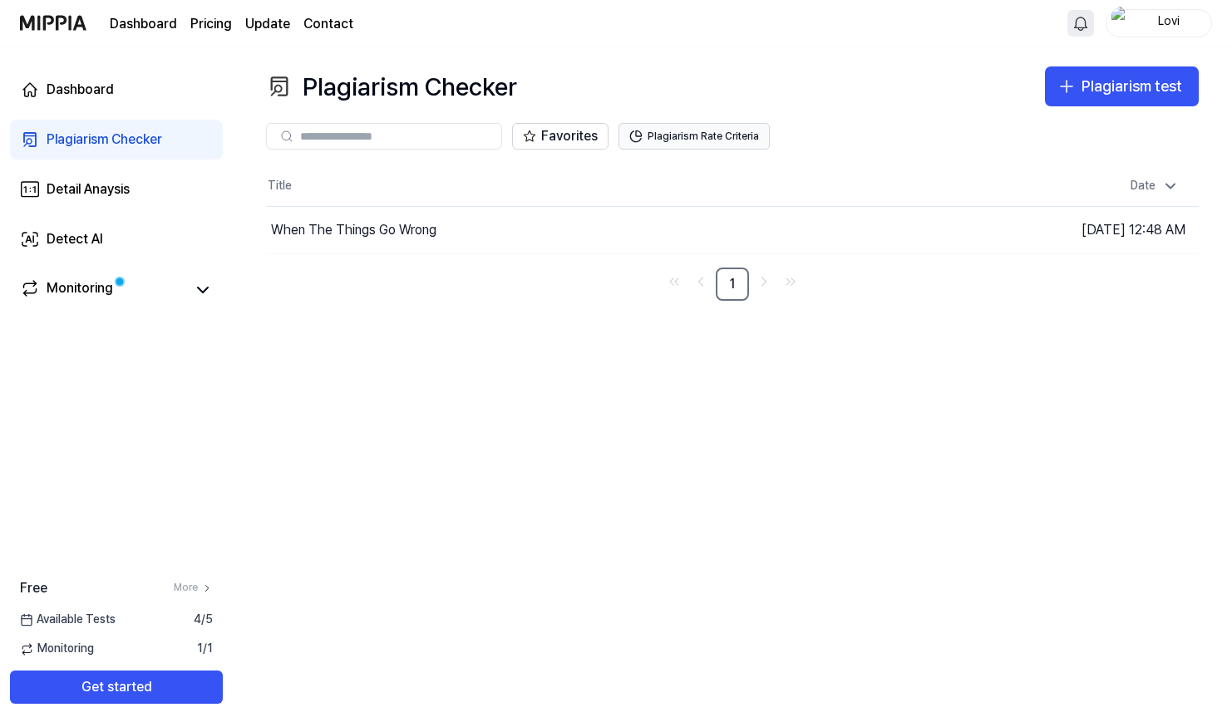
click at [695, 138] on button "Plagiarism Rate Criteria" at bounding box center [693, 136] width 151 height 27
click at [709, 138] on button "Plagiarism Rate Criteria" at bounding box center [693, 136] width 151 height 27
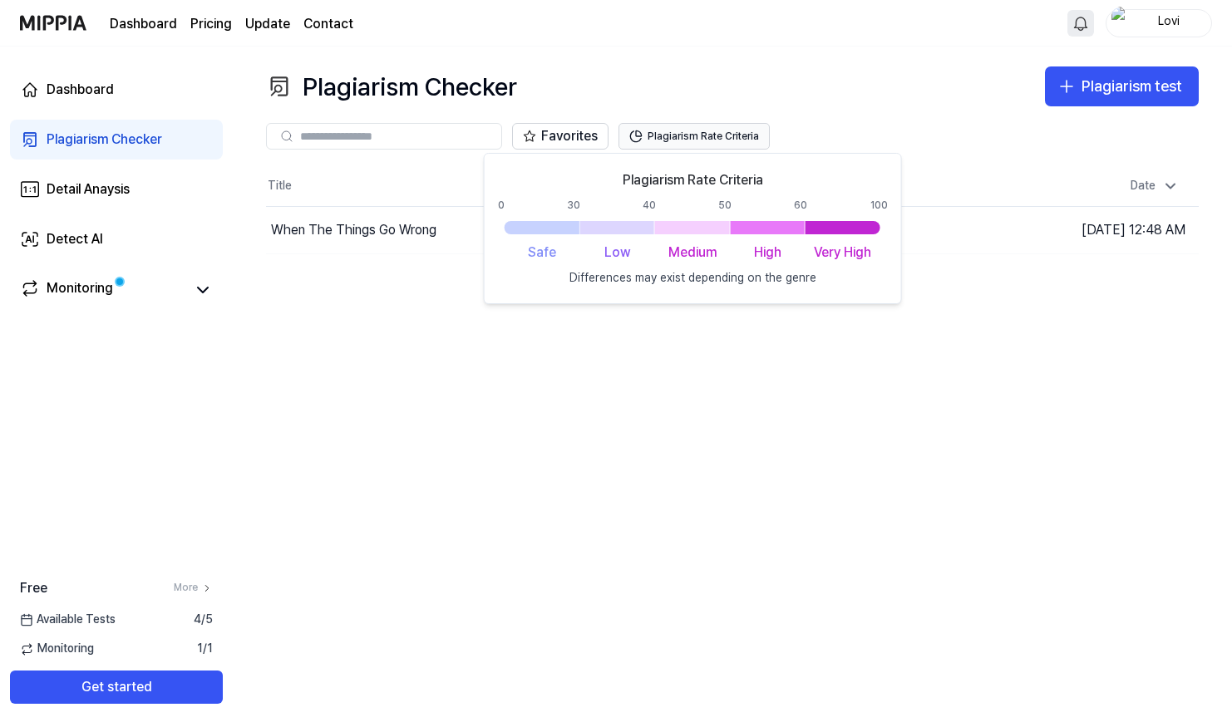
click at [706, 130] on button "Plagiarism Rate Criteria" at bounding box center [693, 136] width 151 height 27
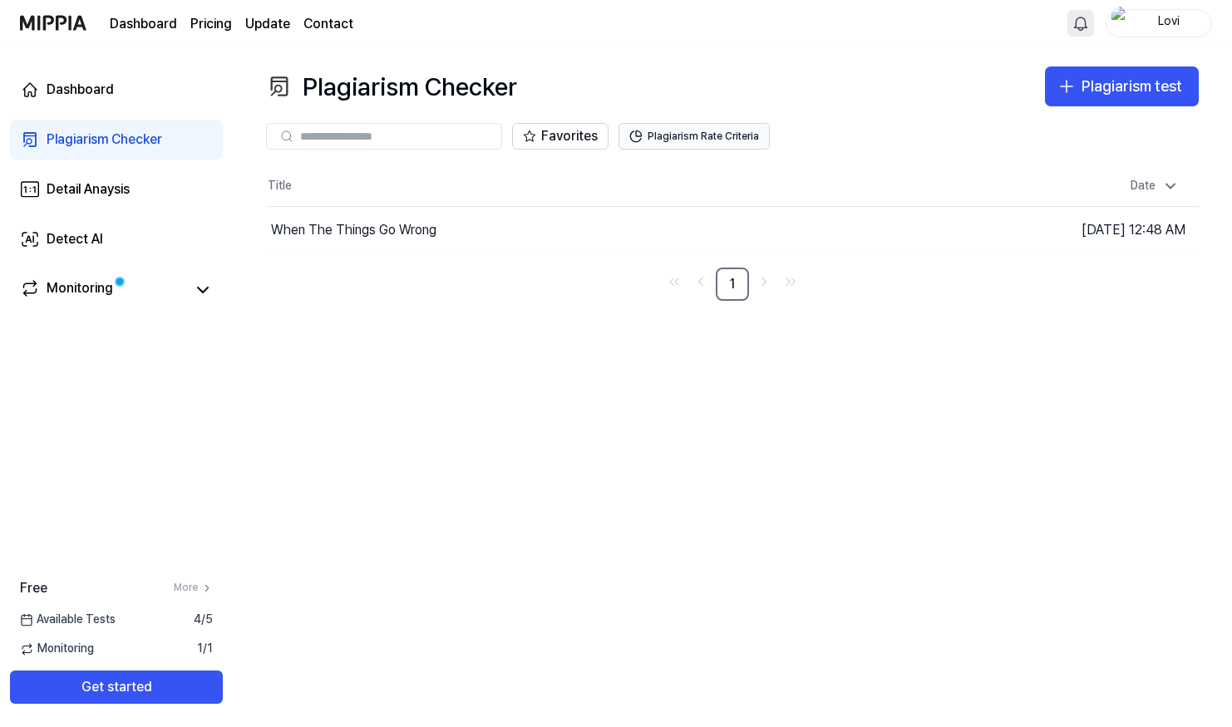
click at [706, 130] on button "Plagiarism Rate Criteria" at bounding box center [693, 136] width 151 height 27
click at [706, 136] on button "Plagiarism Rate Criteria" at bounding box center [693, 136] width 151 height 27
click at [699, 137] on button "Plagiarism Rate Criteria" at bounding box center [693, 136] width 151 height 27
click at [1010, 198] on div "Date" at bounding box center [1082, 186] width 207 height 27
click at [348, 221] on div "When The Things Go Wrong" at bounding box center [353, 230] width 165 height 20
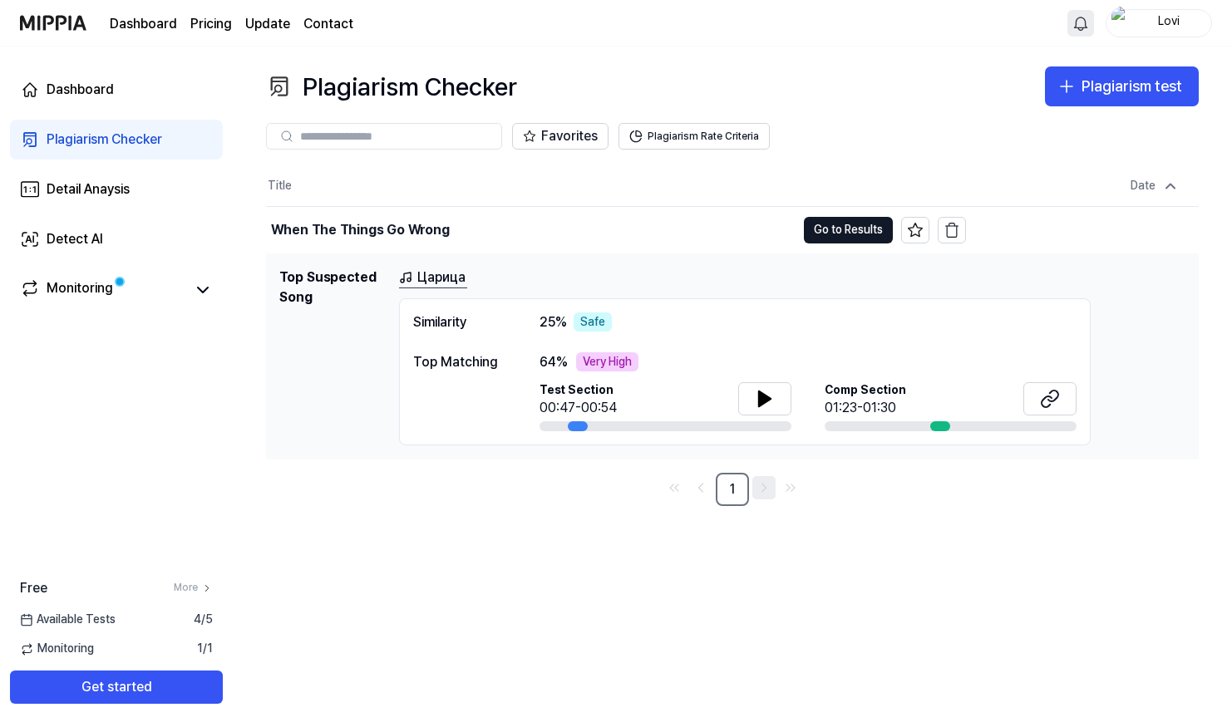
click at [763, 490] on icon "Go to next page" at bounding box center [763, 488] width 17 height 20
click at [863, 236] on button "Go to Results" at bounding box center [848, 230] width 89 height 27
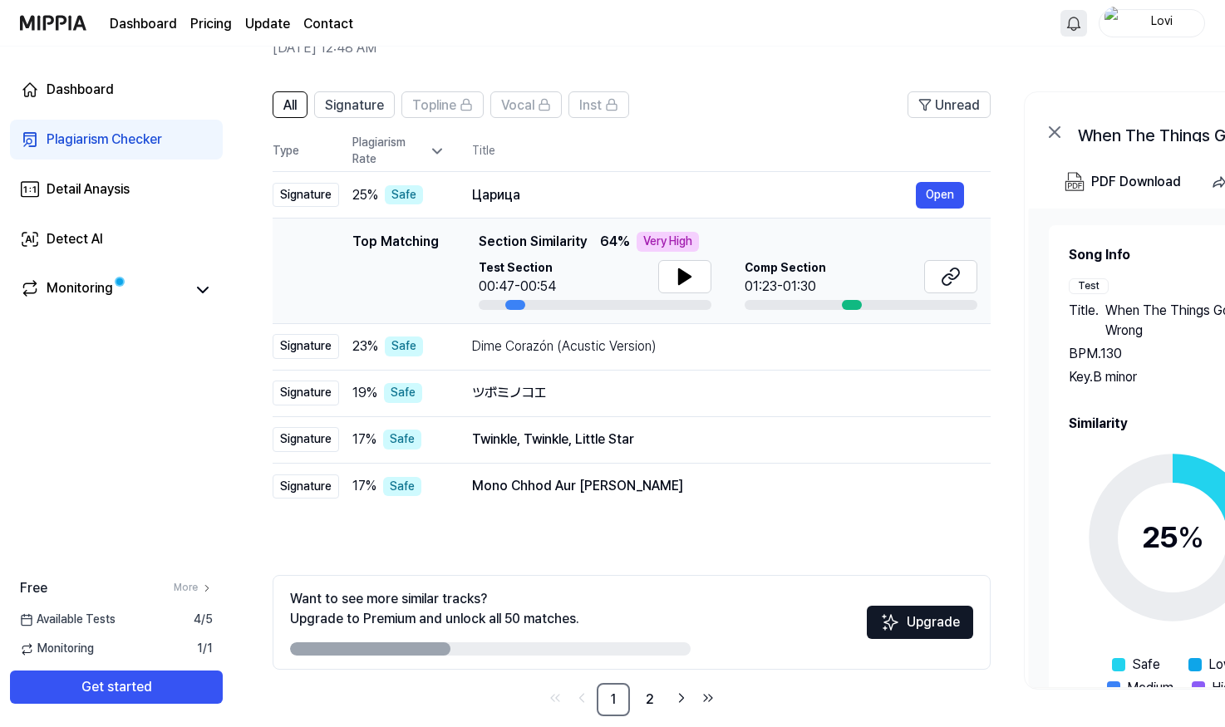
scroll to position [110, 0]
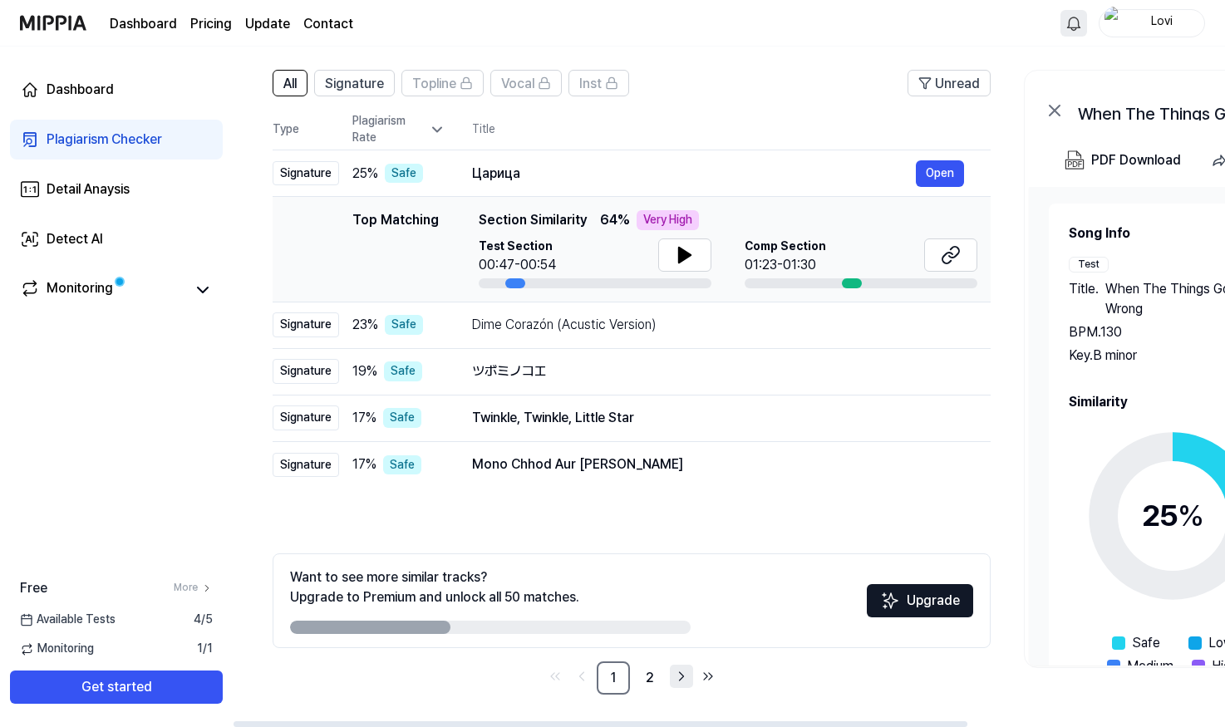
click at [674, 677] on icon "Go to next page" at bounding box center [681, 677] width 17 height 20
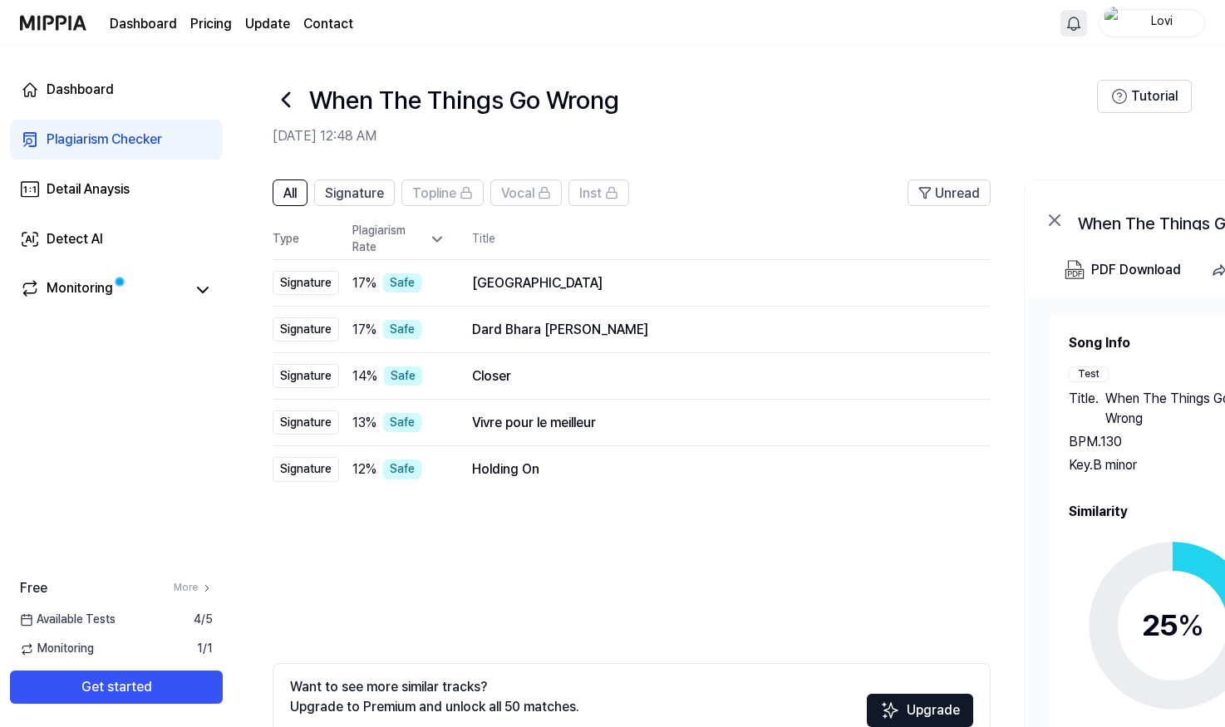
click at [75, 23] on img at bounding box center [53, 23] width 66 height 46
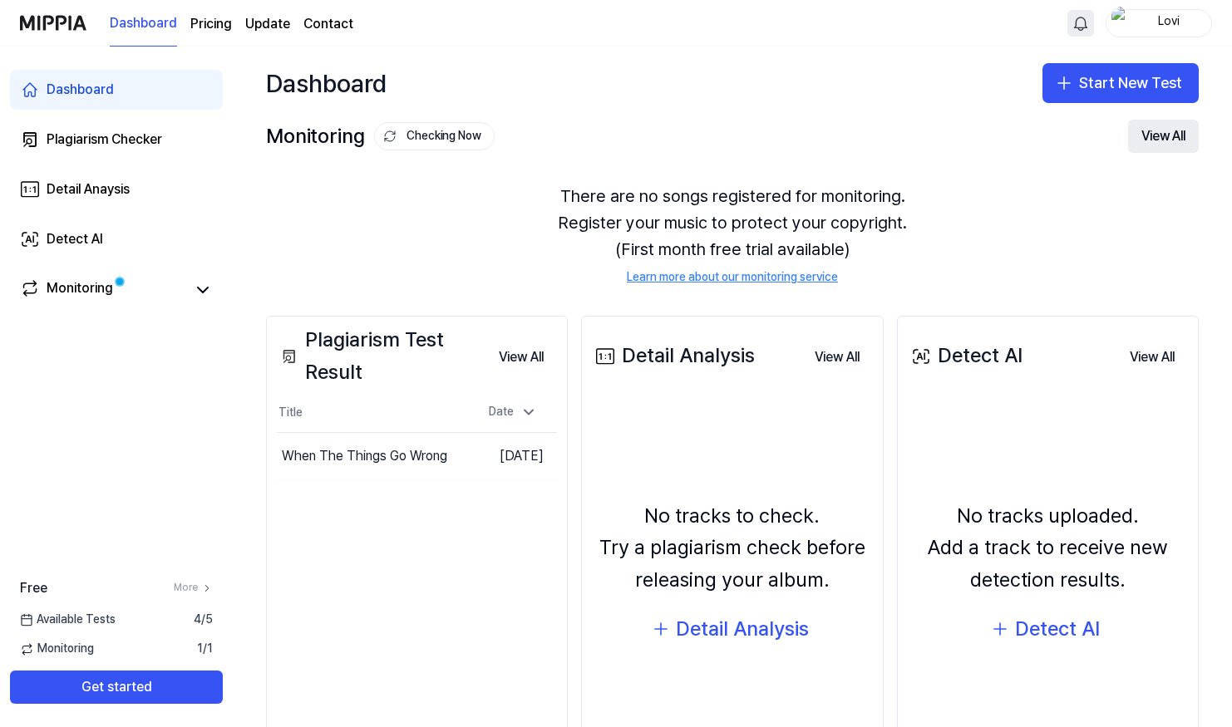
click at [1167, 133] on button "View All" at bounding box center [1163, 136] width 71 height 33
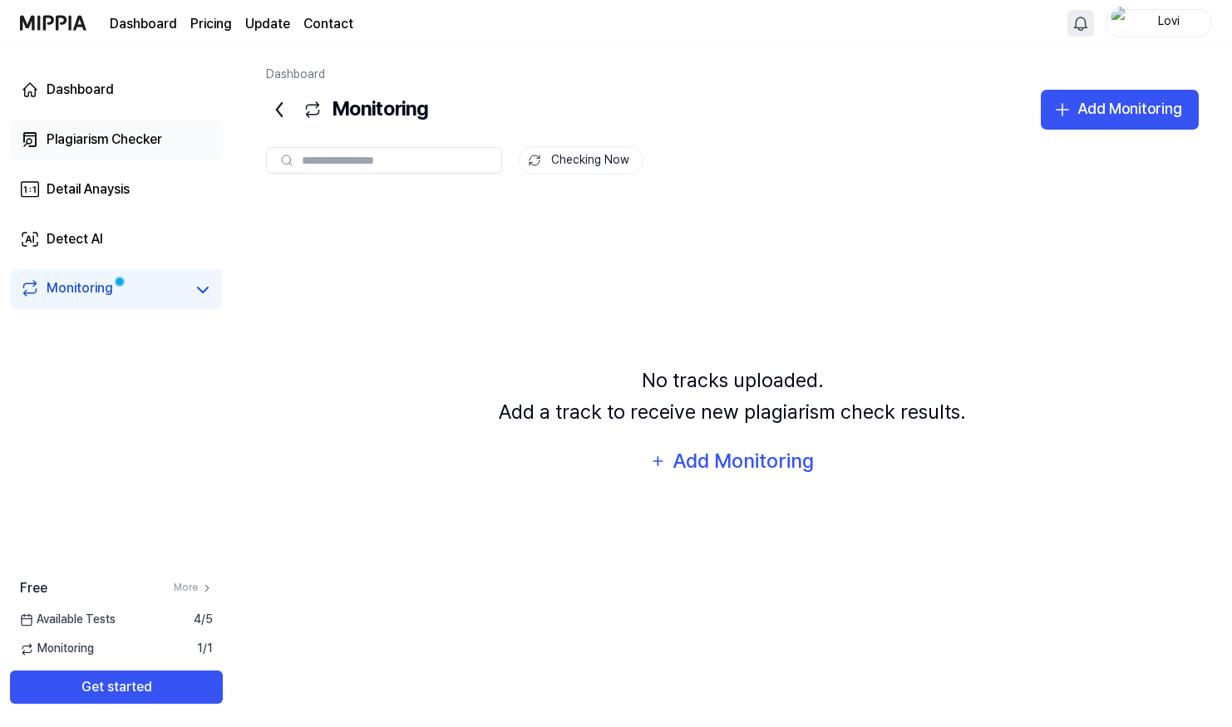
click at [130, 141] on div "Plagiarism Checker" at bounding box center [105, 140] width 116 height 20
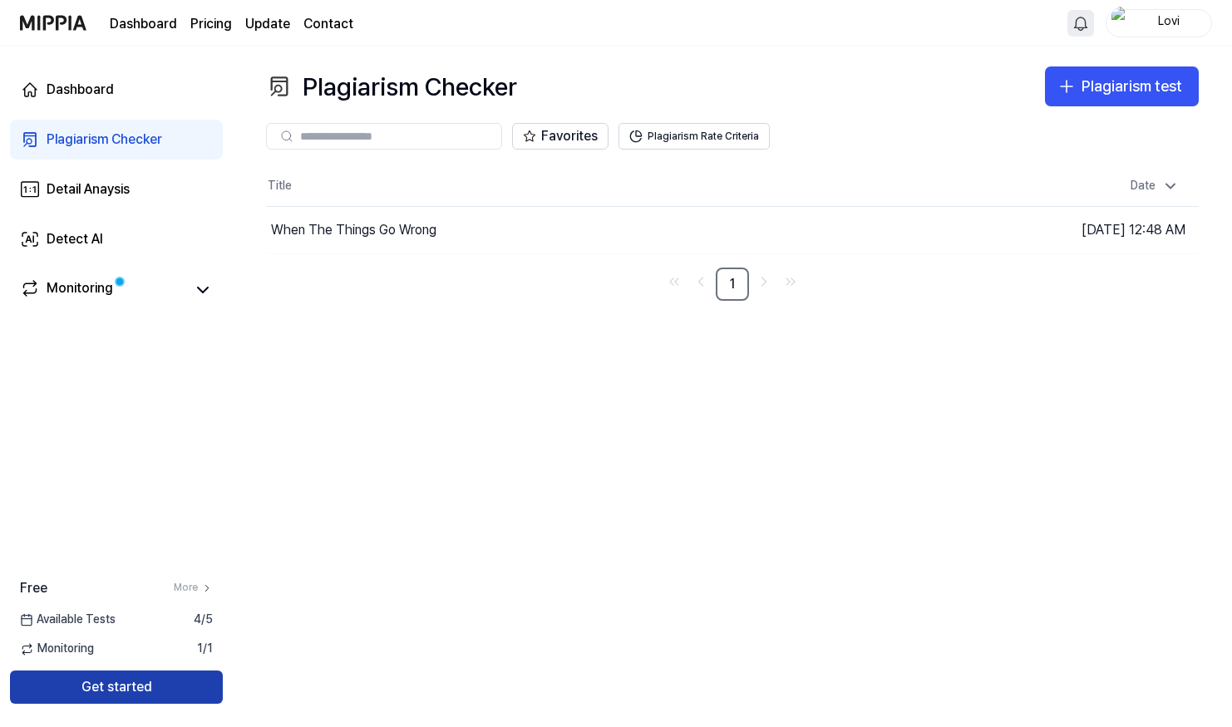
click at [179, 684] on button "Get started" at bounding box center [116, 687] width 213 height 33
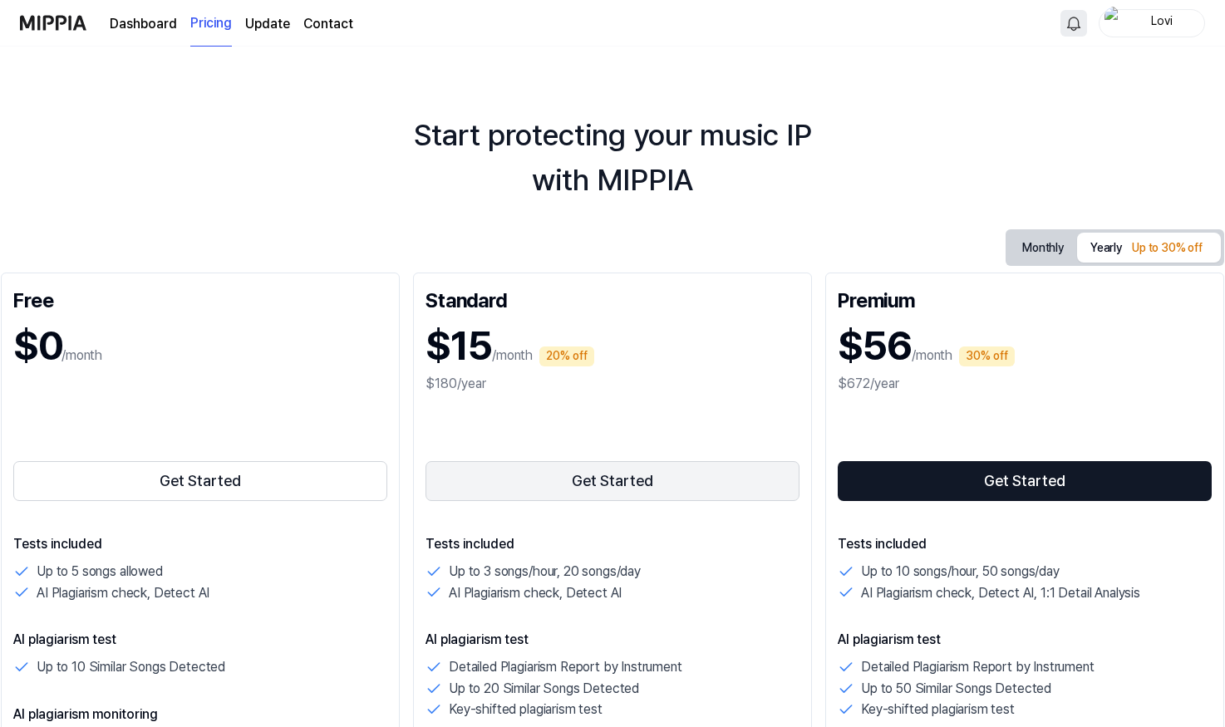
click at [519, 480] on button "Get Started" at bounding box center [613, 481] width 374 height 40
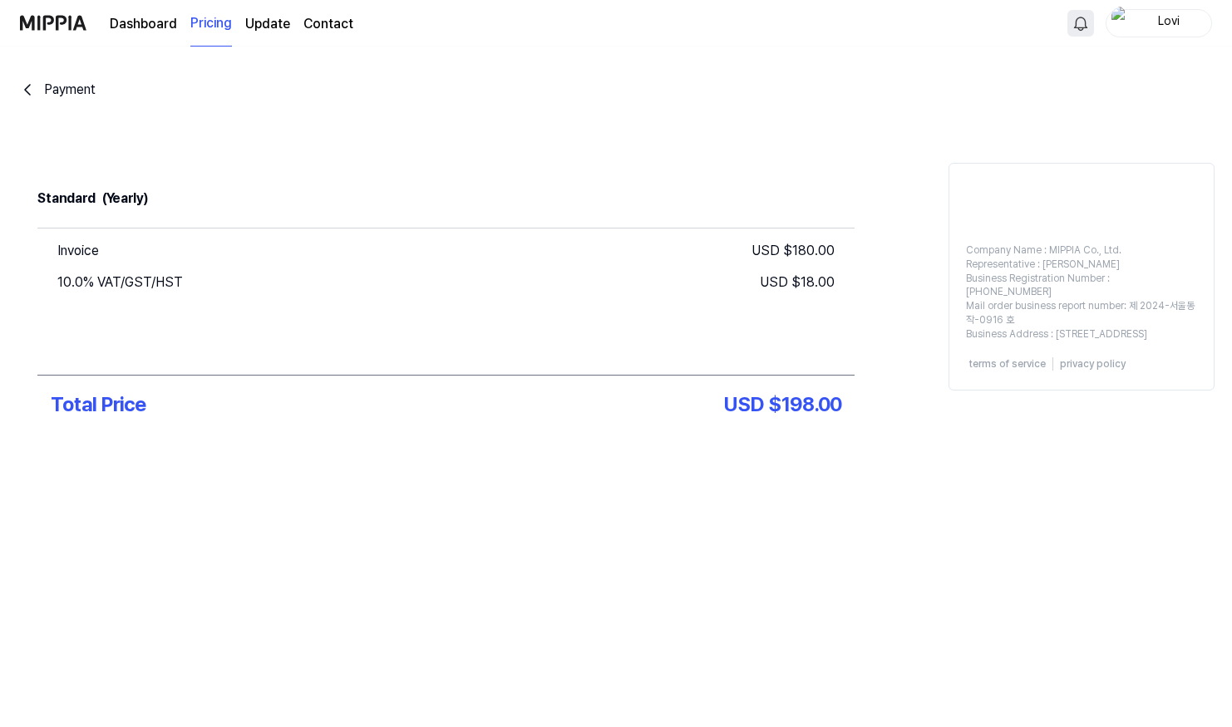
click at [52, 86] on div "Payment" at bounding box center [70, 90] width 52 height 20
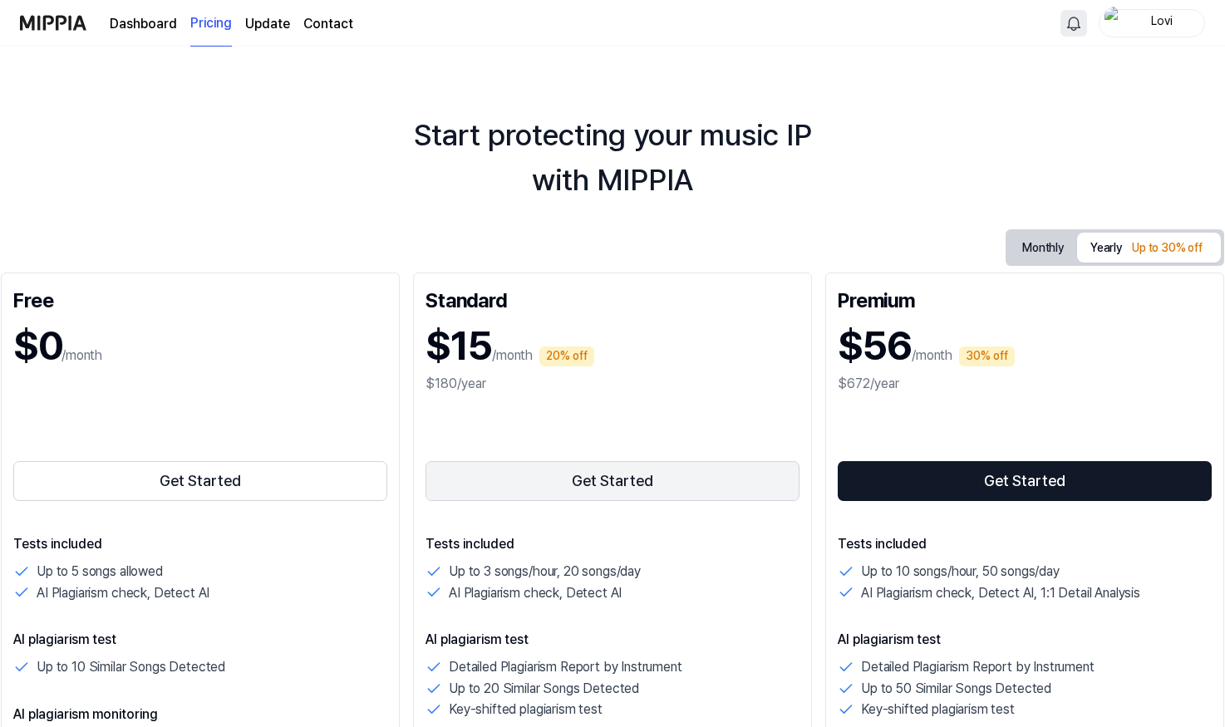
scroll to position [166, 0]
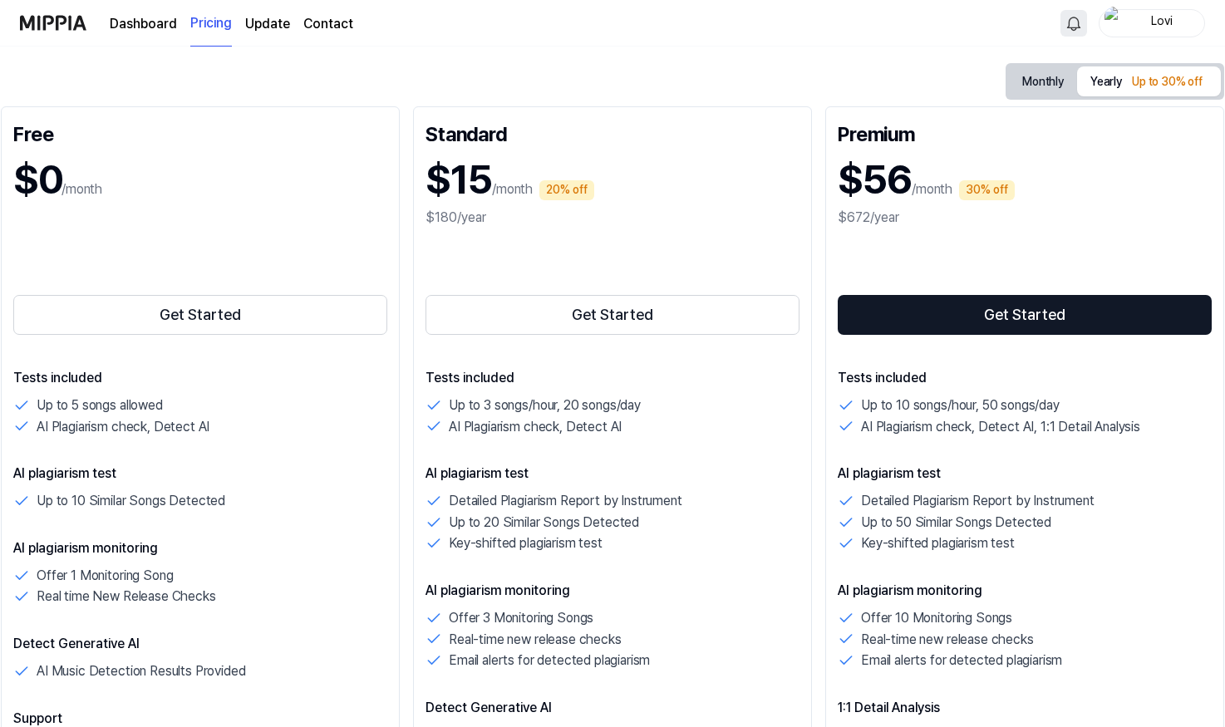
click at [1034, 78] on button "Monthly" at bounding box center [1043, 82] width 68 height 26
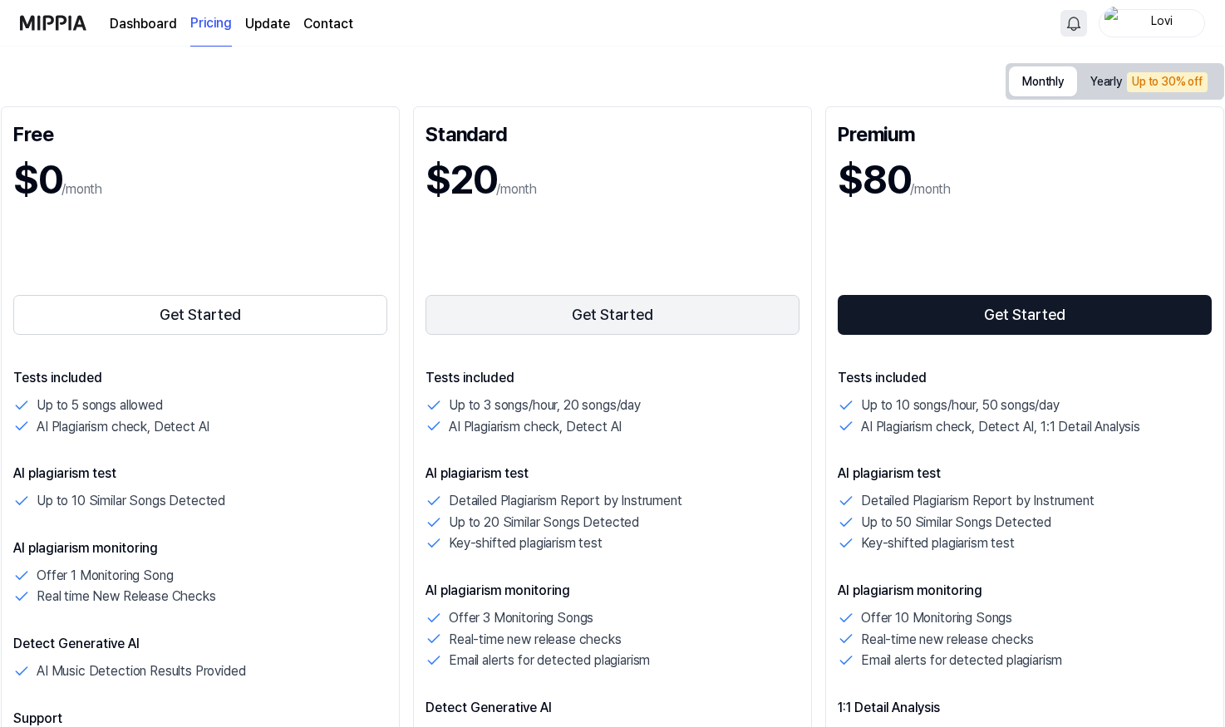
click at [573, 315] on button "Get Started" at bounding box center [613, 315] width 374 height 40
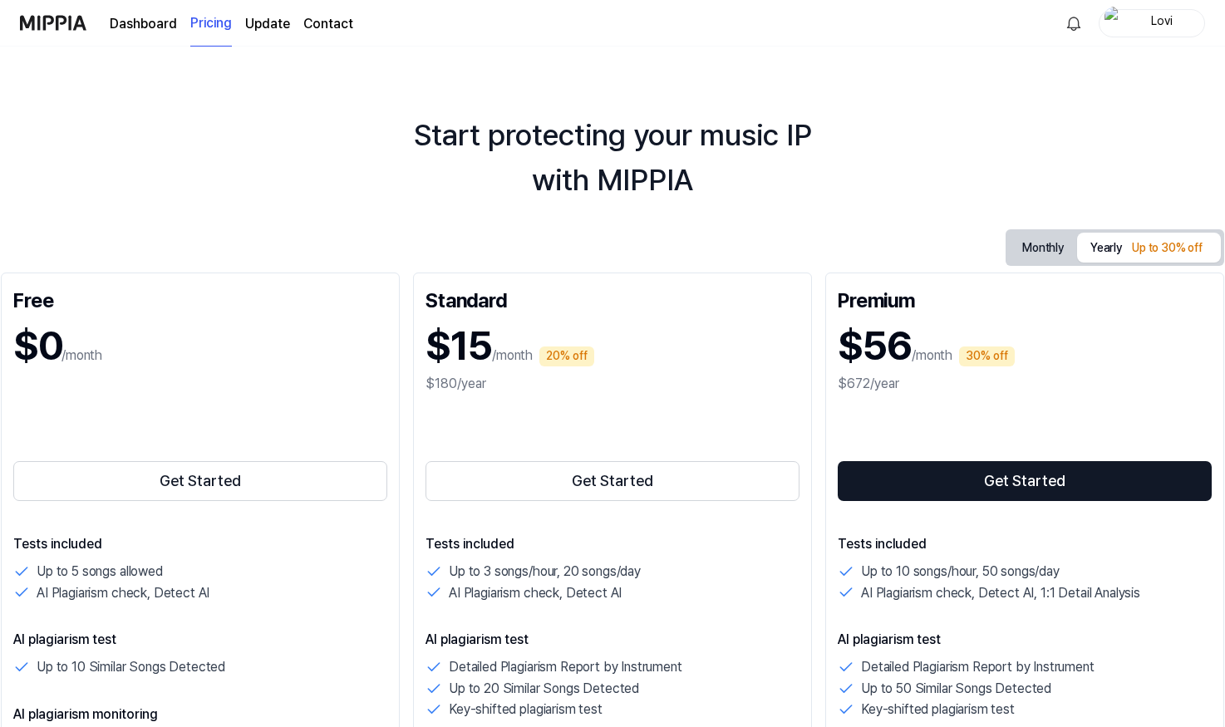
click at [145, 24] on link "Dashboard" at bounding box center [143, 24] width 67 height 20
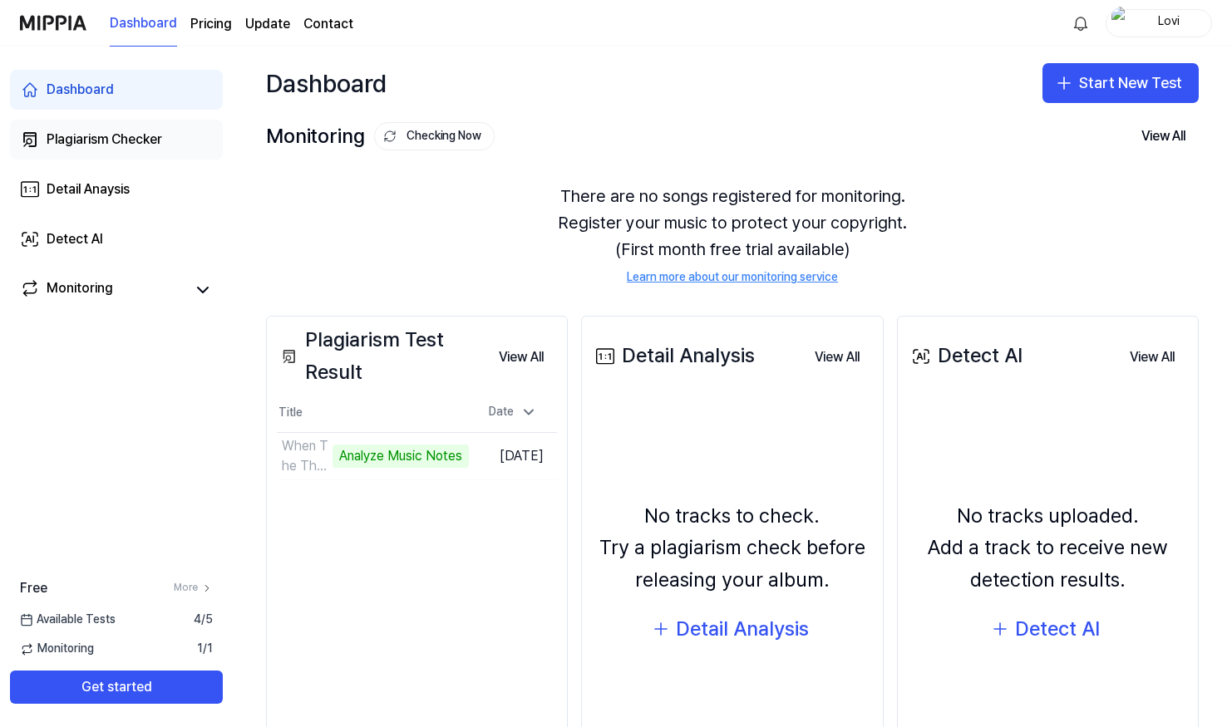
click at [92, 144] on div "Plagiarism Checker" at bounding box center [105, 140] width 116 height 20
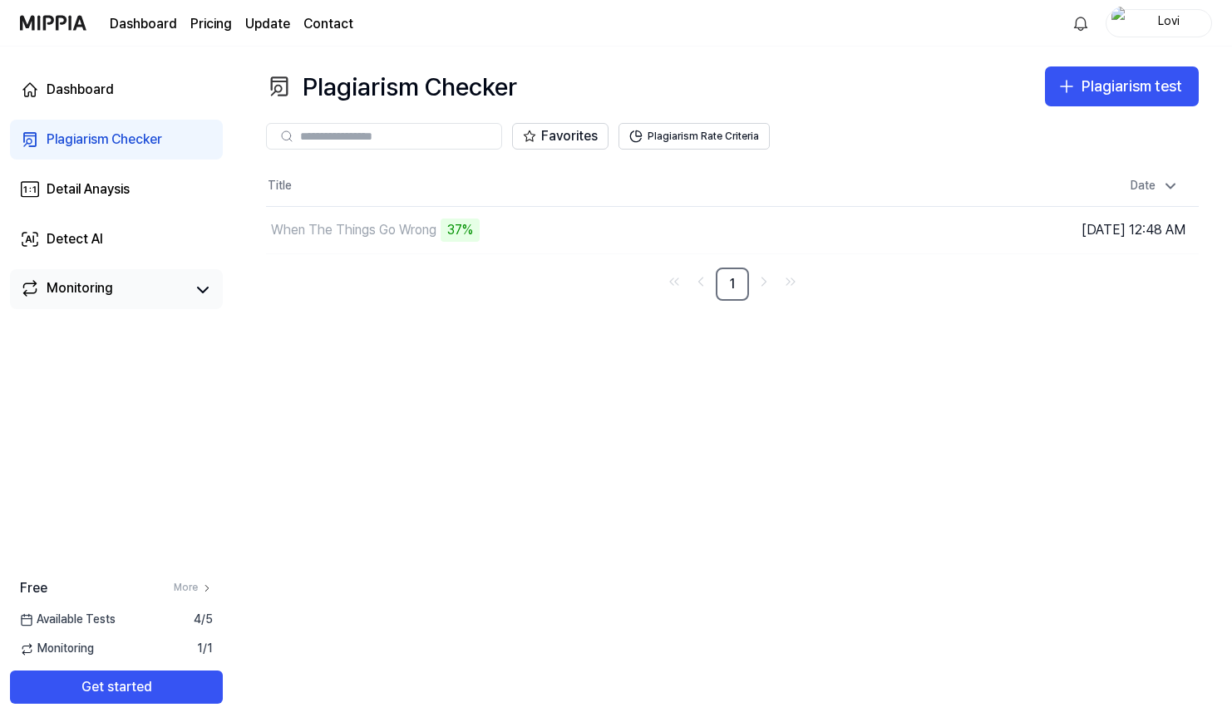
click at [134, 285] on link "Monitoring" at bounding box center [103, 289] width 166 height 23
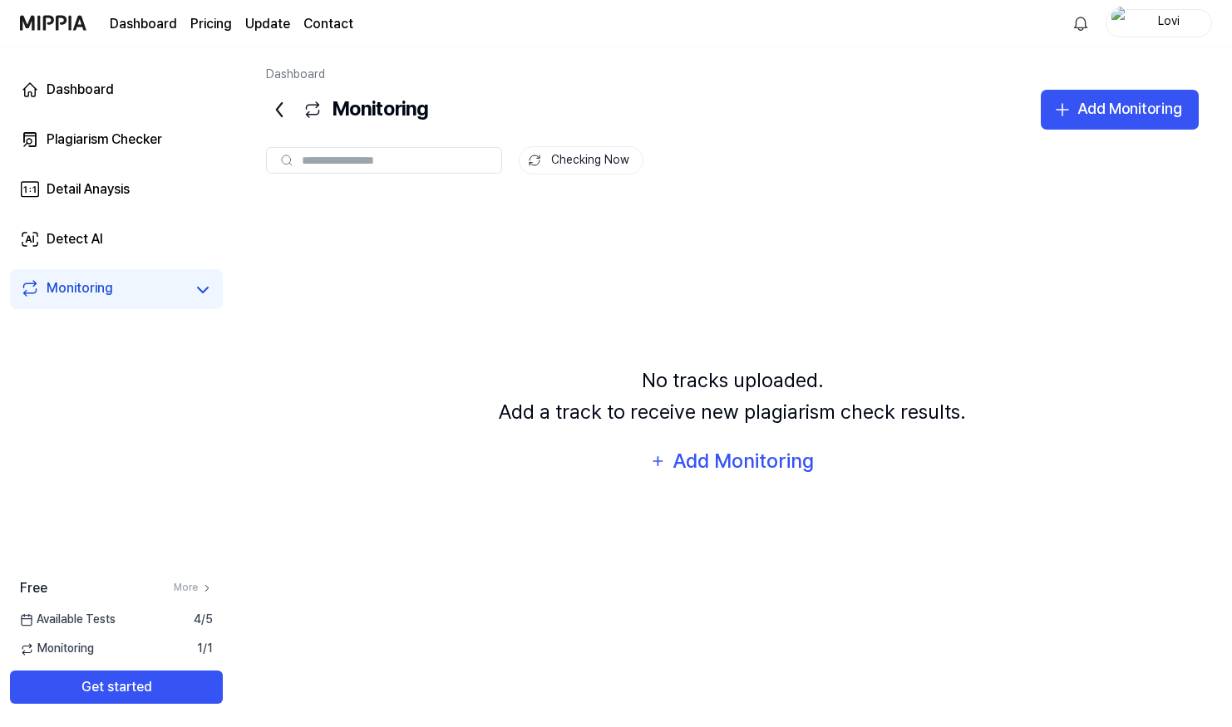
click at [93, 618] on span "Available Tests" at bounding box center [68, 620] width 96 height 17
click at [73, 139] on div "Plagiarism Checker" at bounding box center [105, 140] width 116 height 20
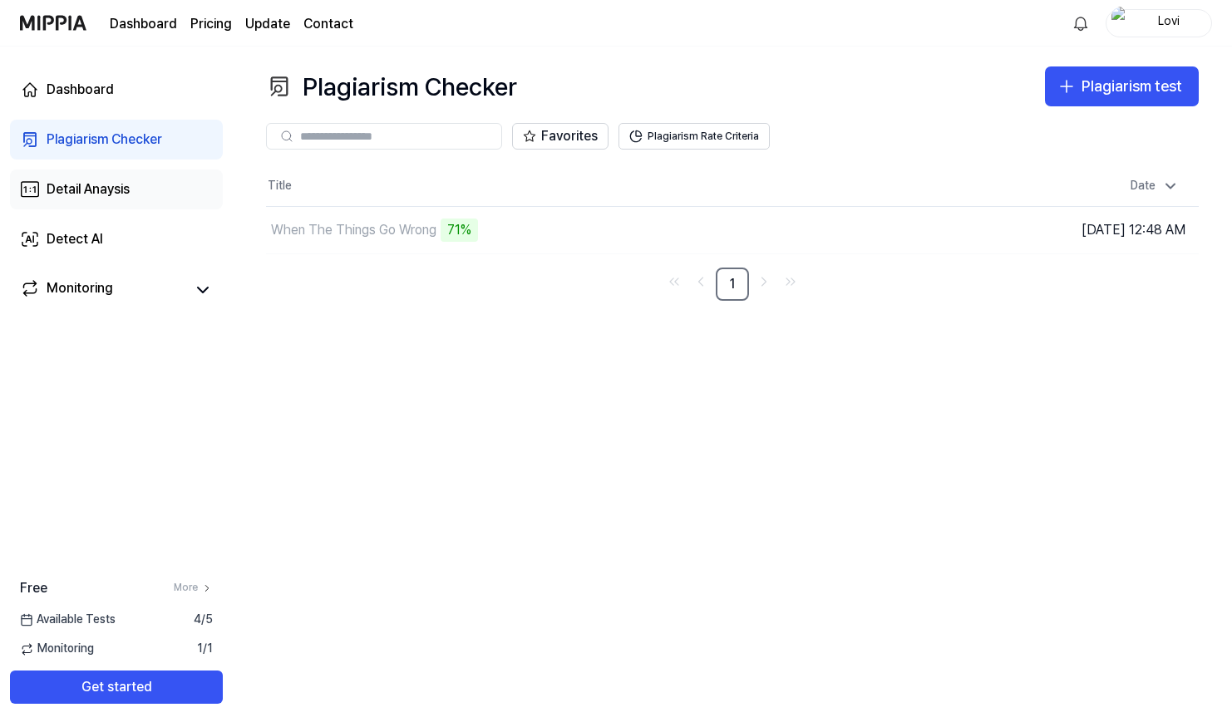
click at [122, 194] on div "Detail Anaysis" at bounding box center [88, 190] width 83 height 20
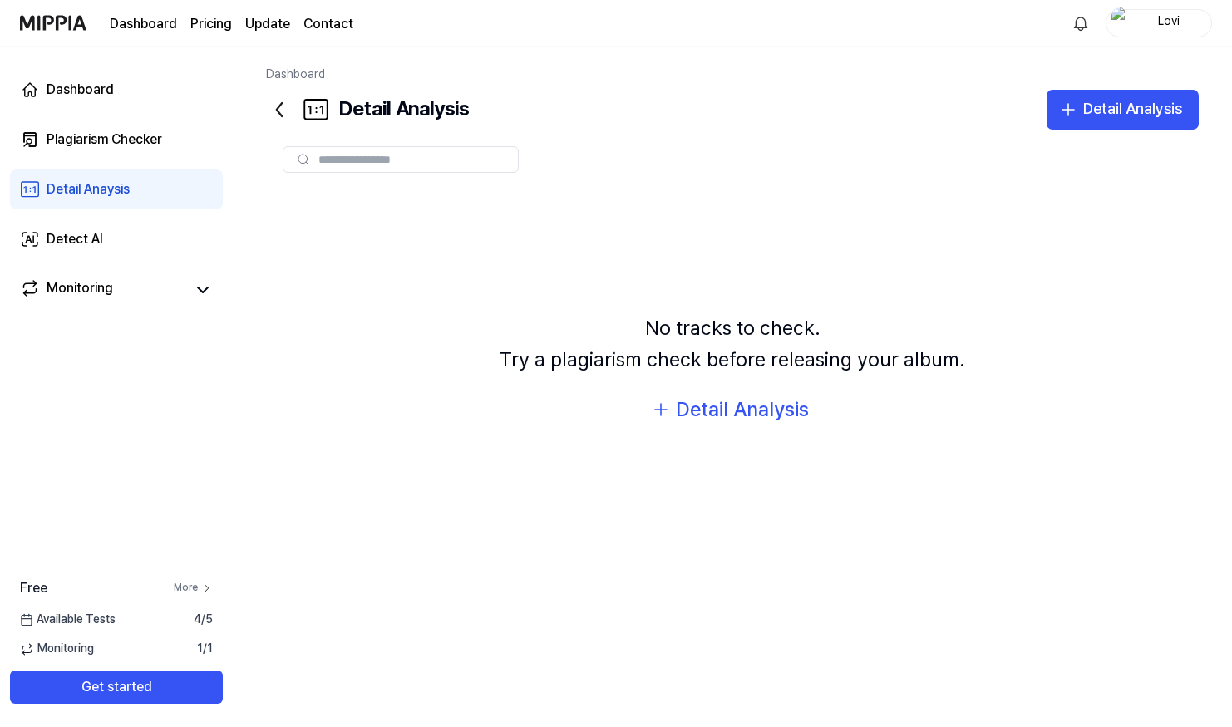
click at [192, 586] on link "More" at bounding box center [193, 588] width 39 height 14
click at [179, 583] on link "More" at bounding box center [193, 588] width 39 height 14
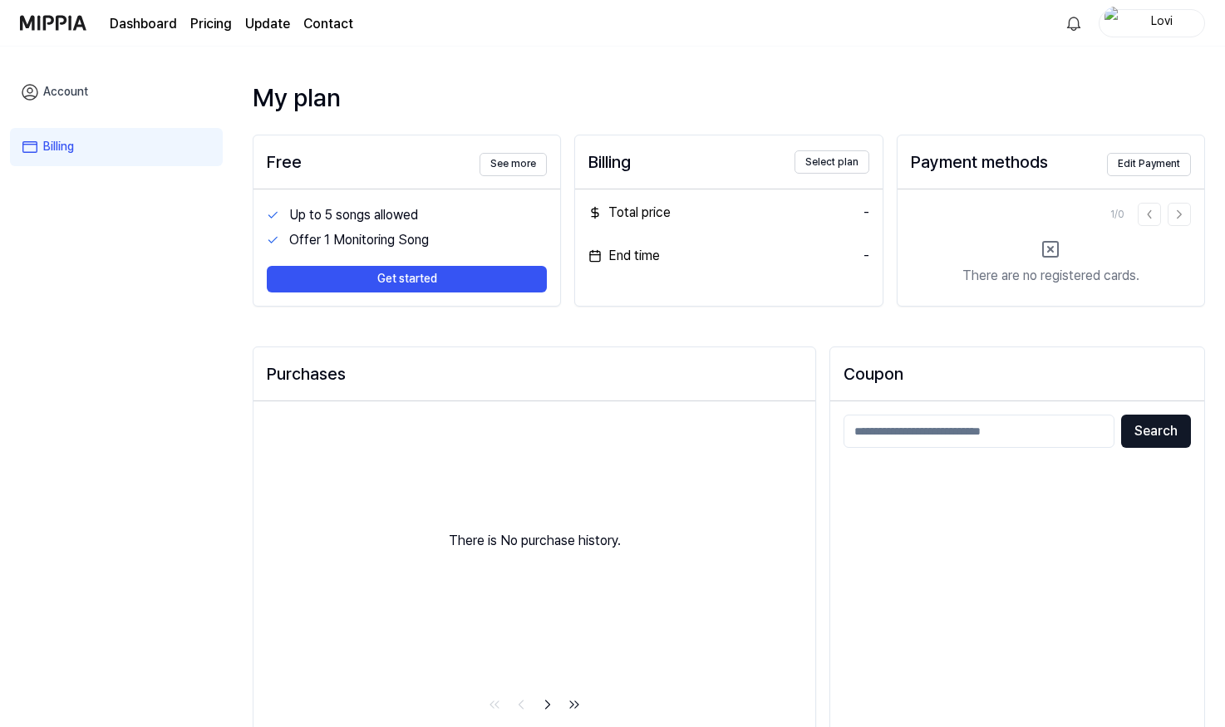
scroll to position [33, 0]
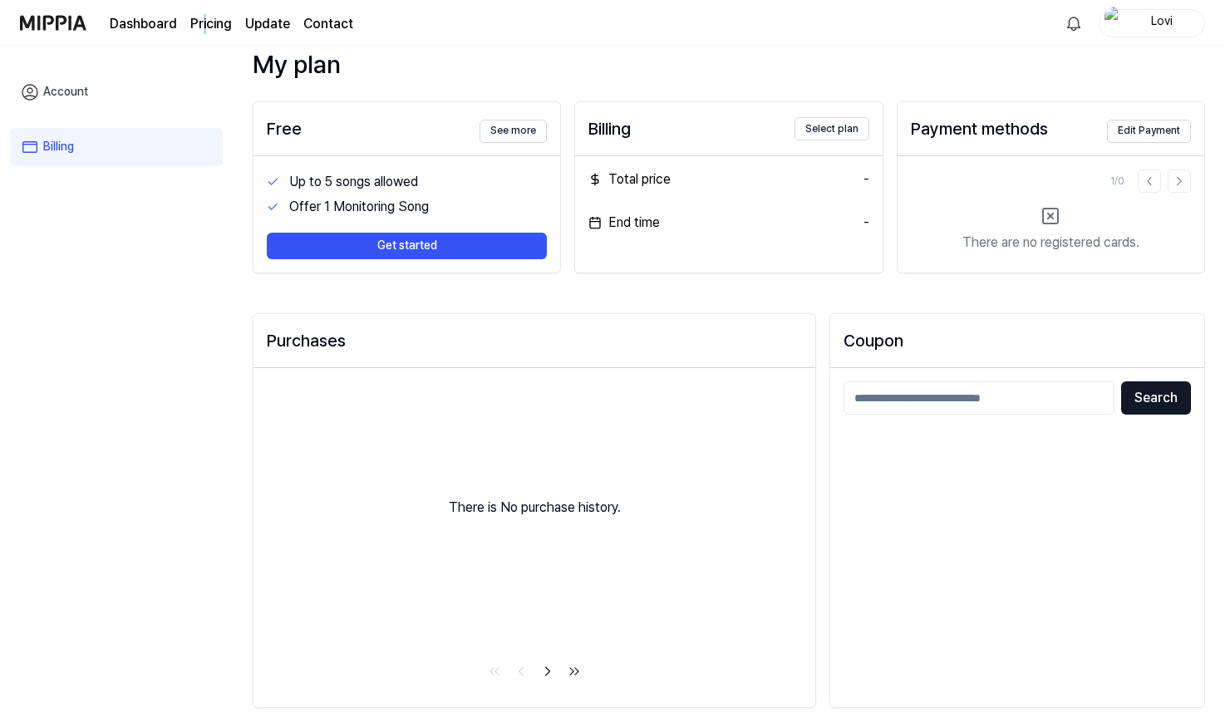
click at [212, 30] on page\) "Pricing" at bounding box center [211, 24] width 42 height 20
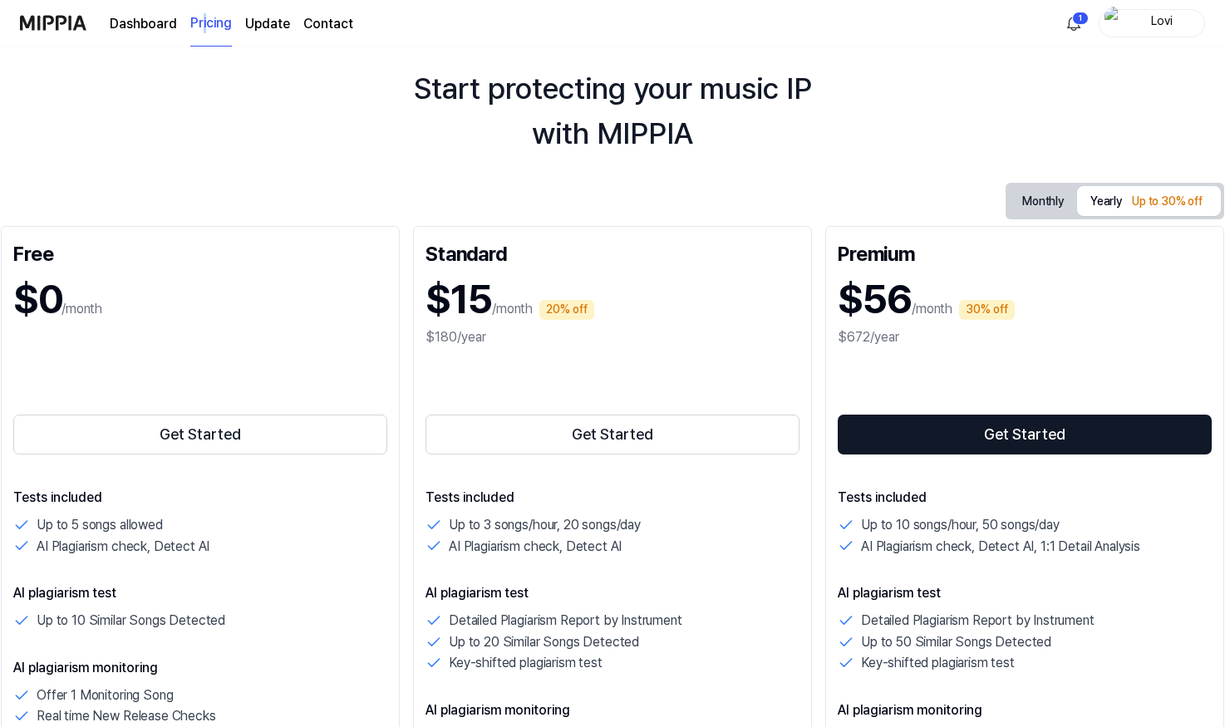
scroll to position [33, 0]
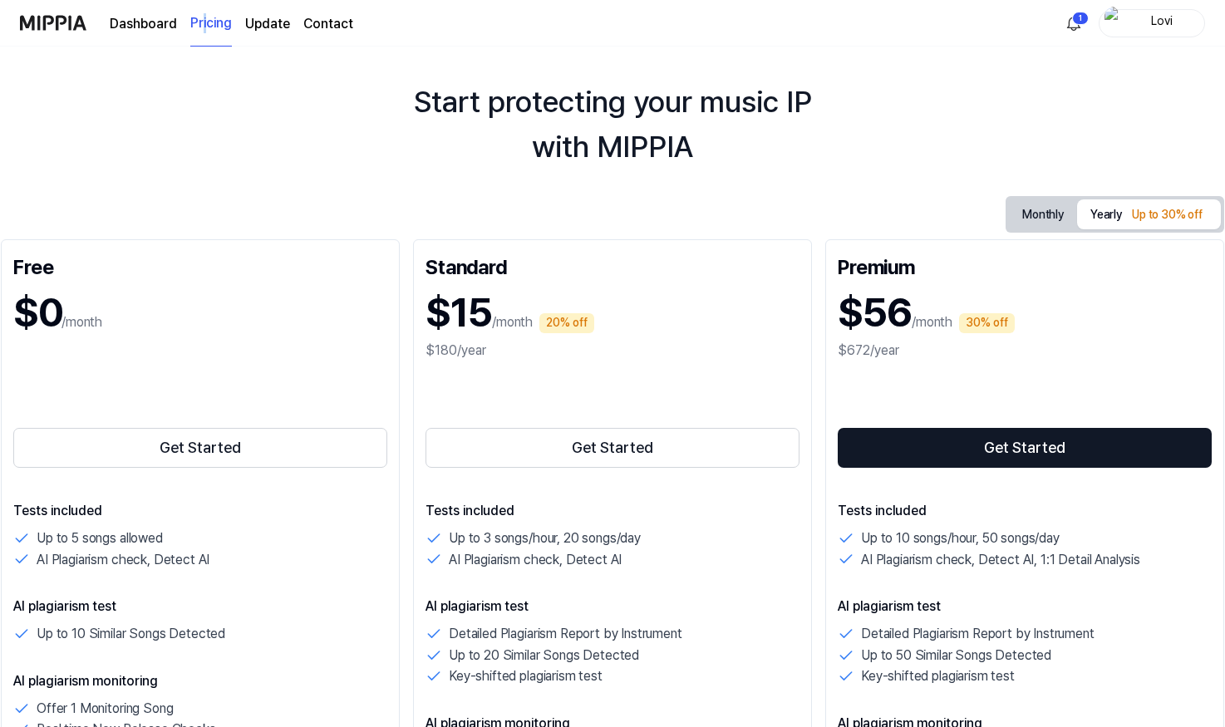
click at [1047, 209] on button "Monthly" at bounding box center [1043, 215] width 68 height 26
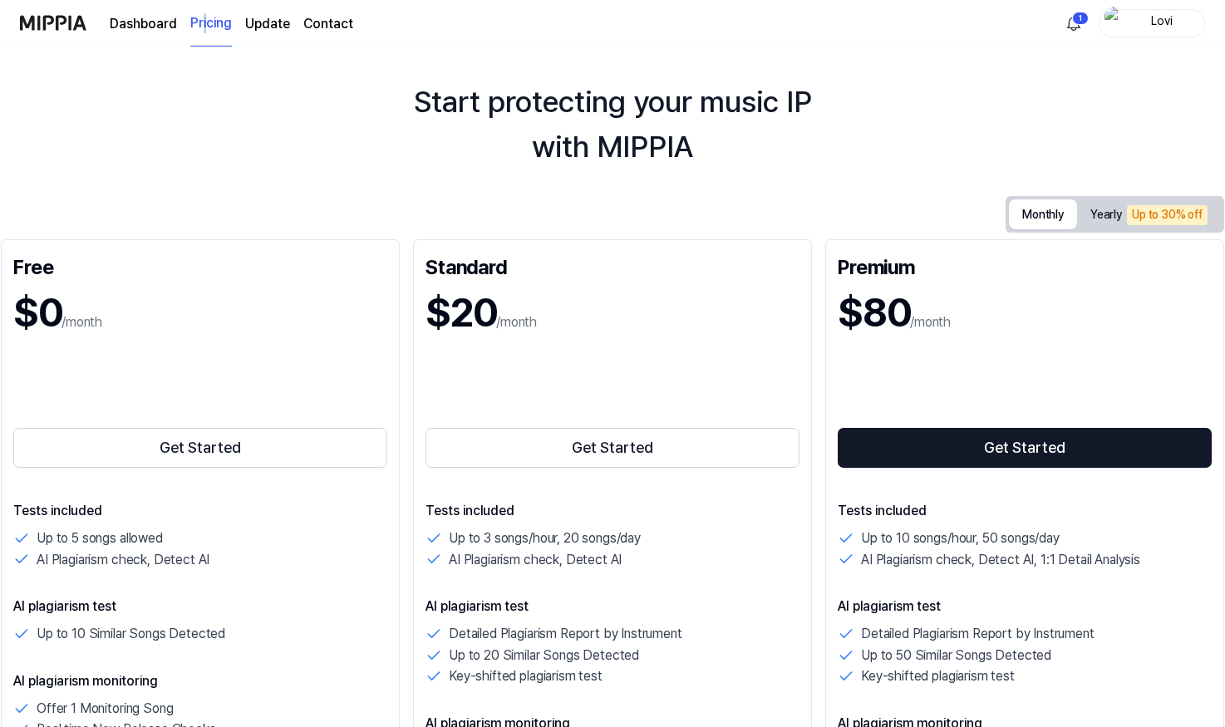
click at [1031, 222] on button "Monthly" at bounding box center [1043, 214] width 68 height 30
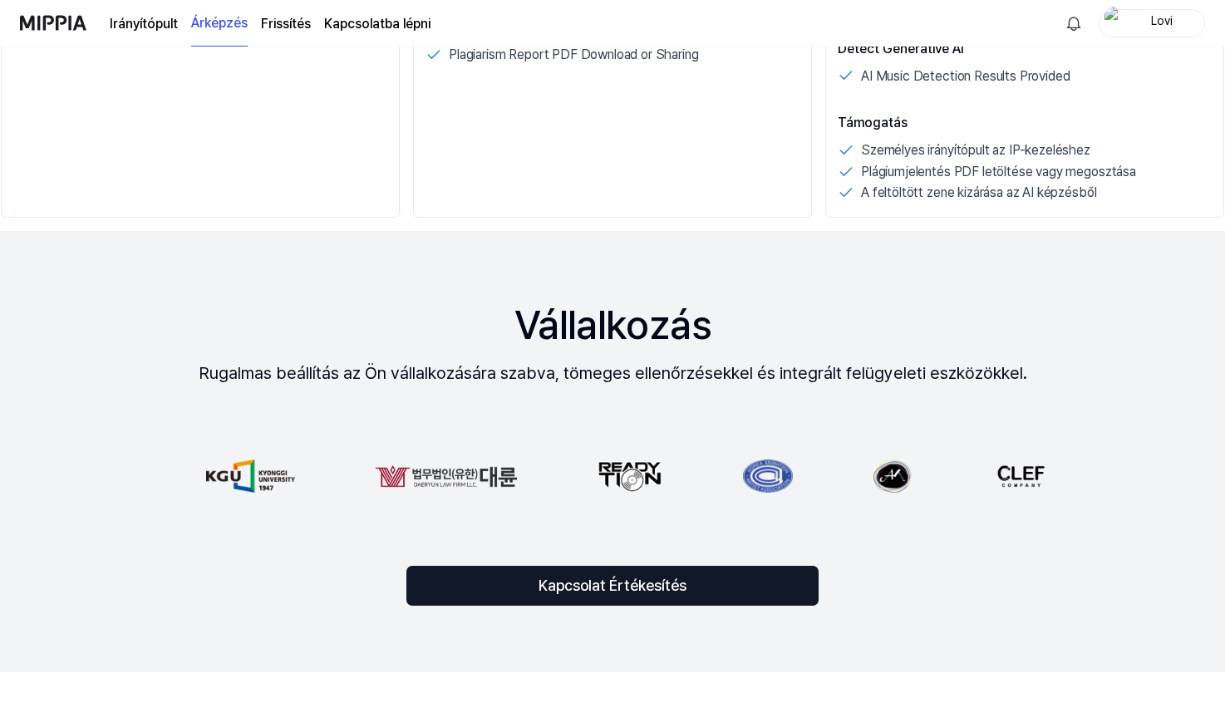
scroll to position [864, 0]
